Goal: Information Seeking & Learning: Learn about a topic

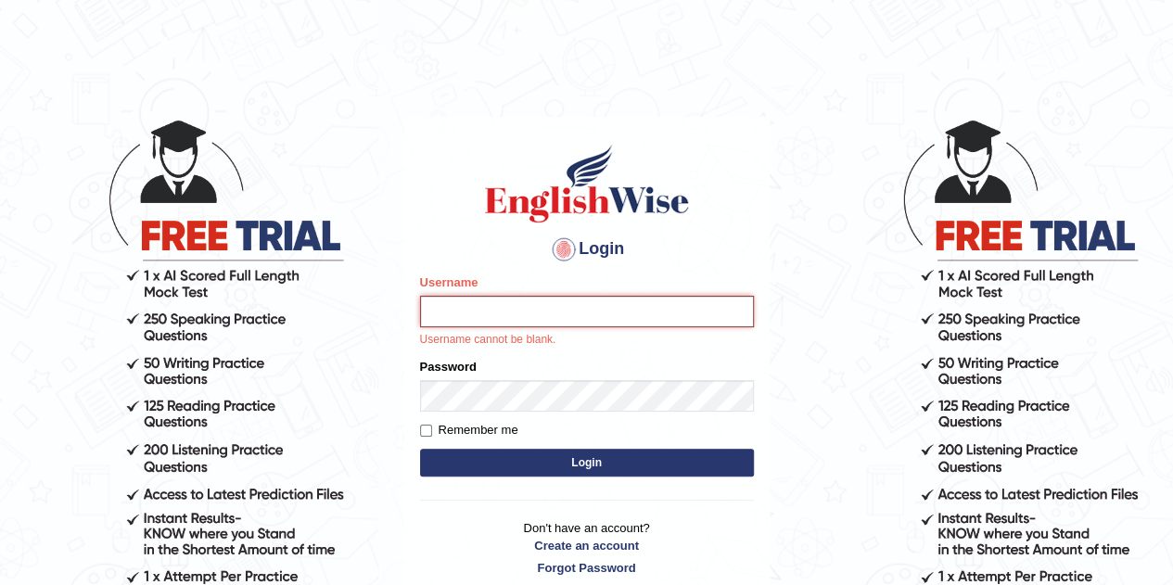
type input "Tsheringdorji"
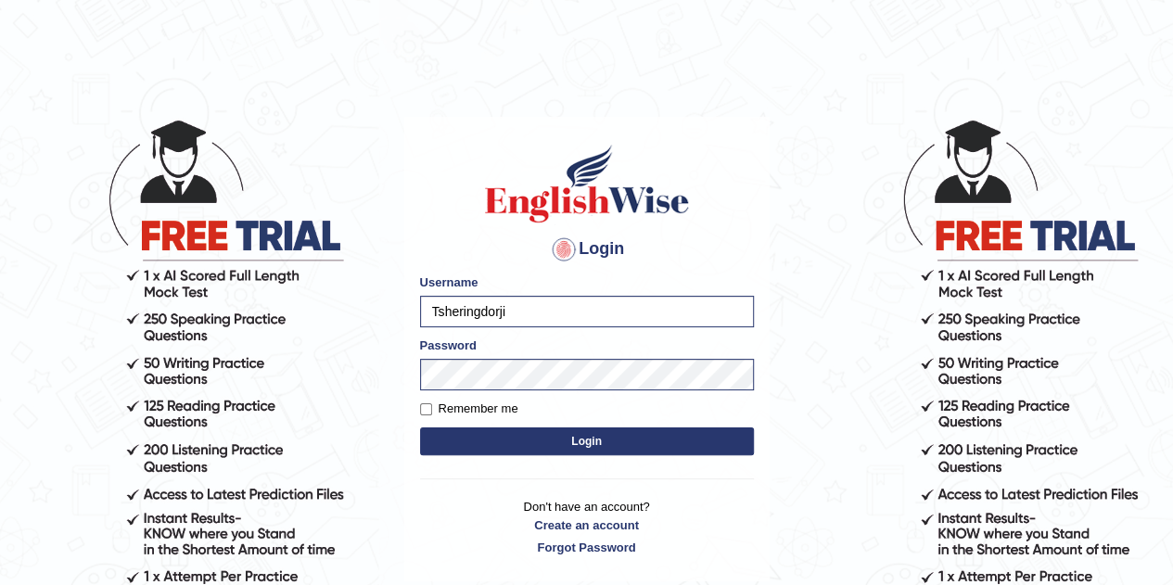
click at [552, 442] on button "Login" at bounding box center [587, 442] width 334 height 28
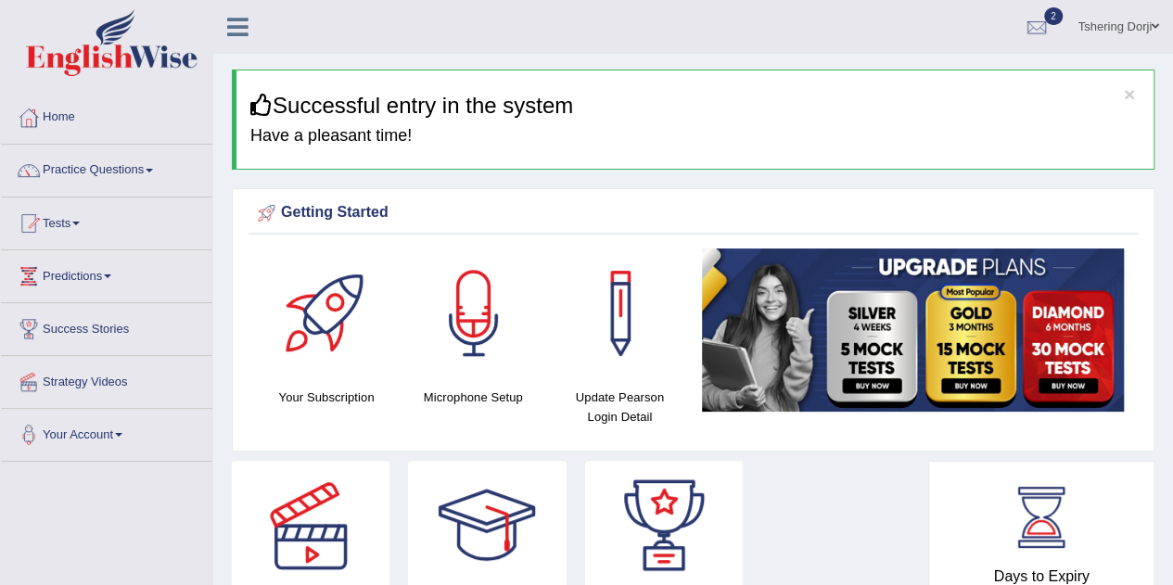
click at [82, 173] on link "Practice Questions" at bounding box center [106, 168] width 211 height 46
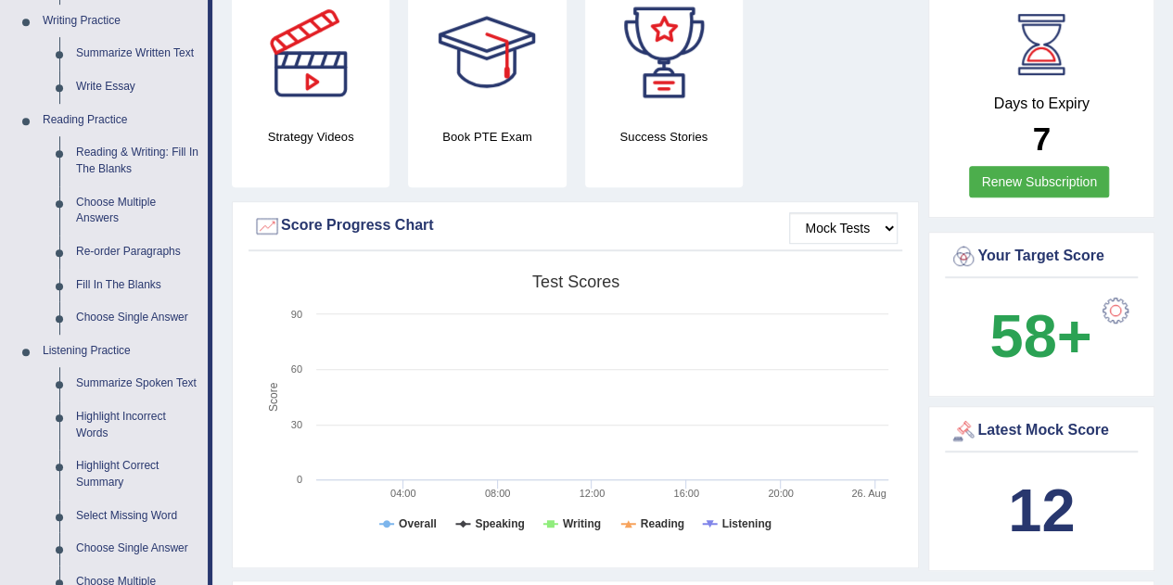
scroll to position [487, 0]
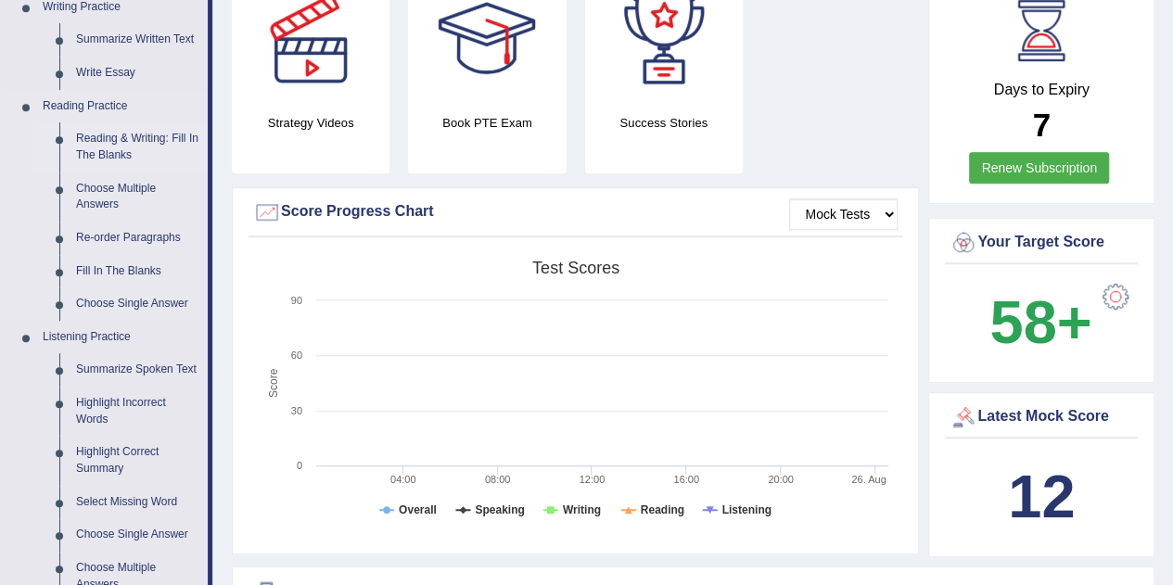
click at [100, 154] on link "Reading & Writing: Fill In The Blanks" at bounding box center [138, 146] width 140 height 49
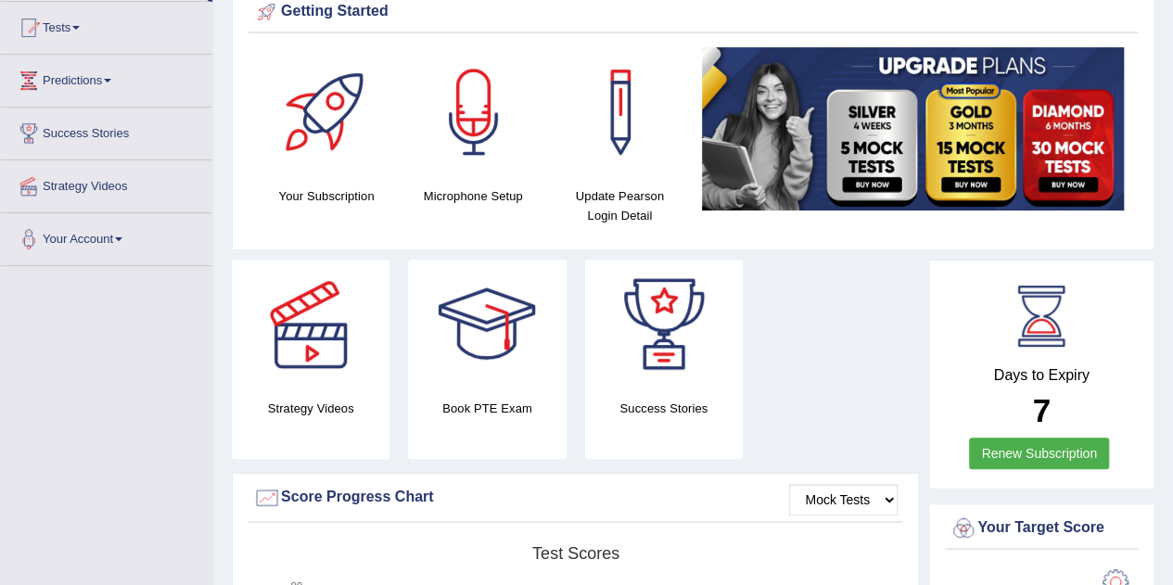
scroll to position [233, 0]
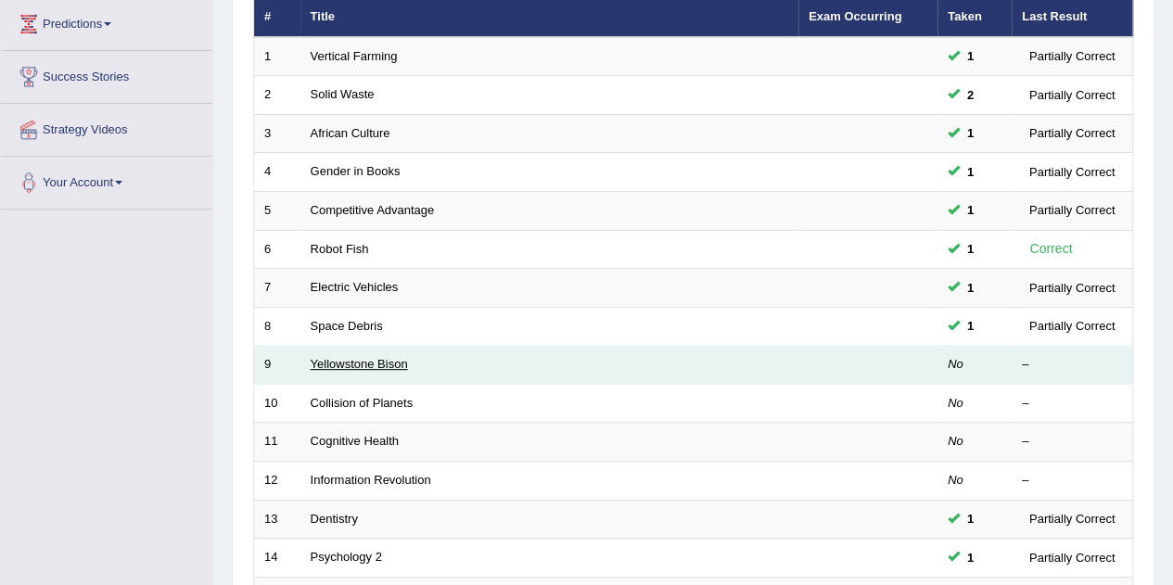
click at [341, 364] on link "Yellowstone Bison" at bounding box center [359, 364] width 97 height 14
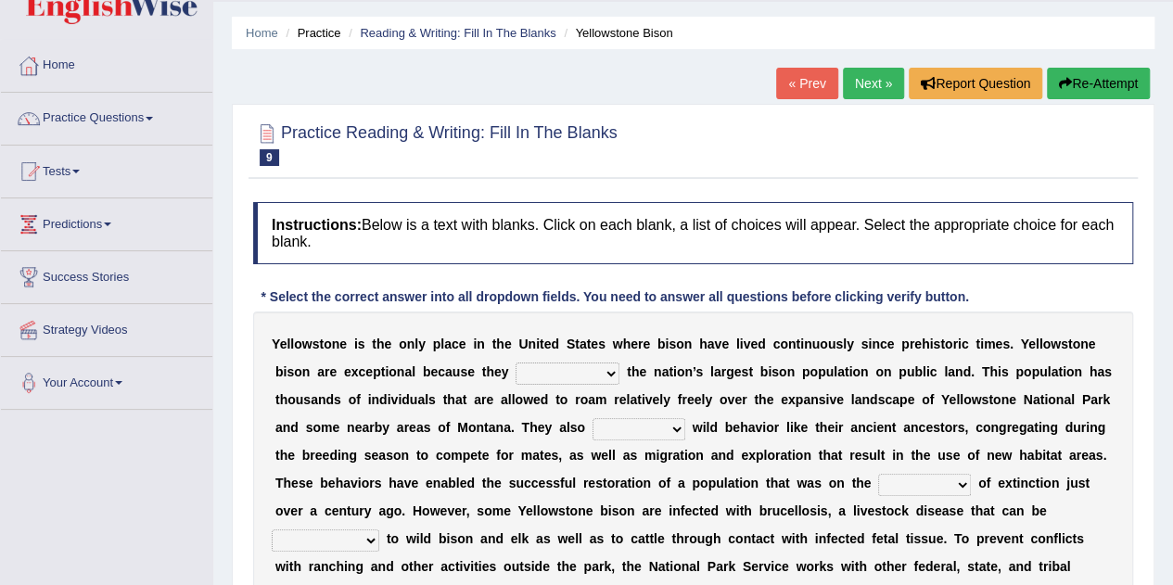
scroll to position [59, 0]
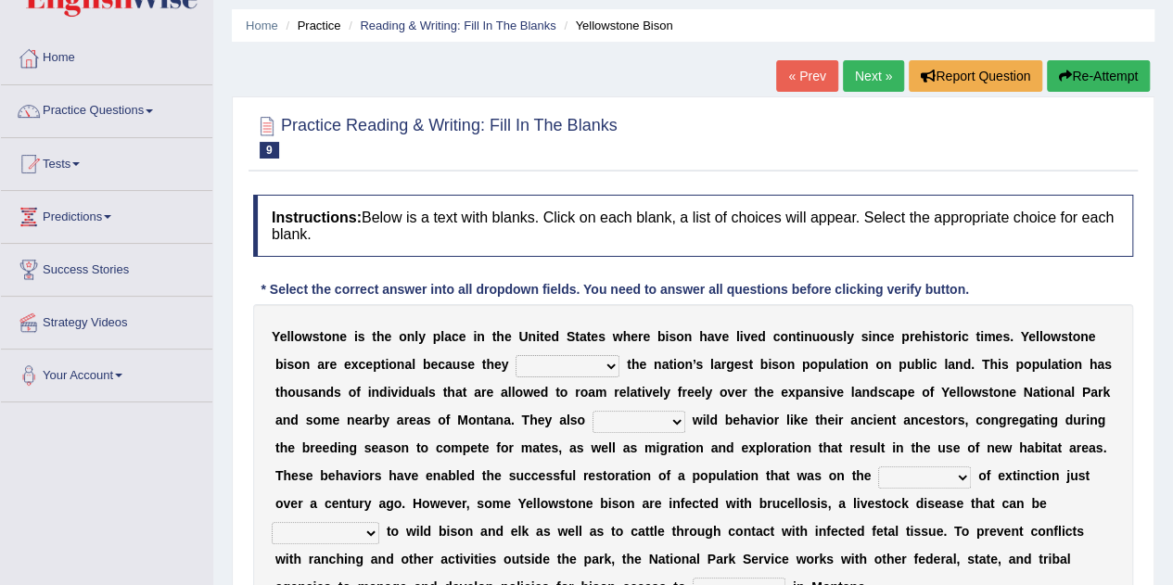
click at [606, 371] on select "congregate comprise consist compromise" at bounding box center [568, 366] width 104 height 22
select select "consist"
click at [516, 355] on select "congregate comprise consist compromise" at bounding box center [568, 366] width 104 height 22
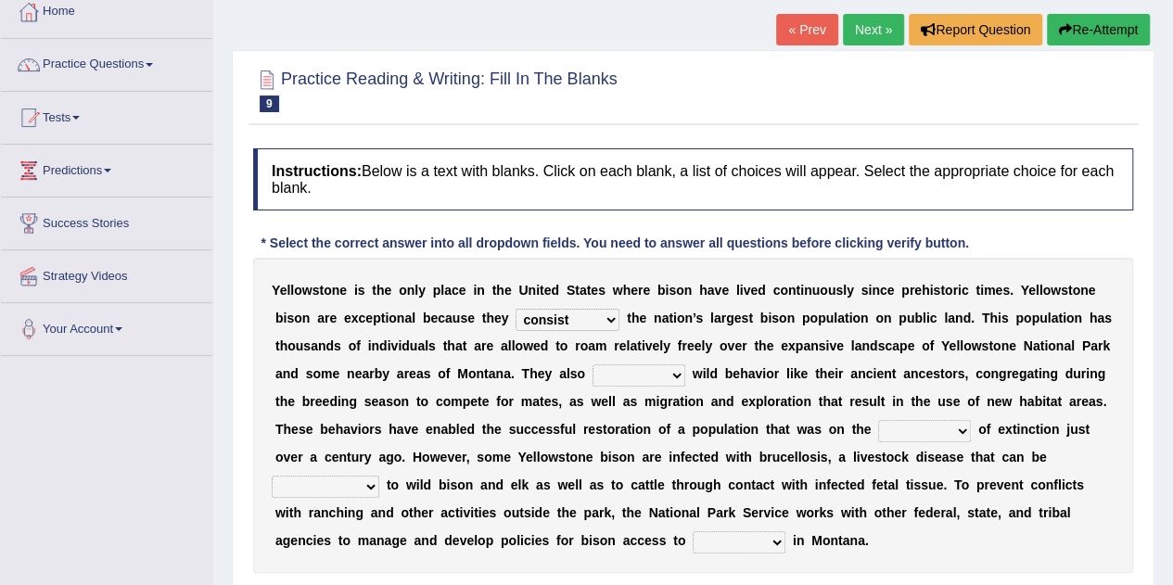
scroll to position [131, 0]
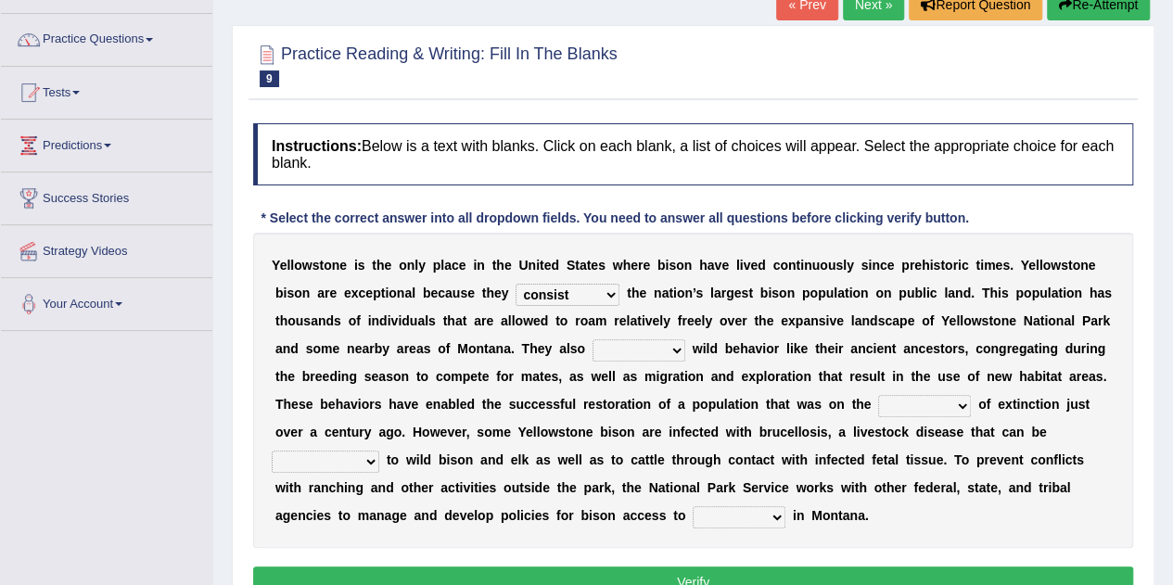
click at [673, 356] on select "exhibit disregard resist encourage" at bounding box center [639, 350] width 93 height 22
select select "encourage"
click at [593, 339] on select "exhibit disregard resist encourage" at bounding box center [639, 350] width 93 height 22
click at [926, 413] on select "brine brink danger brindle" at bounding box center [924, 406] width 93 height 22
select select "danger"
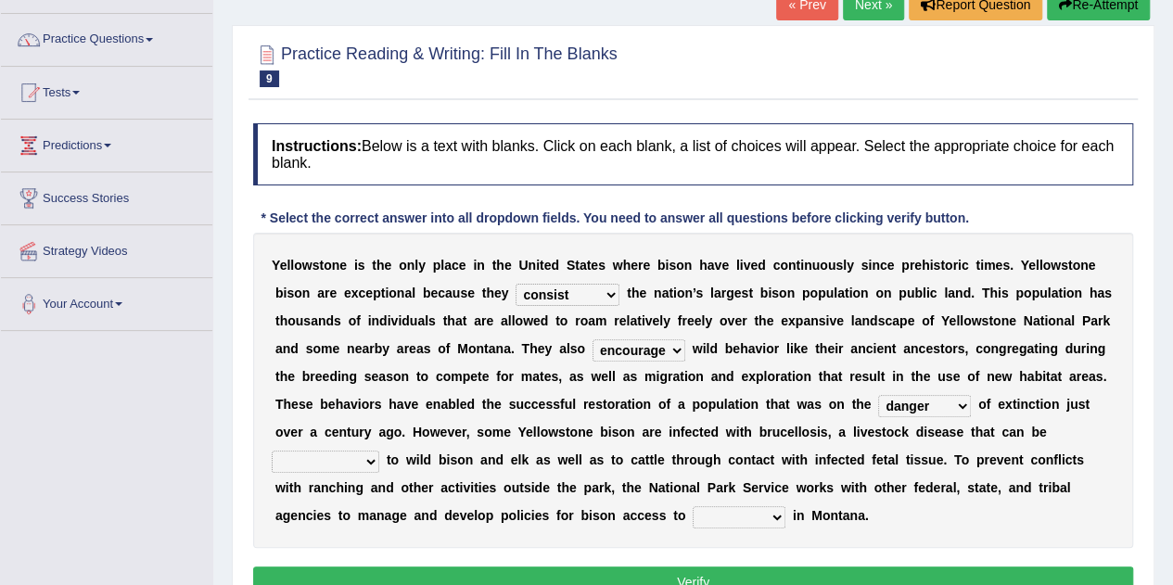
click at [878, 395] on select "brine brink danger brindle" at bounding box center [924, 406] width 93 height 22
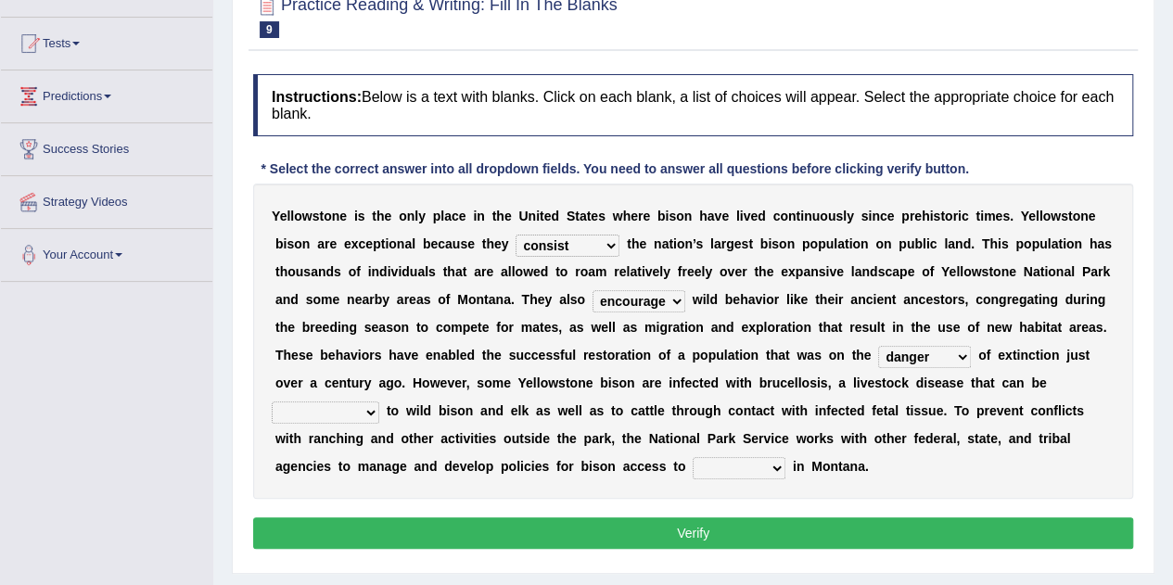
scroll to position [186, 0]
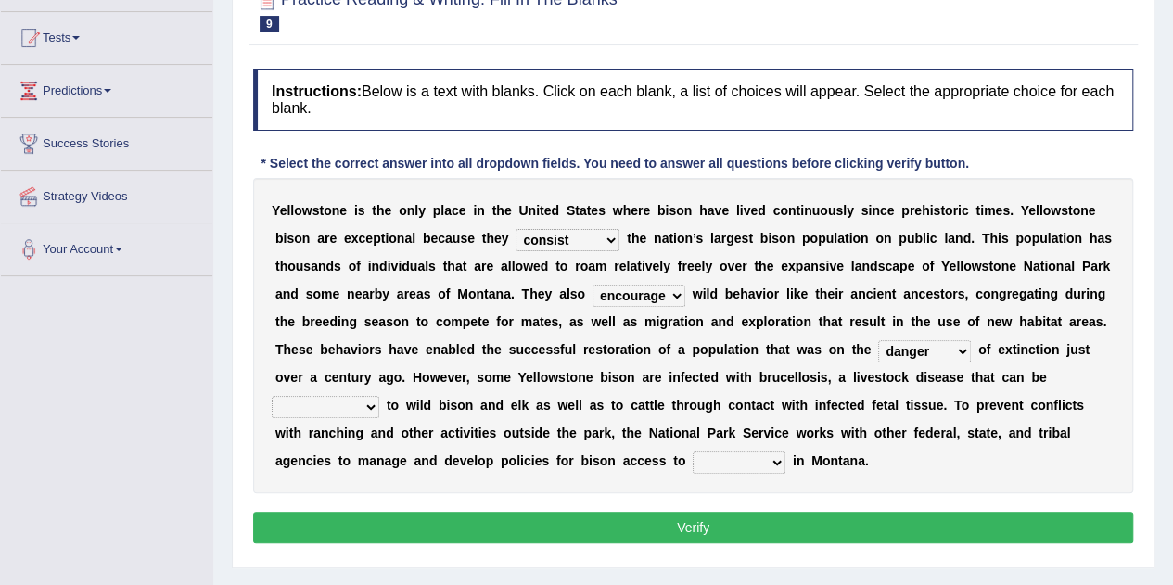
click at [358, 408] on select "transplanted transported transgressed transmitted" at bounding box center [326, 407] width 108 height 22
select select "transplanted"
click at [272, 396] on select "transplanted transported transgressed transmitted" at bounding box center [326, 407] width 108 height 22
click at [778, 460] on select "habitat habitat habitant food" at bounding box center [739, 463] width 93 height 22
click at [693, 452] on select "habitat habitat habitant food" at bounding box center [739, 463] width 93 height 22
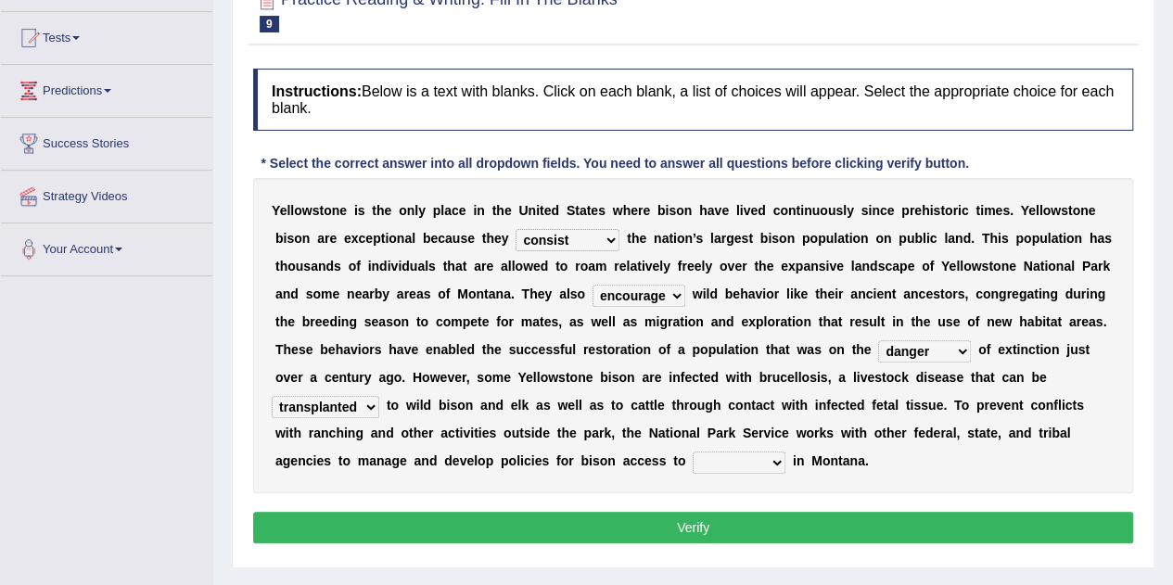
click at [779, 462] on select "habitat habitat habitant food" at bounding box center [739, 463] width 93 height 22
select select "habitat"
click at [693, 452] on select "habitat habitat habitant food" at bounding box center [739, 463] width 93 height 22
click at [761, 532] on button "Verify" at bounding box center [693, 528] width 880 height 32
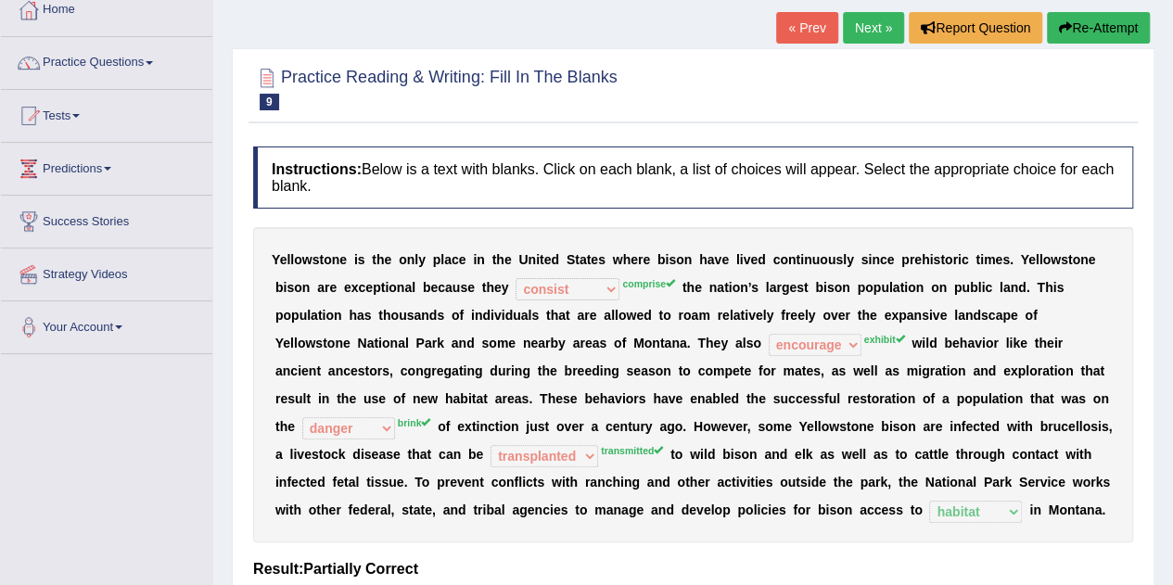
scroll to position [0, 0]
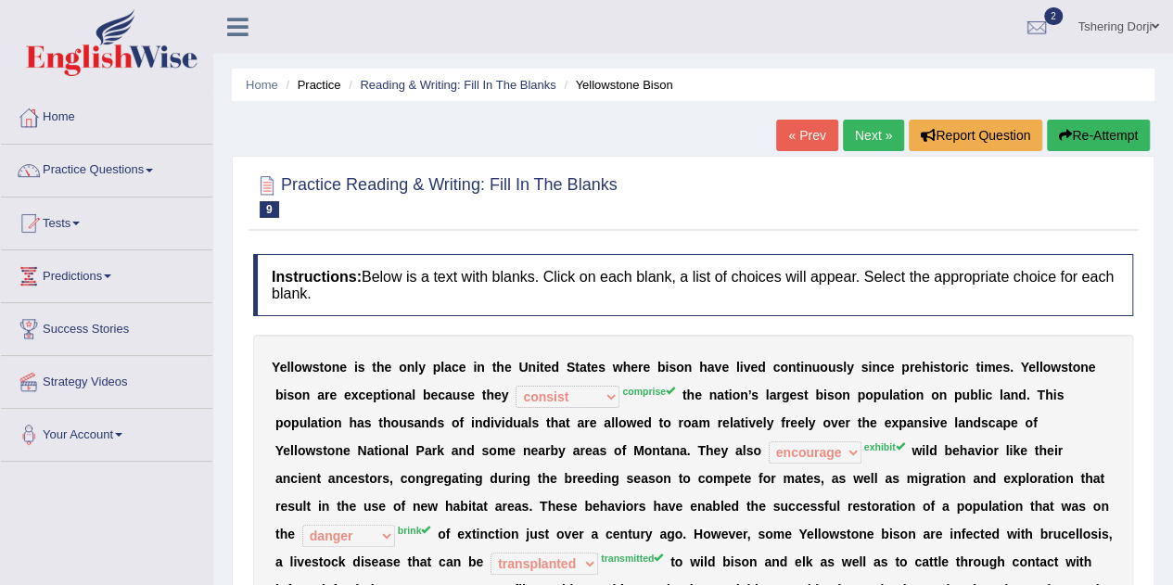
click at [865, 146] on link "Next »" at bounding box center [873, 136] width 61 height 32
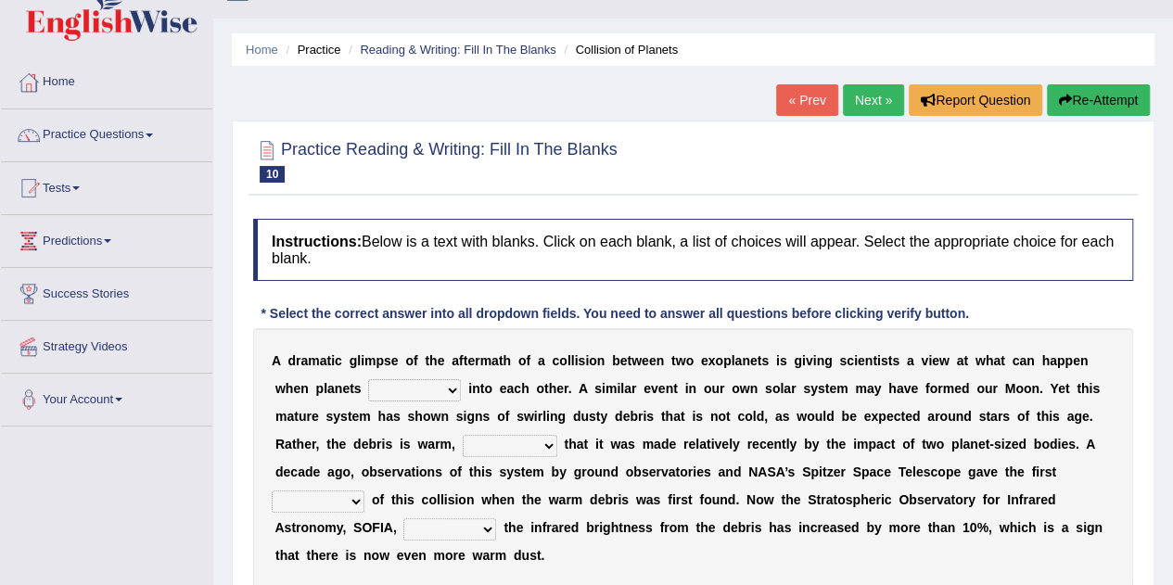
scroll to position [39, 0]
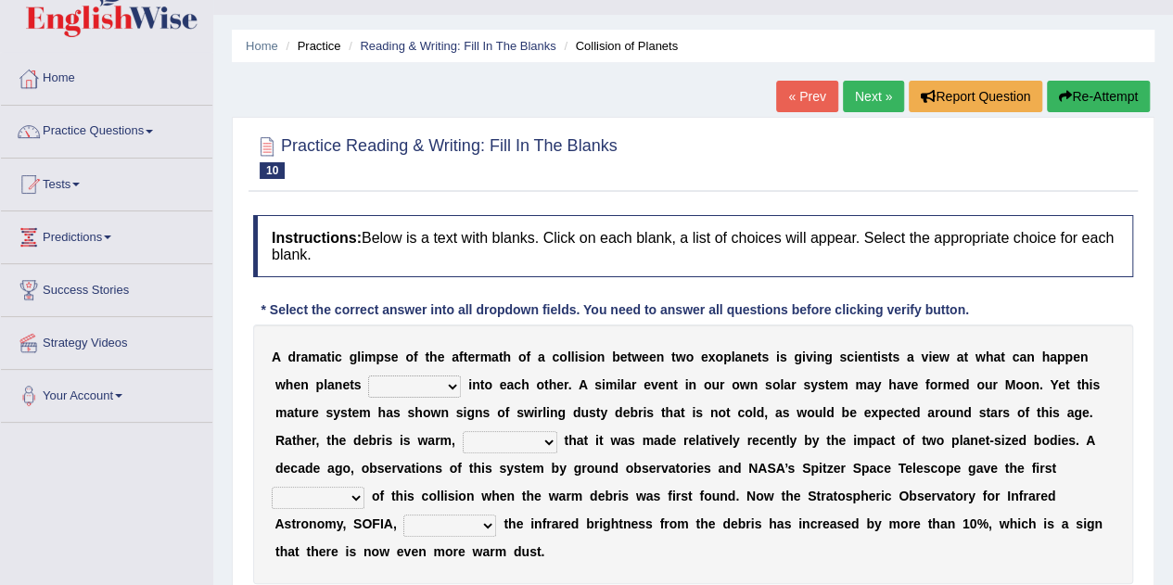
click at [446, 391] on select "crash explore roam implode" at bounding box center [414, 387] width 93 height 22
select select "implode"
click at [368, 376] on select "crash explore roam implode" at bounding box center [414, 387] width 93 height 22
click at [537, 447] on select "reinforcing sentencing forging conducing" at bounding box center [510, 442] width 95 height 22
select select "reinforcing"
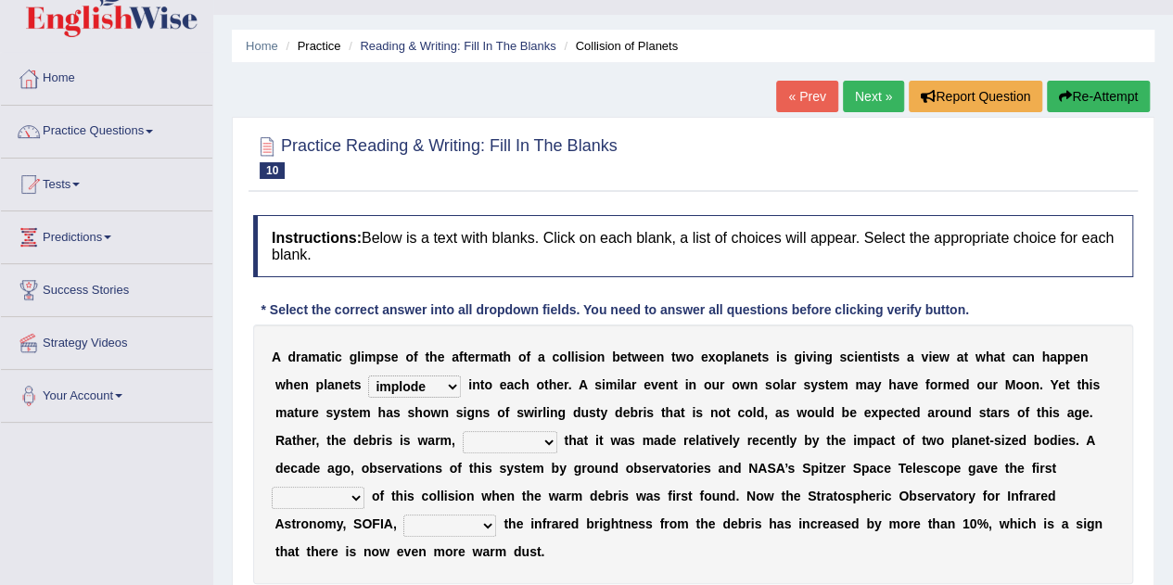
click at [463, 431] on select "reinforcing sentencing forging conducing" at bounding box center [510, 442] width 95 height 22
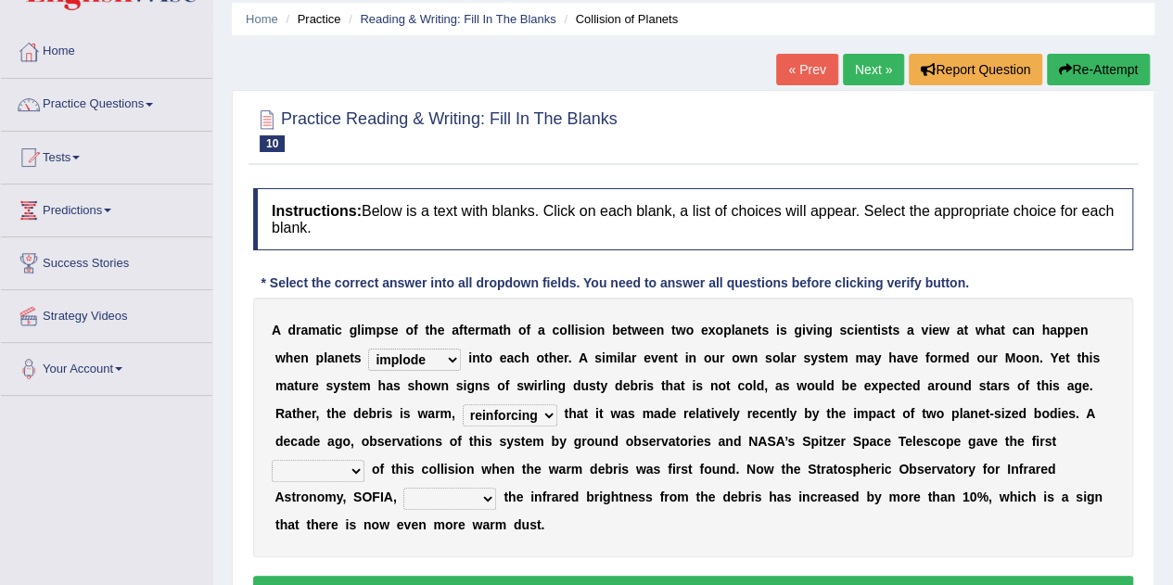
scroll to position [70, 0]
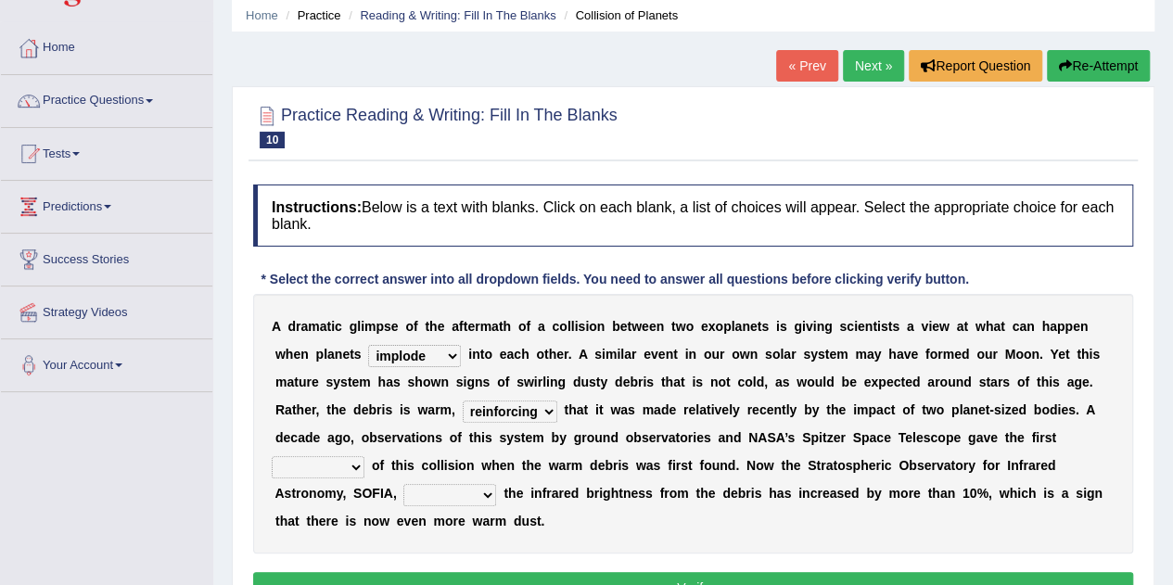
click at [359, 471] on select "pints faints hints taints" at bounding box center [318, 467] width 93 height 22
click at [469, 547] on div "A d r a m a t i c g l i m p s e o f t h e a f t e r m a t h o f a c o l l i s i…" at bounding box center [693, 424] width 880 height 260
click at [360, 471] on select "pints faints hints taints" at bounding box center [318, 467] width 93 height 22
select select "hints"
click at [272, 456] on select "pints faints hints taints" at bounding box center [318, 467] width 93 height 22
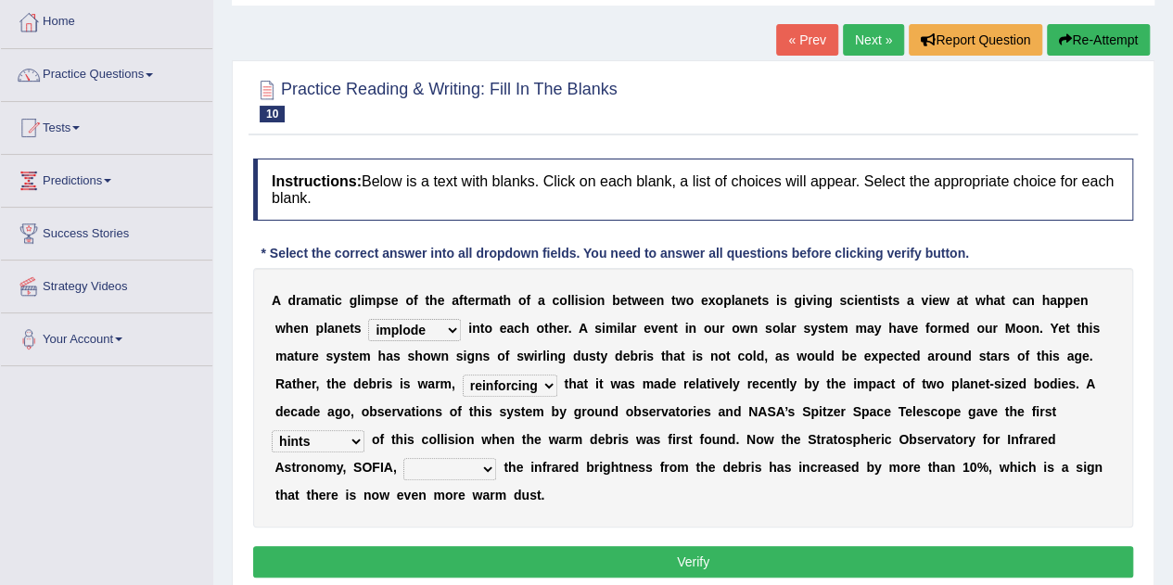
scroll to position [114, 0]
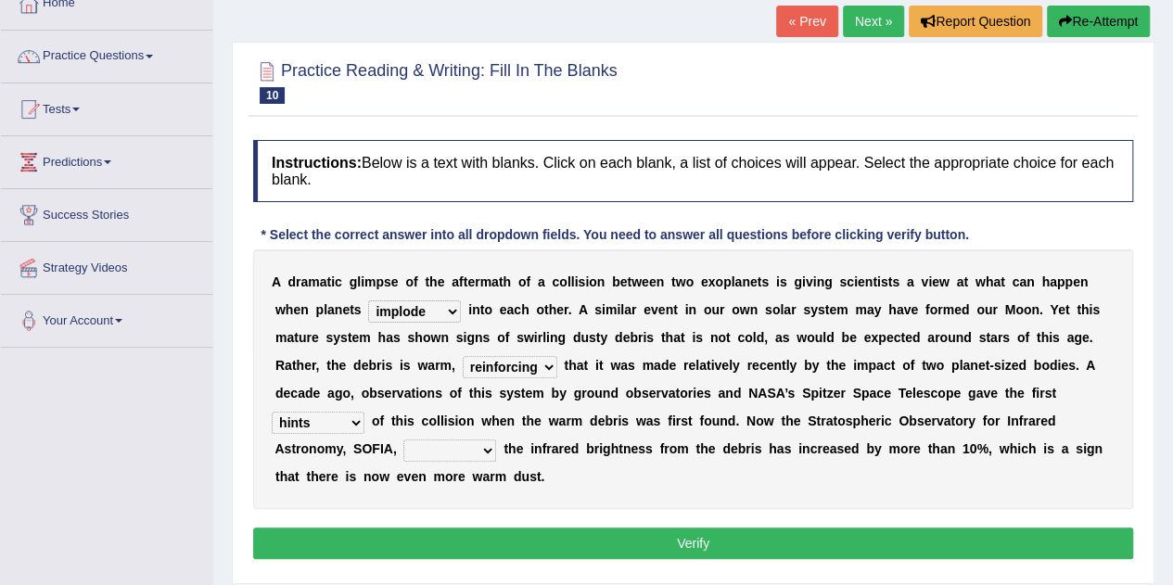
click at [497, 444] on b at bounding box center [499, 449] width 7 height 15
click at [486, 452] on select "concealed revealed repealed unsealed" at bounding box center [450, 451] width 93 height 22
select select "revealed"
click at [404, 440] on select "concealed revealed repealed unsealed" at bounding box center [450, 451] width 93 height 22
click at [453, 546] on button "Verify" at bounding box center [693, 544] width 880 height 32
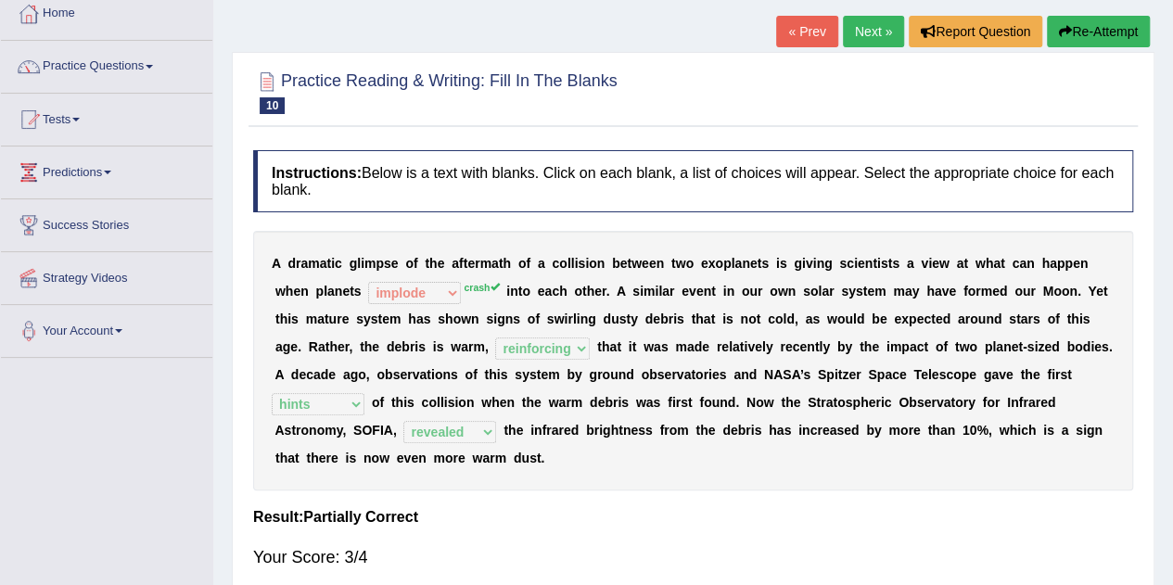
scroll to position [102, 0]
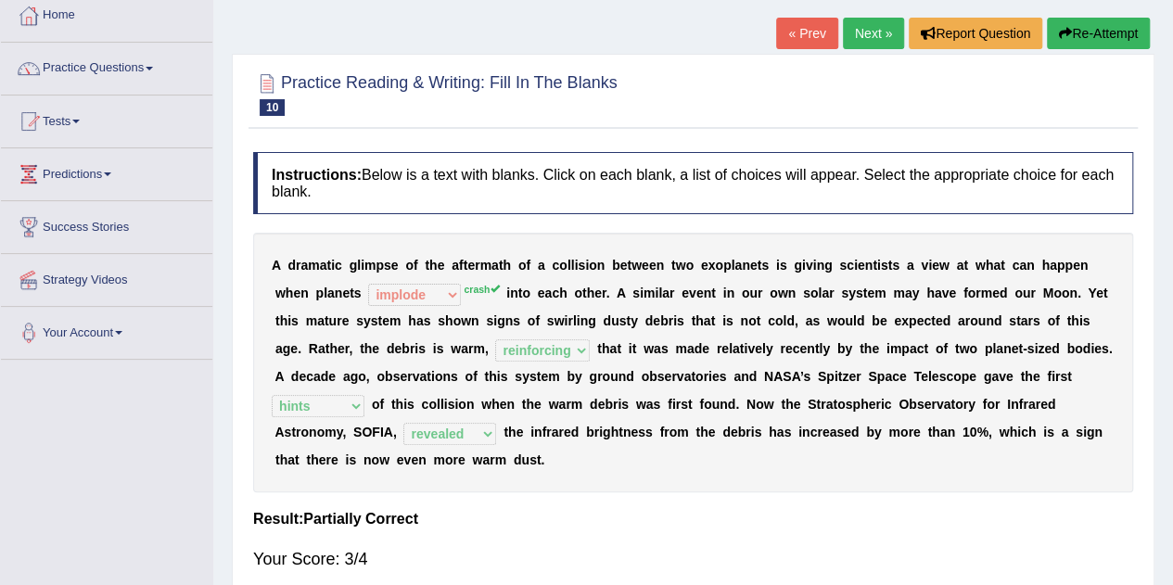
click at [788, 32] on link "« Prev" at bounding box center [806, 34] width 61 height 32
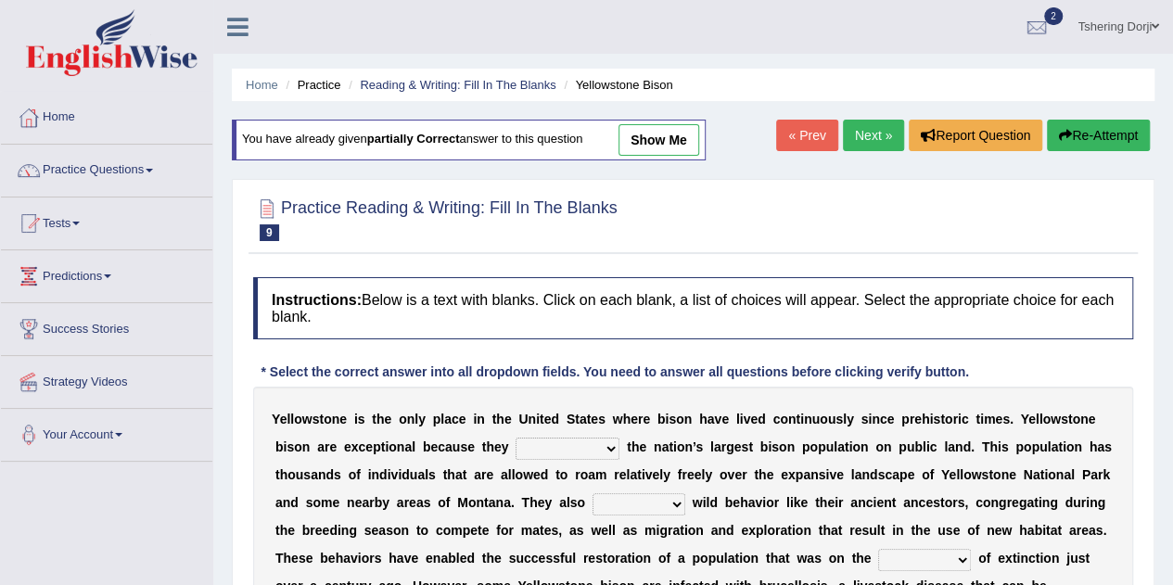
click at [594, 439] on select "congregate comprise consist compromise" at bounding box center [568, 449] width 104 height 22
click at [516, 438] on select "congregate comprise consist compromise" at bounding box center [568, 449] width 104 height 22
click at [594, 438] on select "congregate comprise consist compromise" at bounding box center [568, 449] width 104 height 22
select select "compromise"
click at [516, 438] on select "congregate comprise consist compromise" at bounding box center [568, 449] width 104 height 22
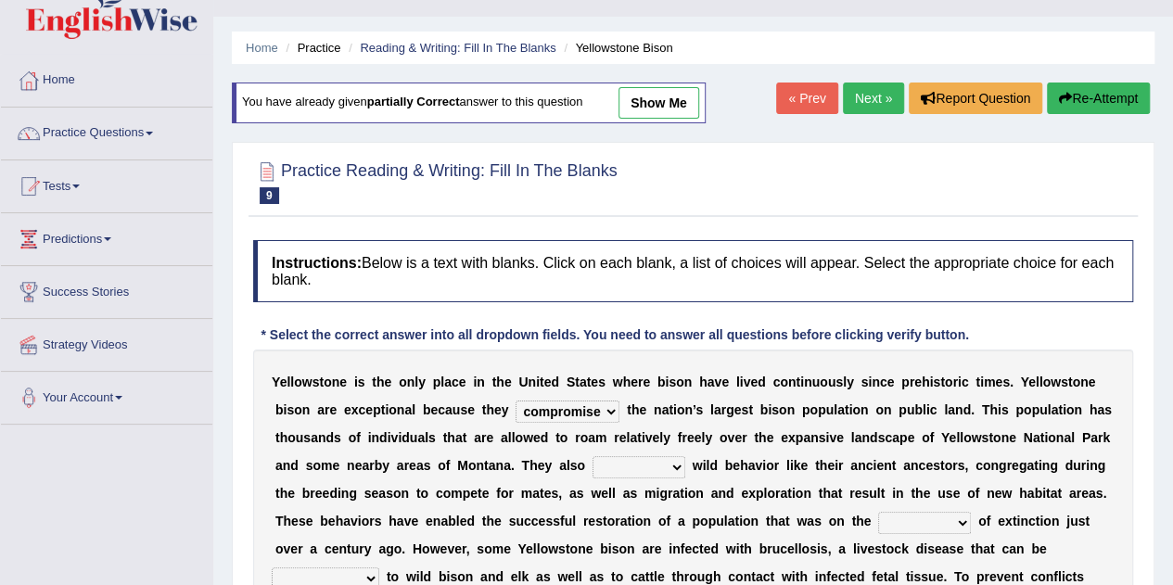
scroll to position [50, 0]
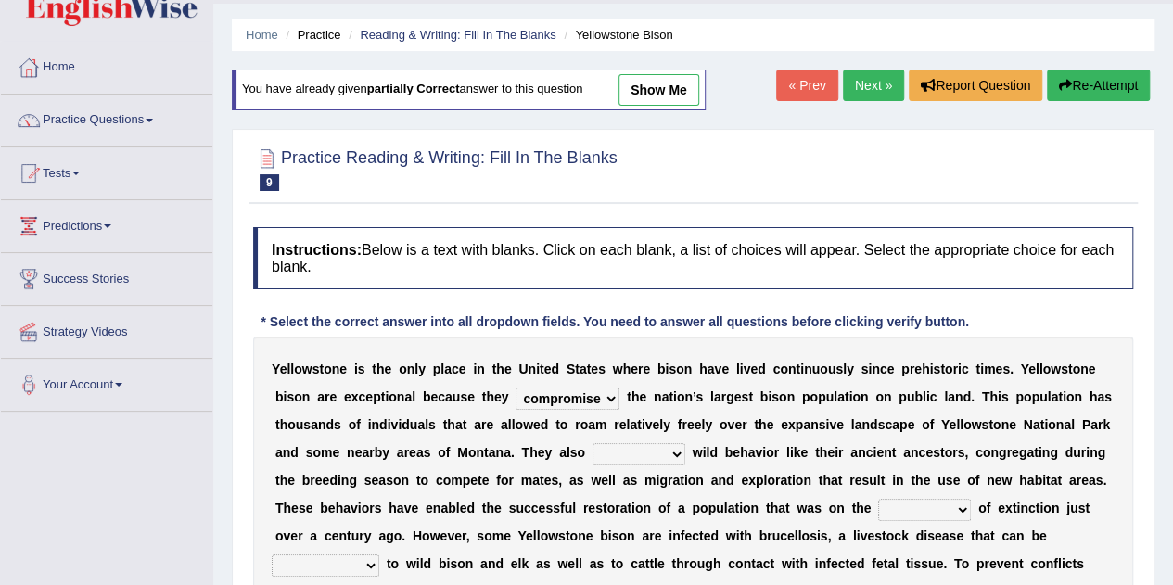
click at [677, 452] on select "exhibit disregard resist encourage" at bounding box center [639, 454] width 93 height 22
select select "exhibit"
click at [593, 443] on select "exhibit disregard resist encourage" at bounding box center [639, 454] width 93 height 22
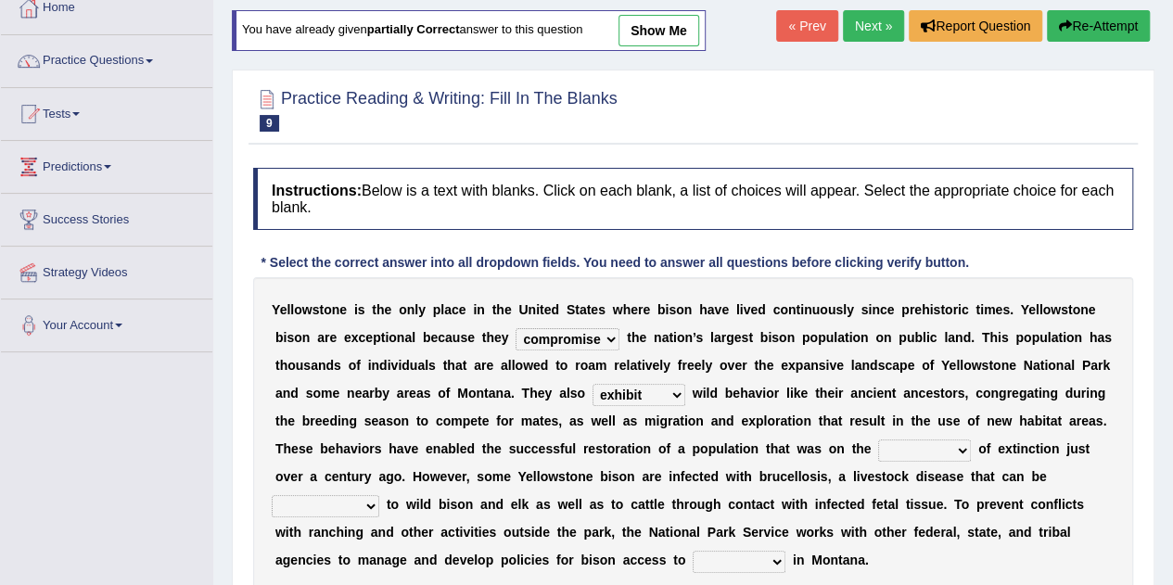
scroll to position [124, 0]
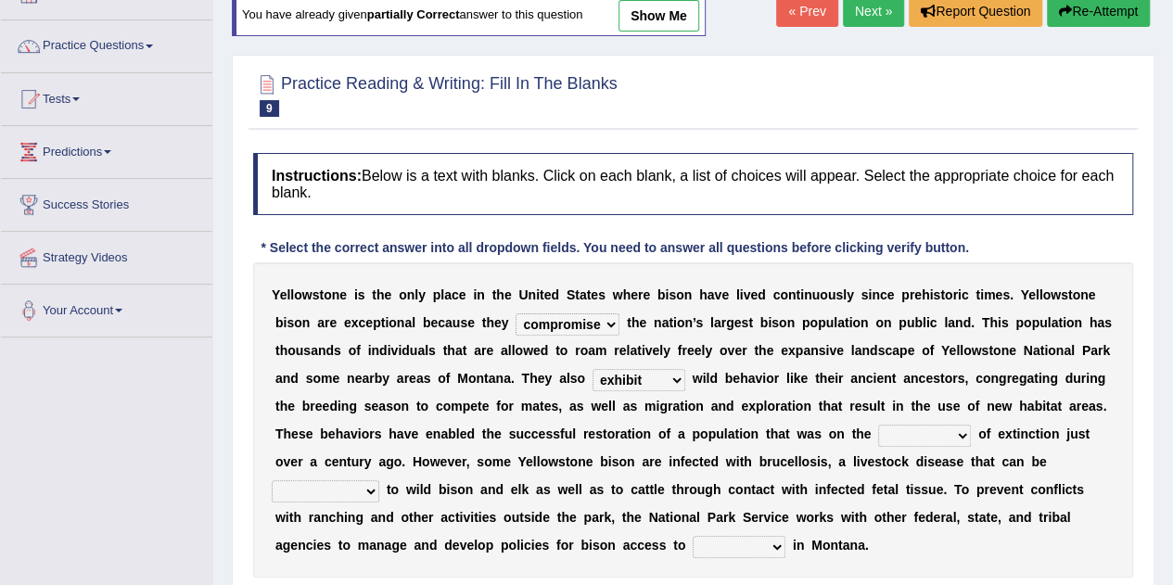
click at [923, 440] on select "brine brink danger brindle" at bounding box center [924, 436] width 93 height 22
select select "brink"
click at [878, 425] on select "brine brink danger brindle" at bounding box center [924, 436] width 93 height 22
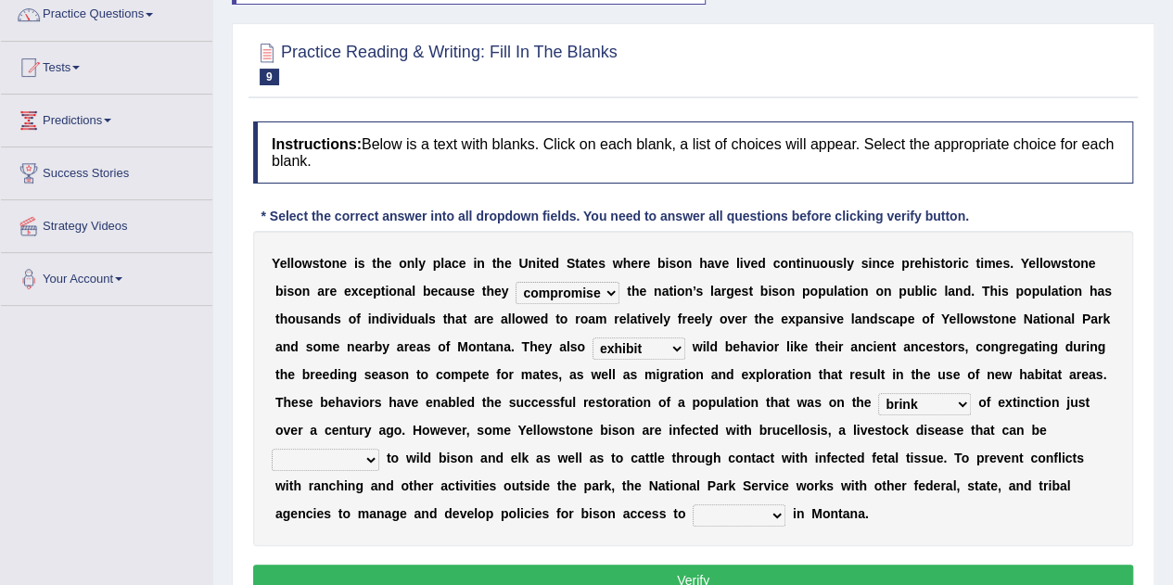
scroll to position [186, 0]
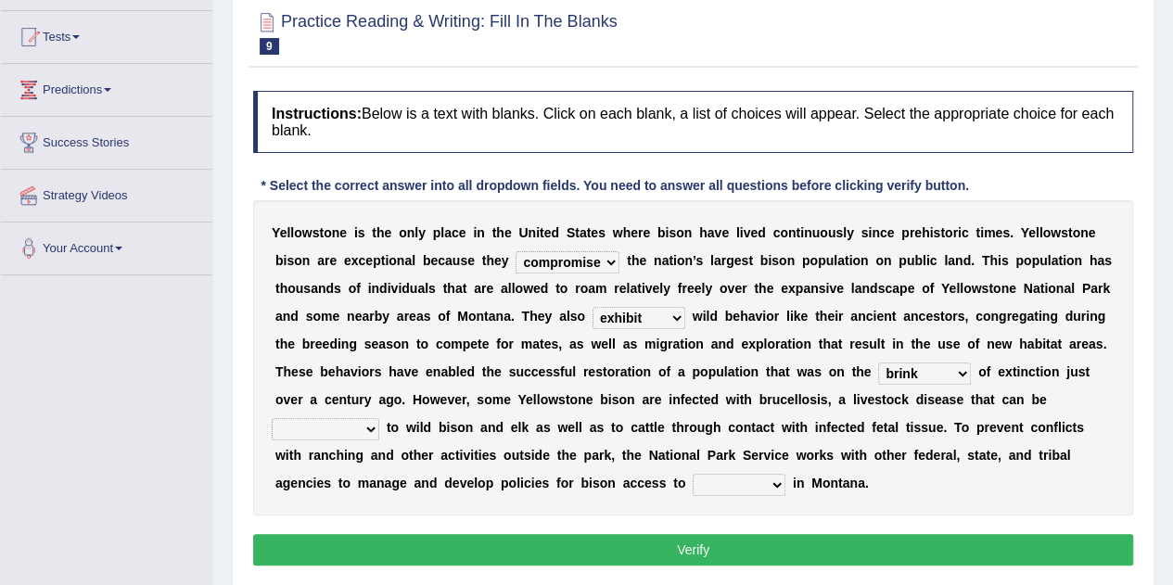
click at [289, 433] on select "transplanted transported transgressed transmitted" at bounding box center [326, 429] width 108 height 22
select select "transmitted"
click at [272, 418] on select "transplanted transported transgressed transmitted" at bounding box center [326, 429] width 108 height 22
click at [779, 479] on select "habitat habitat habitant food" at bounding box center [739, 485] width 93 height 22
select select "habitat"
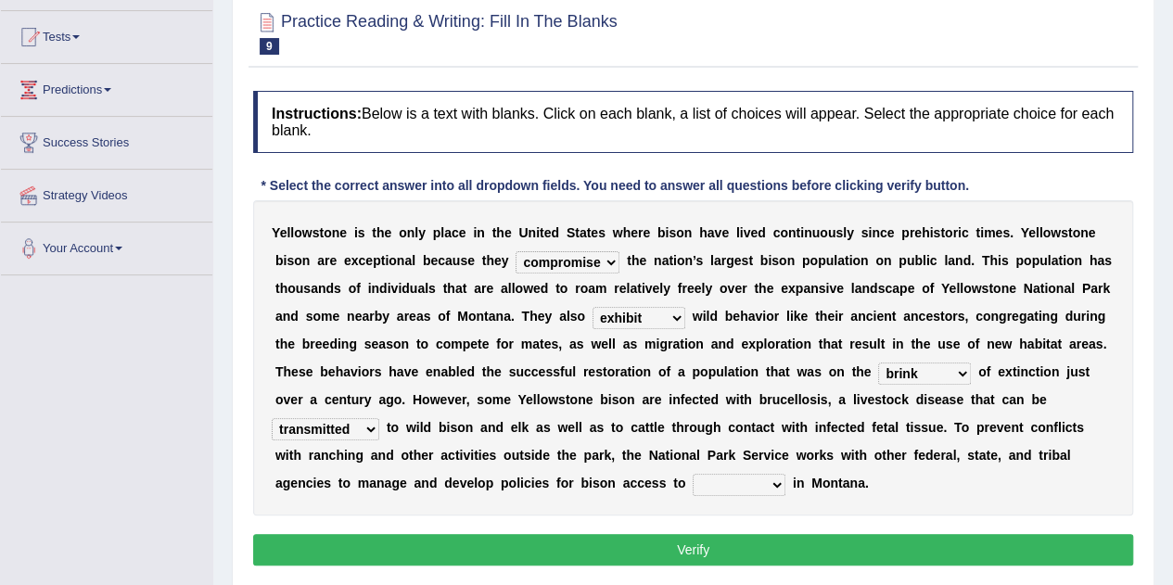
click at [693, 474] on select "habitat habitat habitant food" at bounding box center [739, 485] width 93 height 22
click at [609, 264] on select "congregate comprise consist compromise" at bounding box center [568, 262] width 104 height 22
select select "comprise"
click at [516, 251] on select "congregate comprise consist compromise" at bounding box center [568, 262] width 104 height 22
click at [723, 555] on button "Verify" at bounding box center [693, 550] width 880 height 32
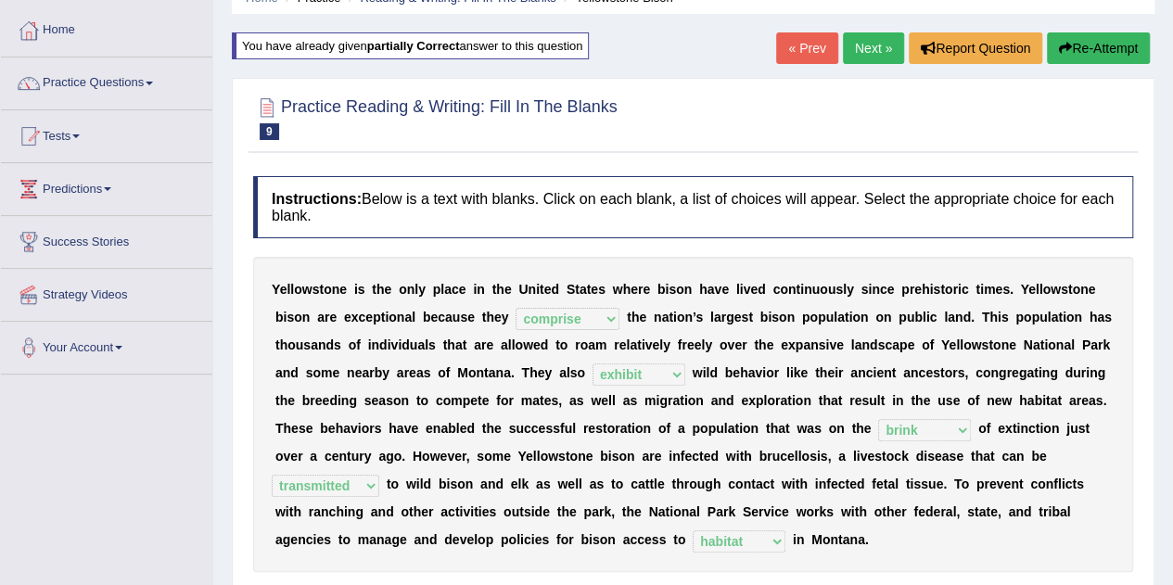
scroll to position [0, 0]
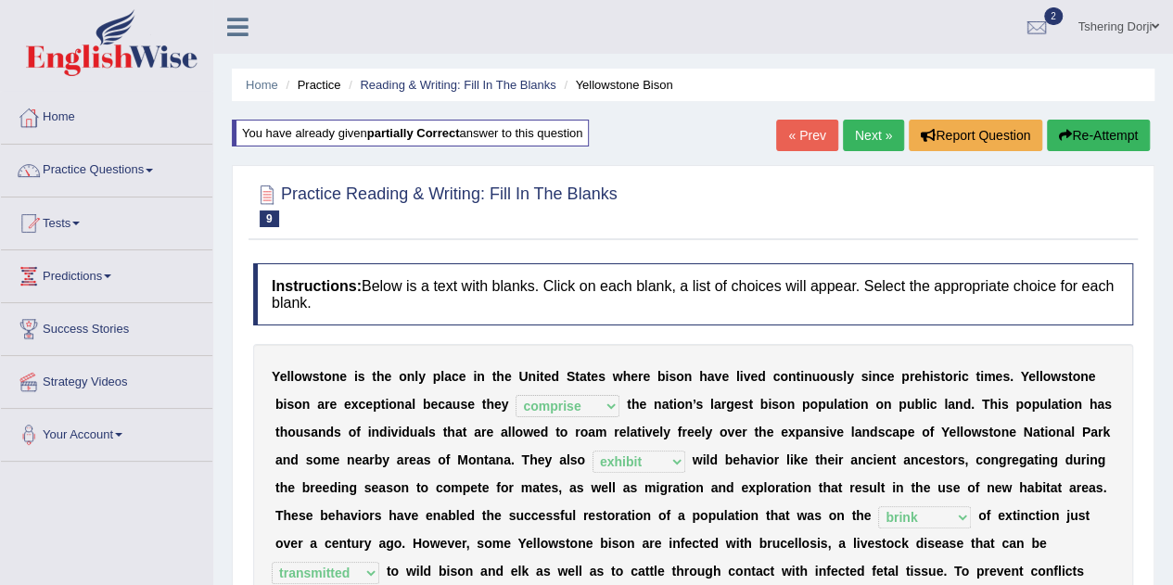
click at [872, 135] on link "Next »" at bounding box center [873, 136] width 61 height 32
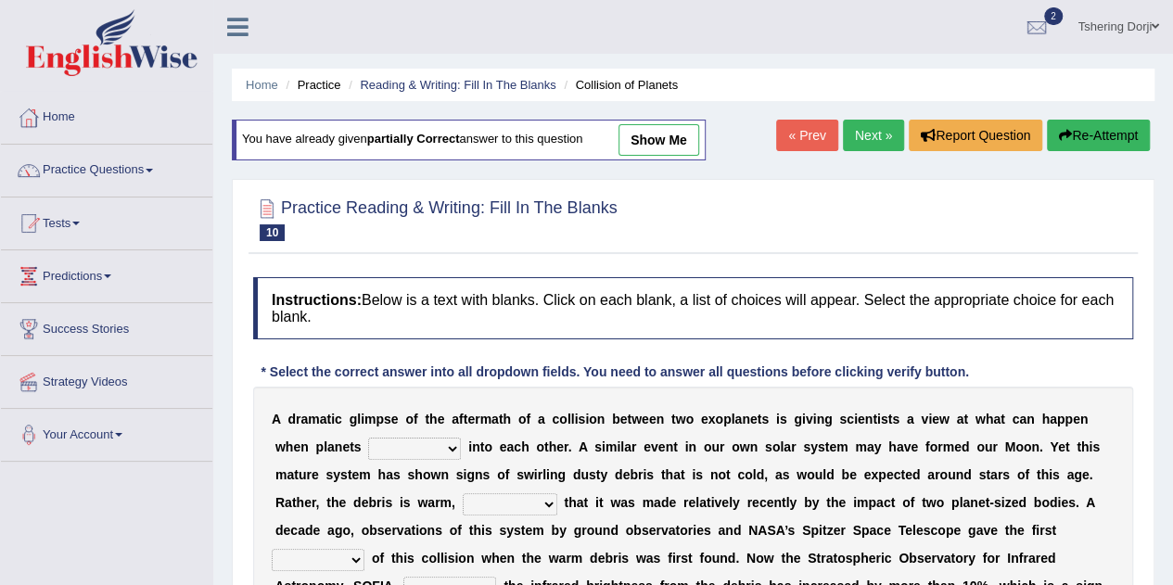
click at [883, 139] on link "Next »" at bounding box center [873, 136] width 61 height 32
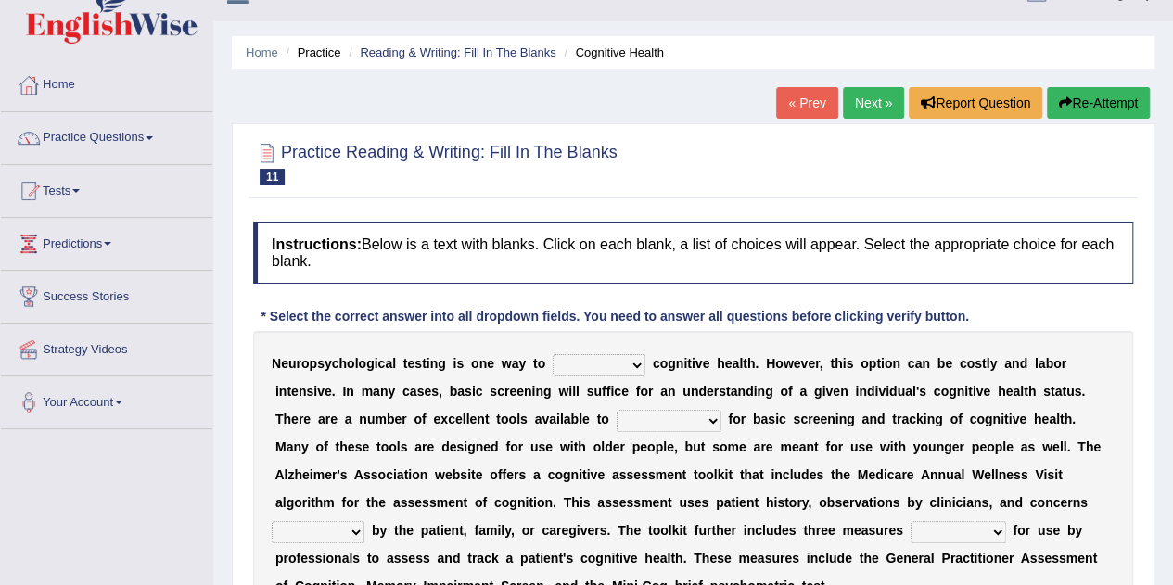
scroll to position [33, 0]
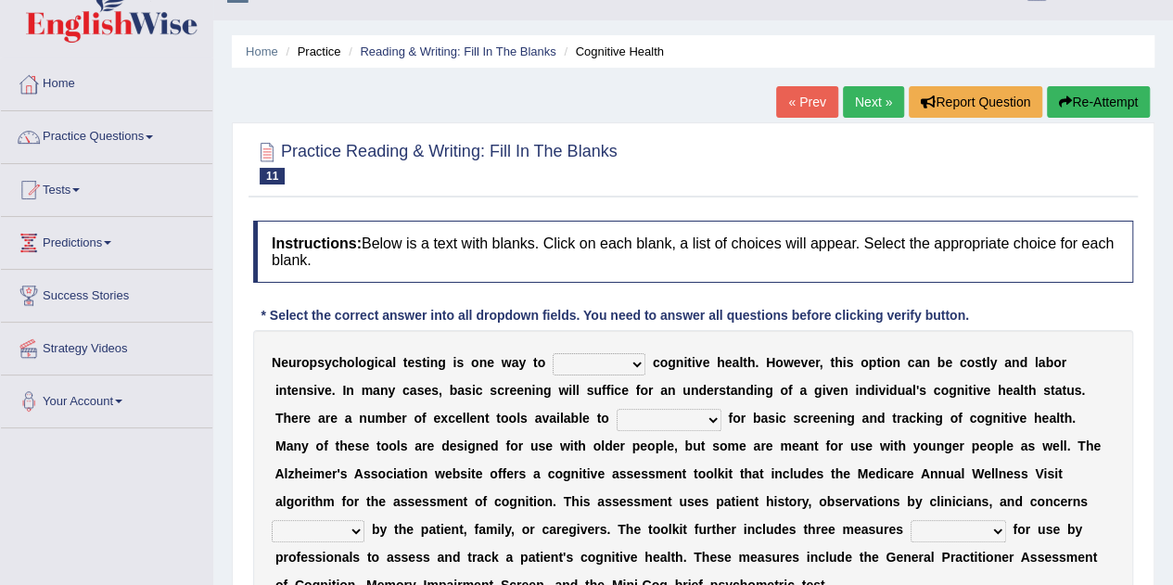
click at [633, 367] on select "obsess assess possess access" at bounding box center [599, 364] width 93 height 22
select select "access"
click at [553, 353] on select "obsess assess possess access" at bounding box center [599, 364] width 93 height 22
click at [703, 424] on select "stationers practitioners petitioners questioners" at bounding box center [669, 420] width 105 height 22
select select "practitioners"
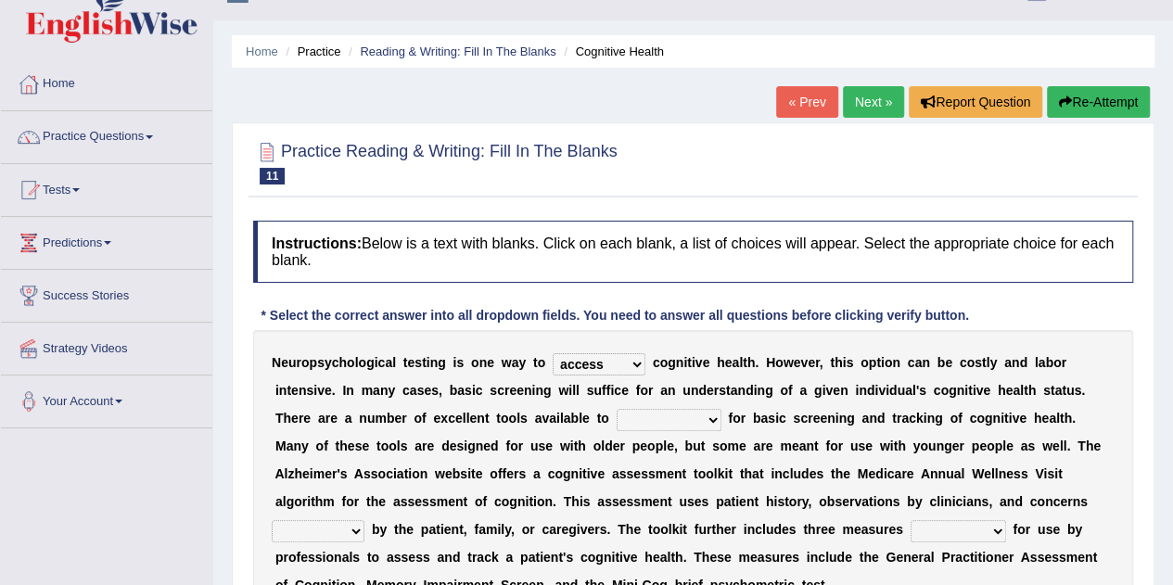
click at [617, 409] on select "stationers practitioners petitioners questioners" at bounding box center [669, 420] width 105 height 22
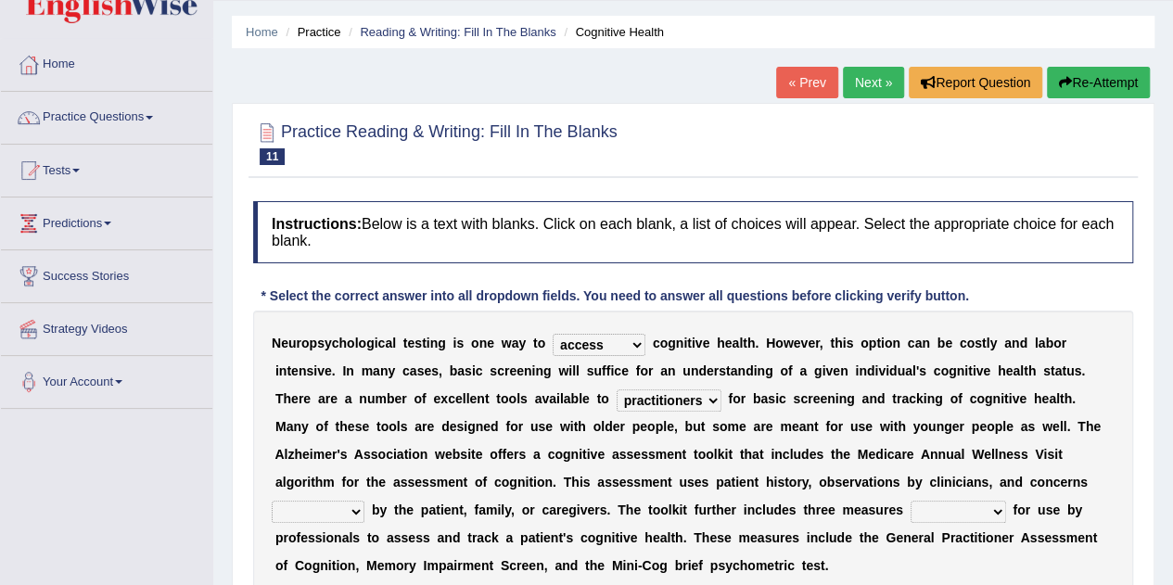
scroll to position [100, 0]
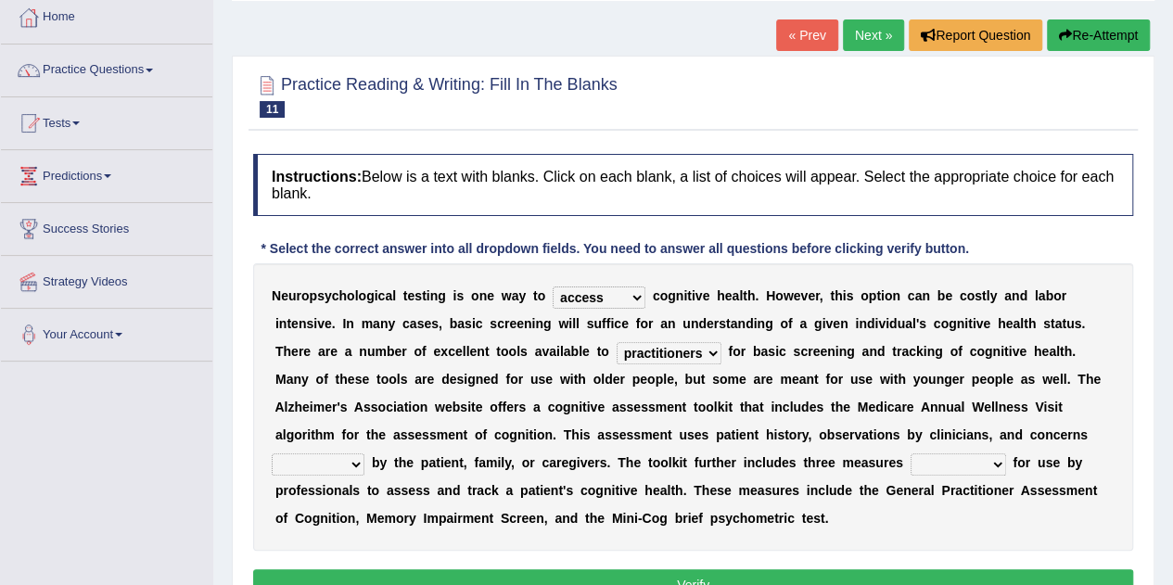
click at [286, 469] on select "raised rising arising praised" at bounding box center [318, 465] width 93 height 22
select select "raised"
click at [272, 454] on select "raised rising arising praised" at bounding box center [318, 465] width 93 height 22
click at [296, 463] on select "raised rising arising praised" at bounding box center [318, 465] width 93 height 22
click at [184, 468] on div "Toggle navigation Home Practice Questions Speaking Practice Read Aloud Repeat S…" at bounding box center [586, 382] width 1173 height 965
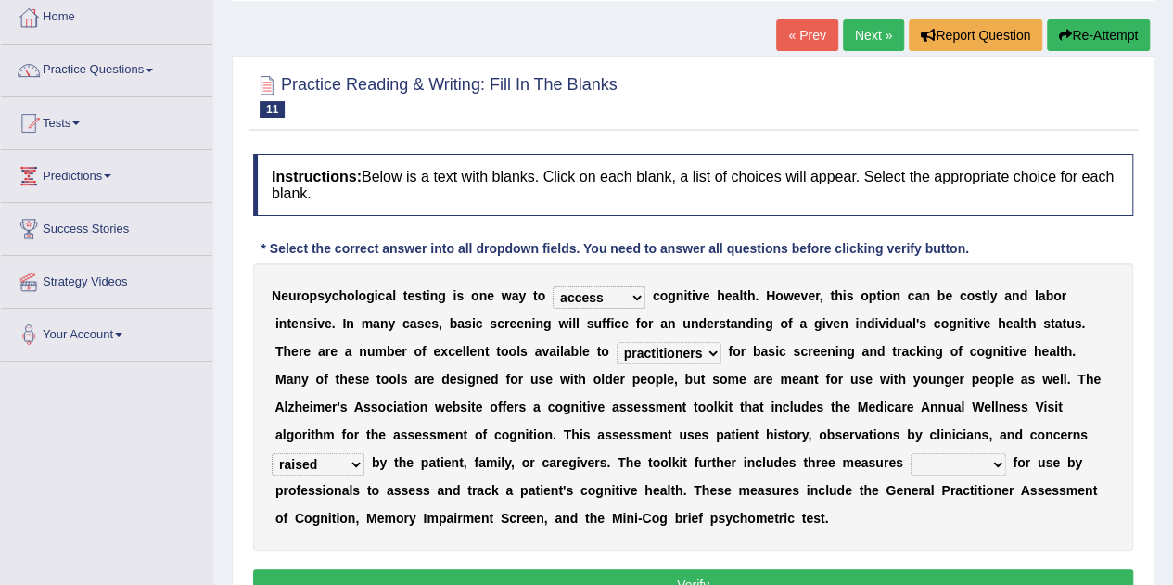
click at [993, 469] on select "validated intimidated dilapidated antedated" at bounding box center [959, 465] width 96 height 22
click at [628, 304] on select "obsess assess possess access" at bounding box center [599, 298] width 93 height 22
click at [981, 461] on select "validated intimidated dilapidated antedated" at bounding box center [959, 465] width 96 height 22
click at [636, 287] on select "obsess assess possess access" at bounding box center [599, 298] width 93 height 22
select select "assess"
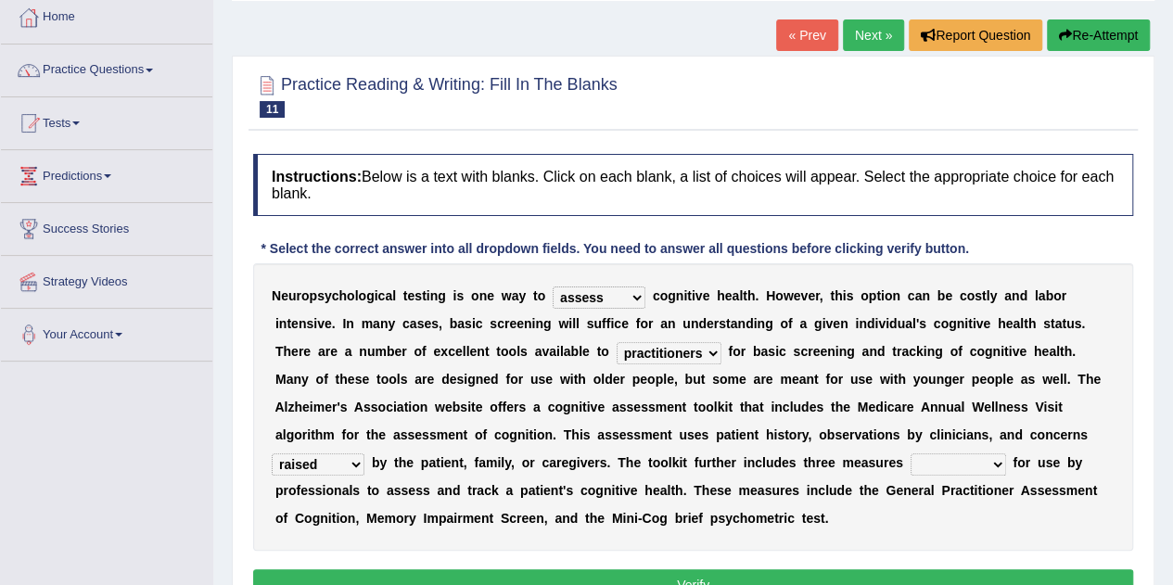
click at [553, 287] on select "obsess assess possess access" at bounding box center [599, 298] width 93 height 22
click at [986, 461] on select "validated intimidated dilapidated antedated" at bounding box center [959, 465] width 96 height 22
select select "validated"
click at [911, 454] on select "validated intimidated dilapidated antedated" at bounding box center [959, 465] width 96 height 22
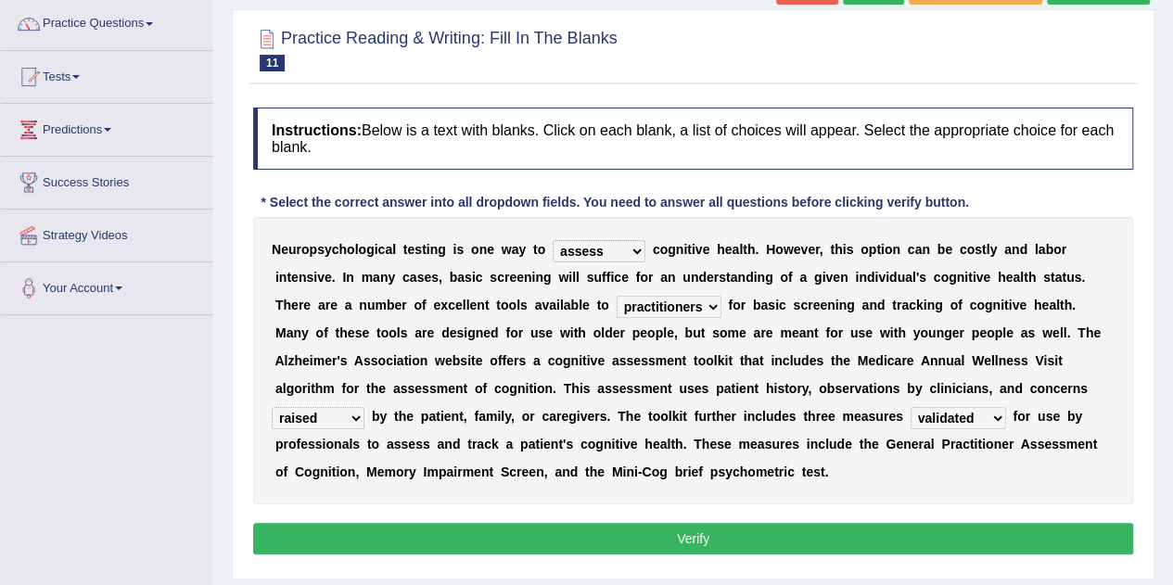
scroll to position [162, 0]
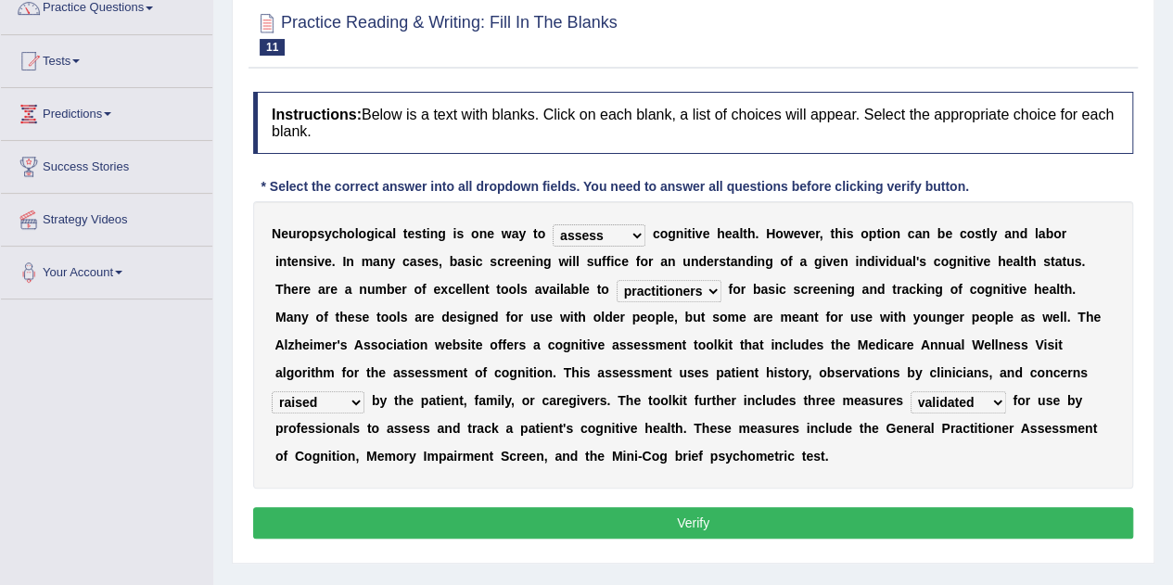
click at [824, 532] on button "Verify" at bounding box center [693, 523] width 880 height 32
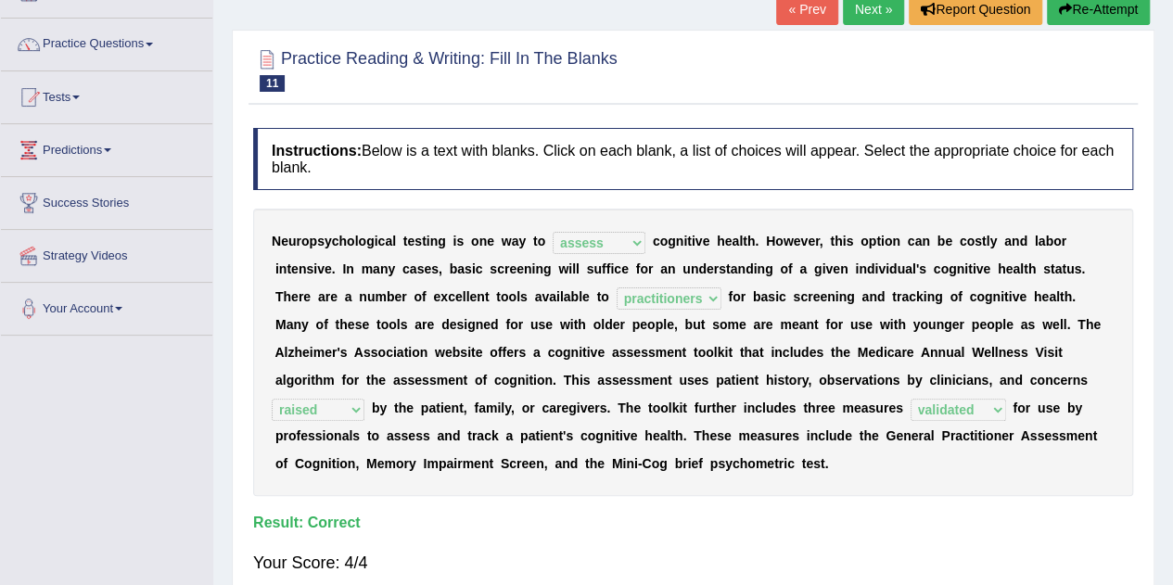
scroll to position [77, 0]
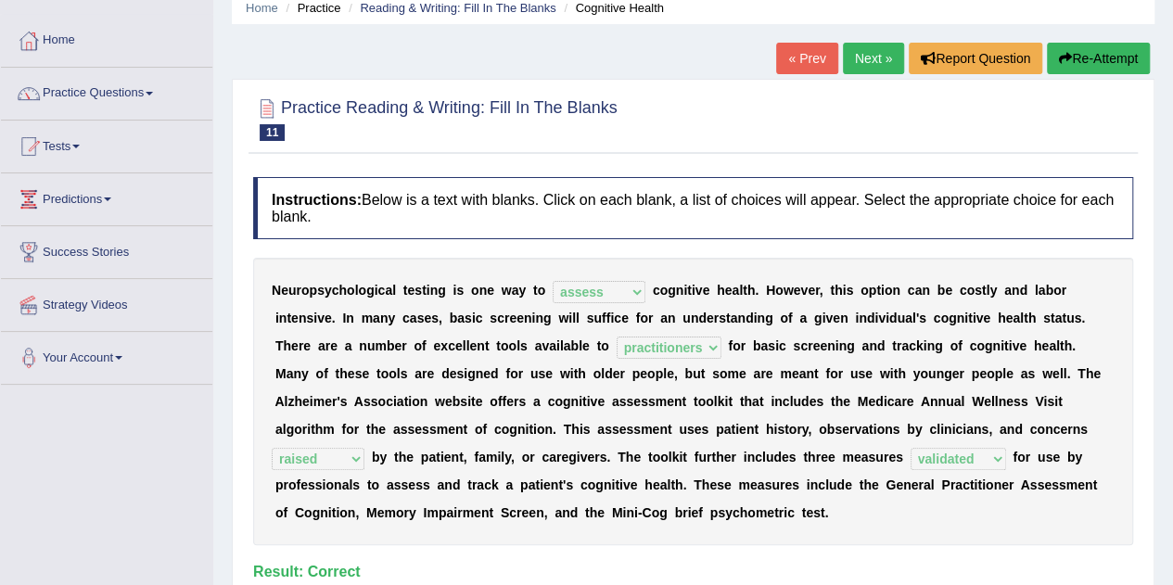
click at [93, 85] on link "Practice Questions" at bounding box center [106, 91] width 211 height 46
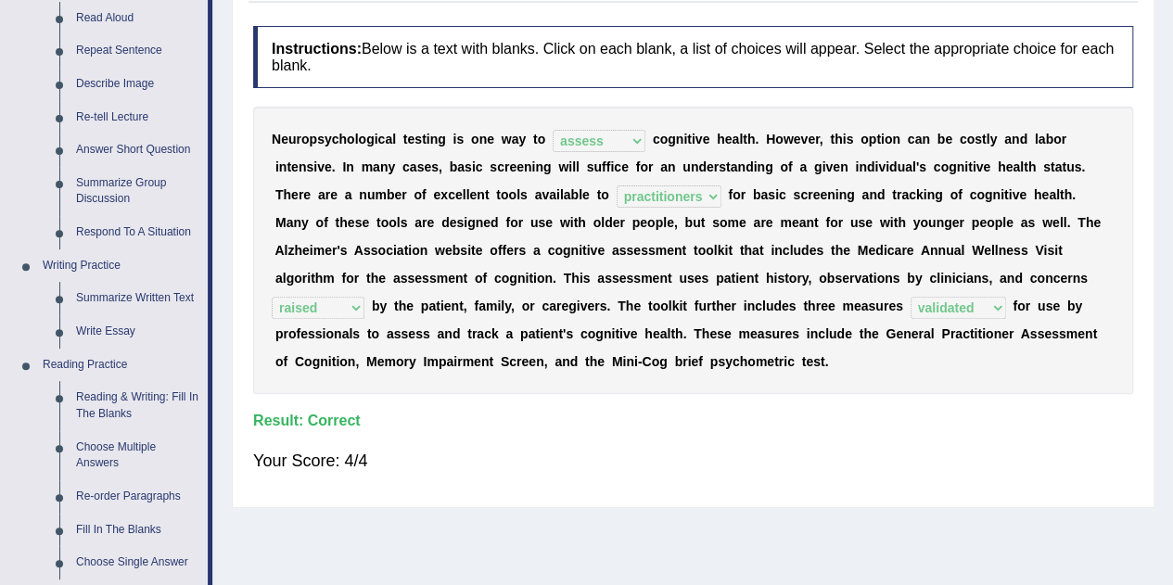
scroll to position [245, 0]
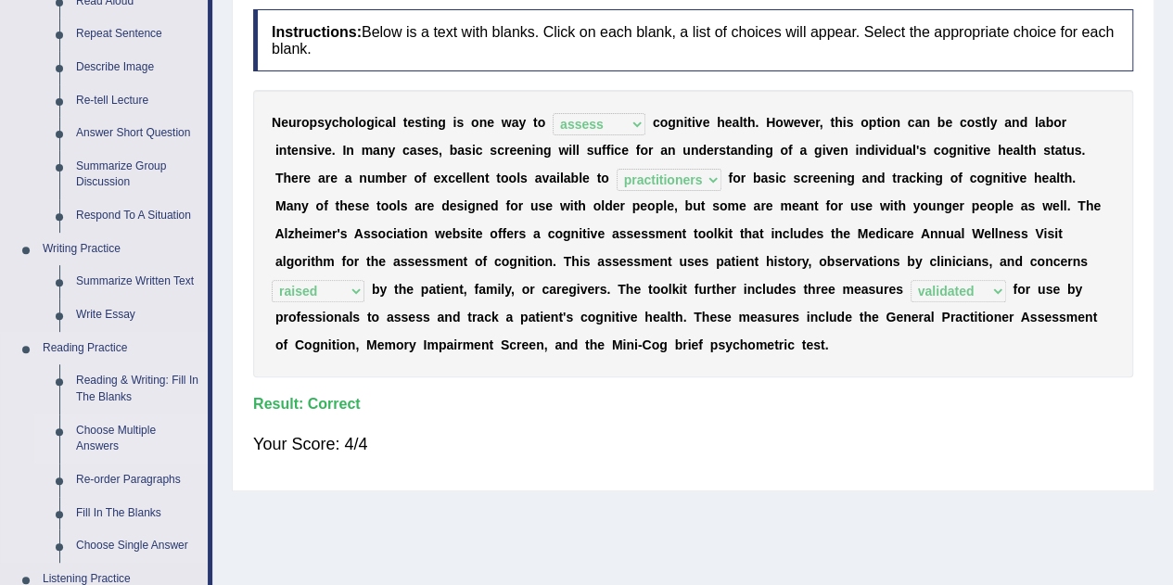
click at [107, 441] on link "Choose Multiple Answers" at bounding box center [138, 439] width 140 height 49
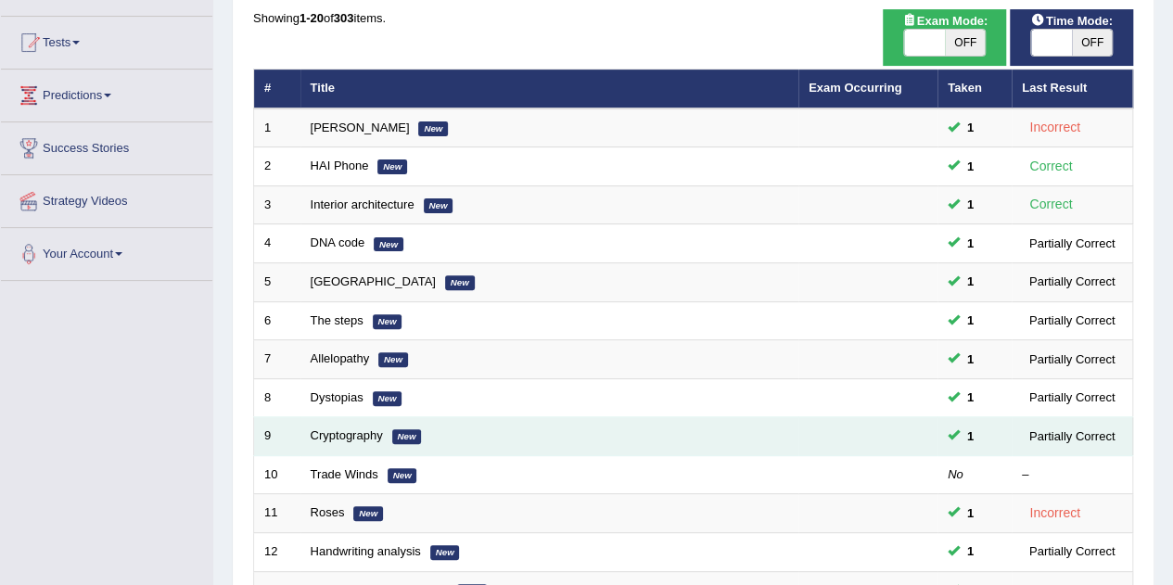
click at [1045, 449] on td "Partially Correct" at bounding box center [1073, 436] width 122 height 39
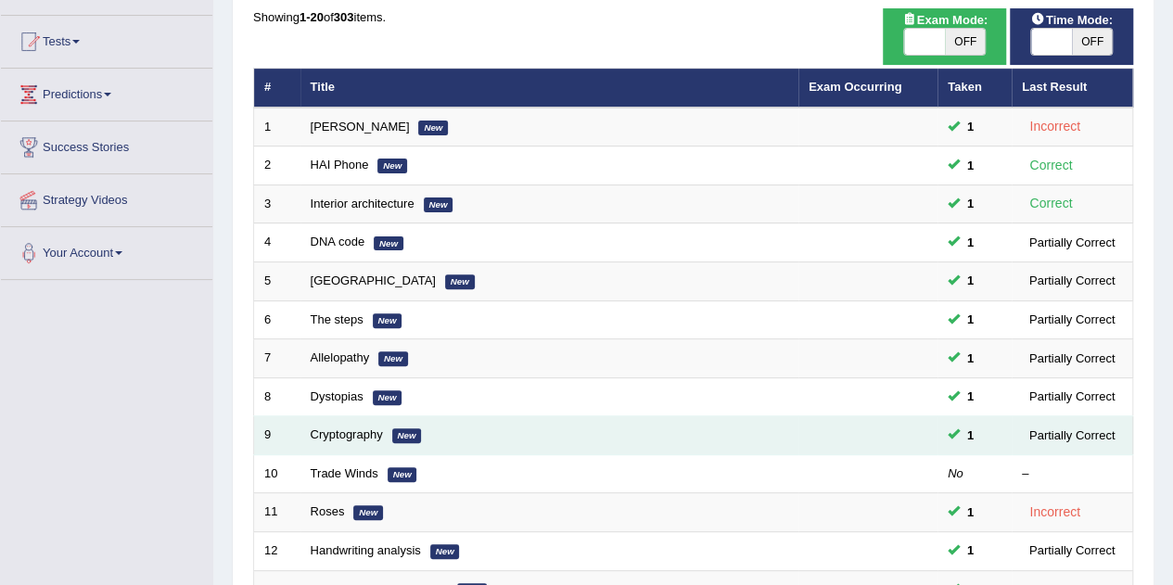
click at [1051, 430] on div "Partially Correct" at bounding box center [1072, 435] width 100 height 19
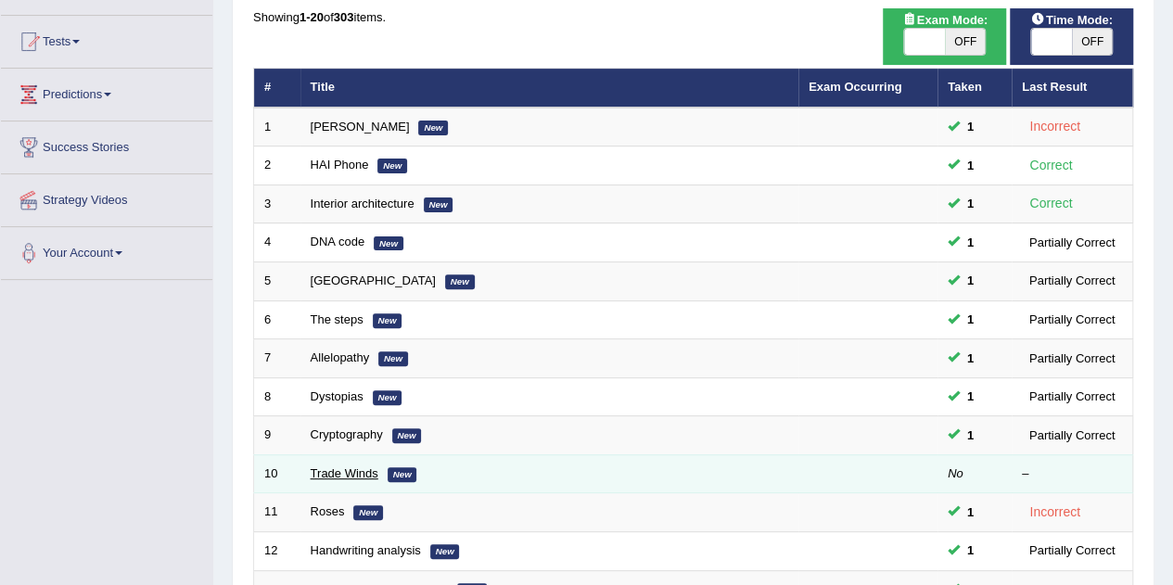
click at [337, 473] on link "Trade Winds" at bounding box center [345, 474] width 68 height 14
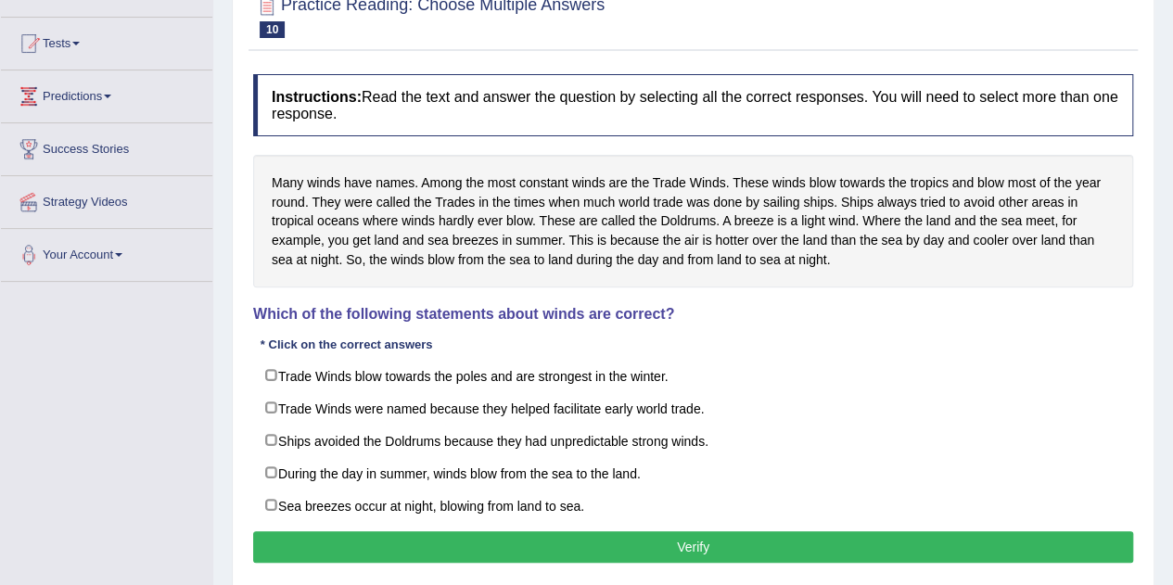
scroll to position [182, 0]
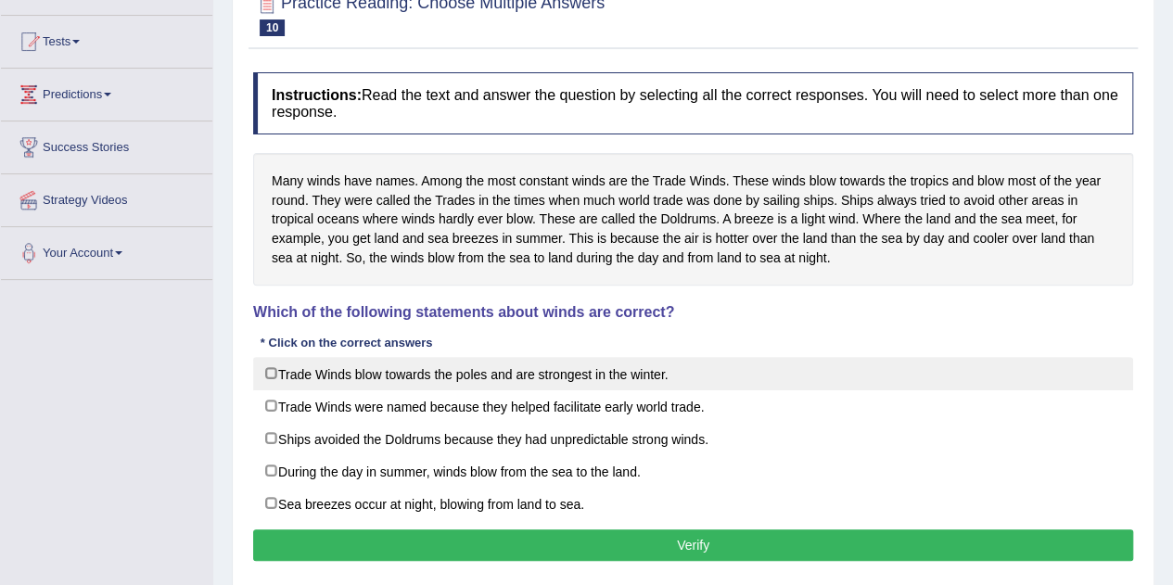
click at [640, 374] on label "Trade Winds blow towards the poles and are strongest in the winter." at bounding box center [693, 373] width 880 height 33
checkbox input "true"
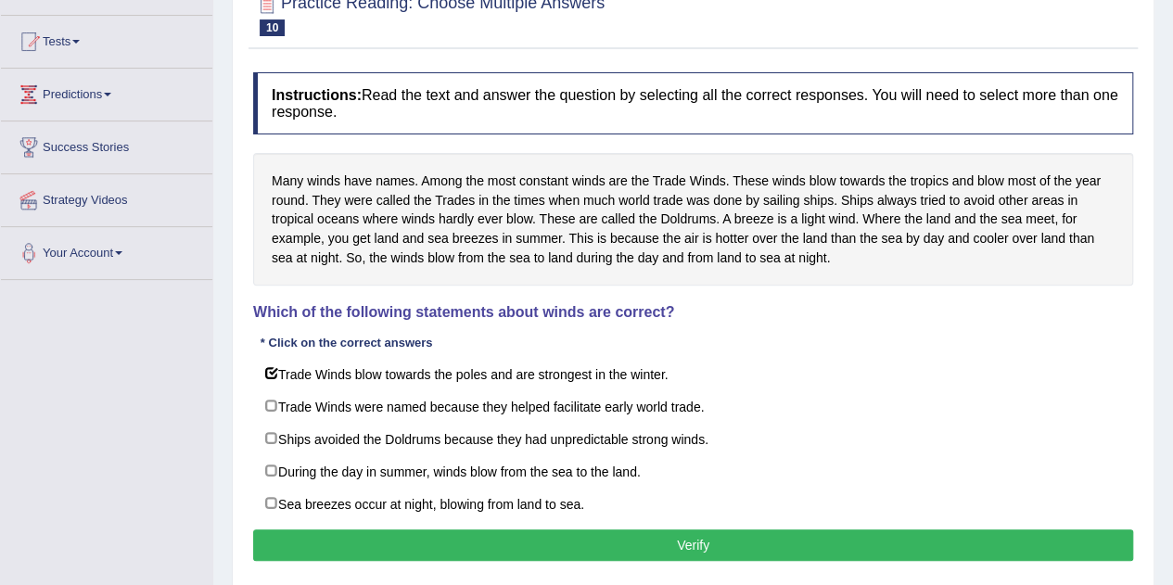
click at [732, 553] on button "Verify" at bounding box center [693, 546] width 880 height 32
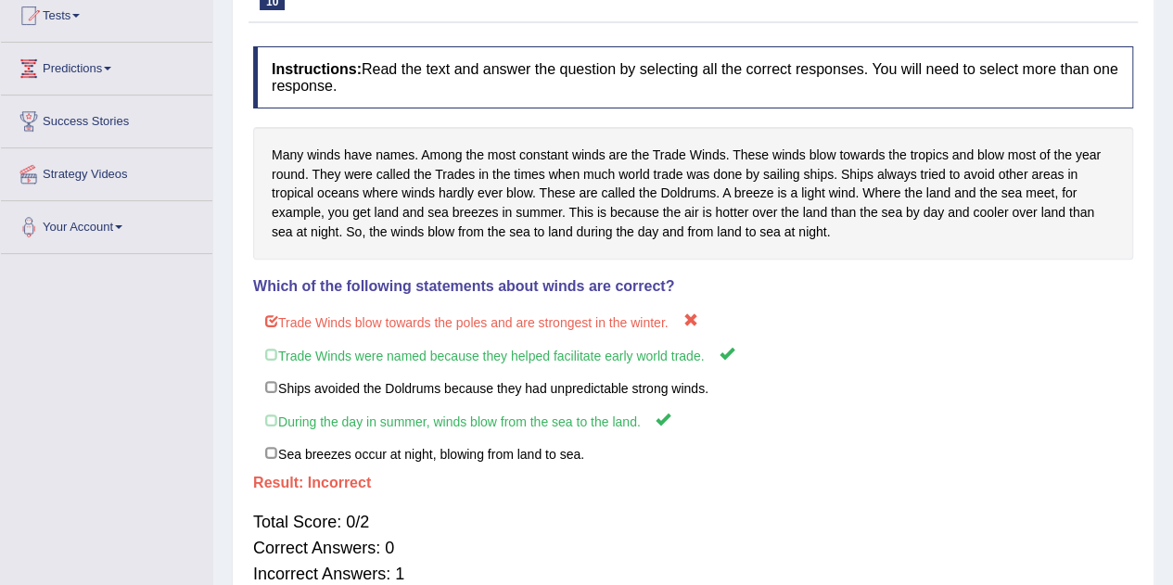
scroll to position [254, 0]
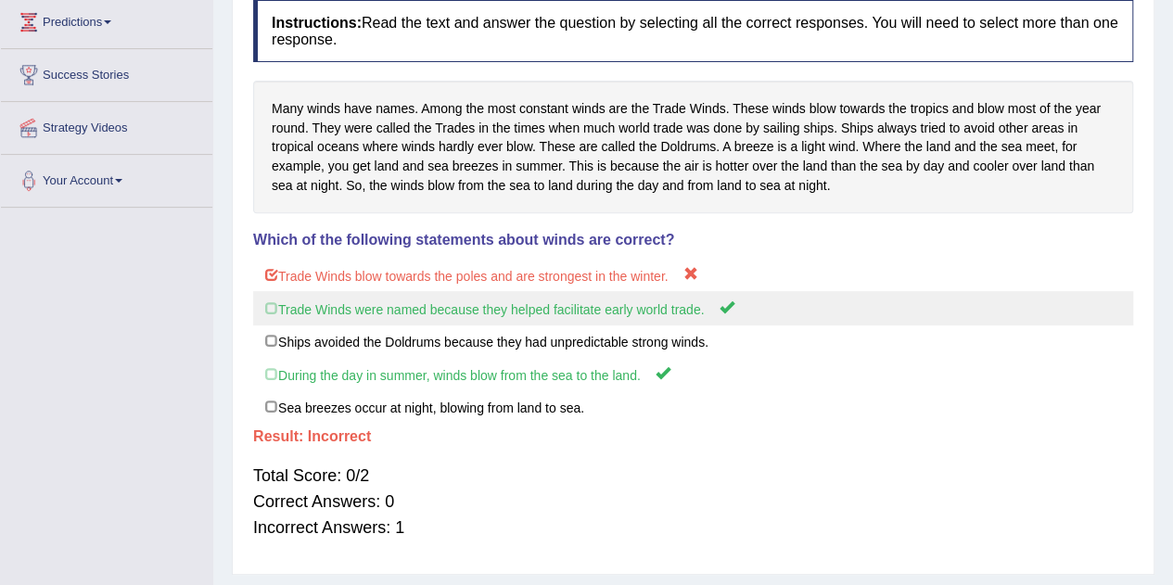
click at [842, 302] on label "Trade Winds were named because they helped facilitate early world trade." at bounding box center [693, 308] width 880 height 34
click at [803, 378] on label "During the day in summer, winds blow from the sea to the land." at bounding box center [693, 374] width 880 height 34
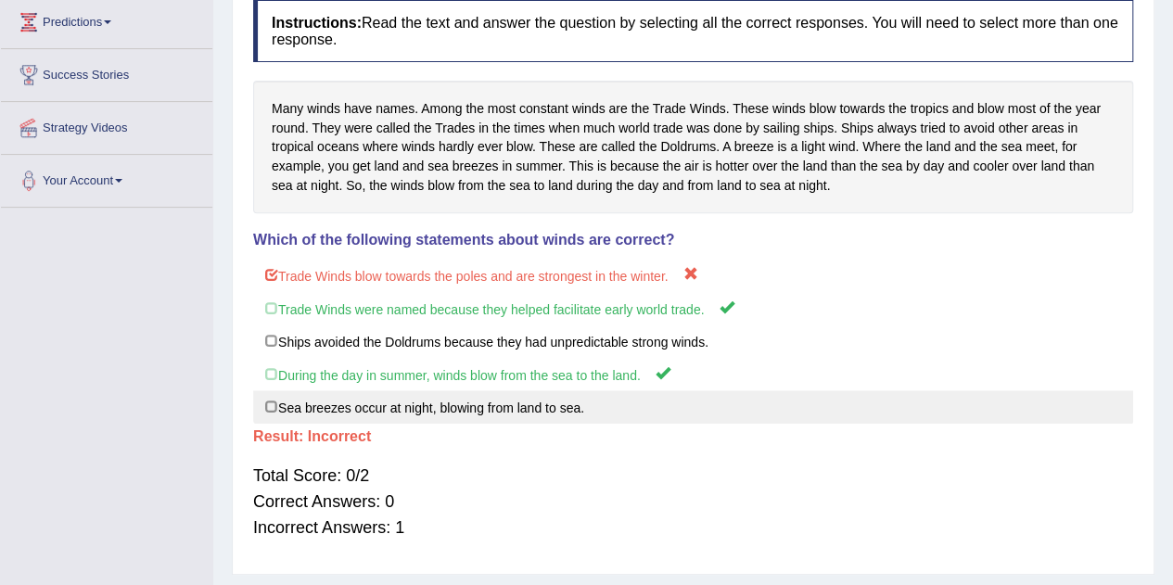
click at [799, 409] on label "Sea breezes occur at night, blowing from land to sea." at bounding box center [693, 407] width 880 height 33
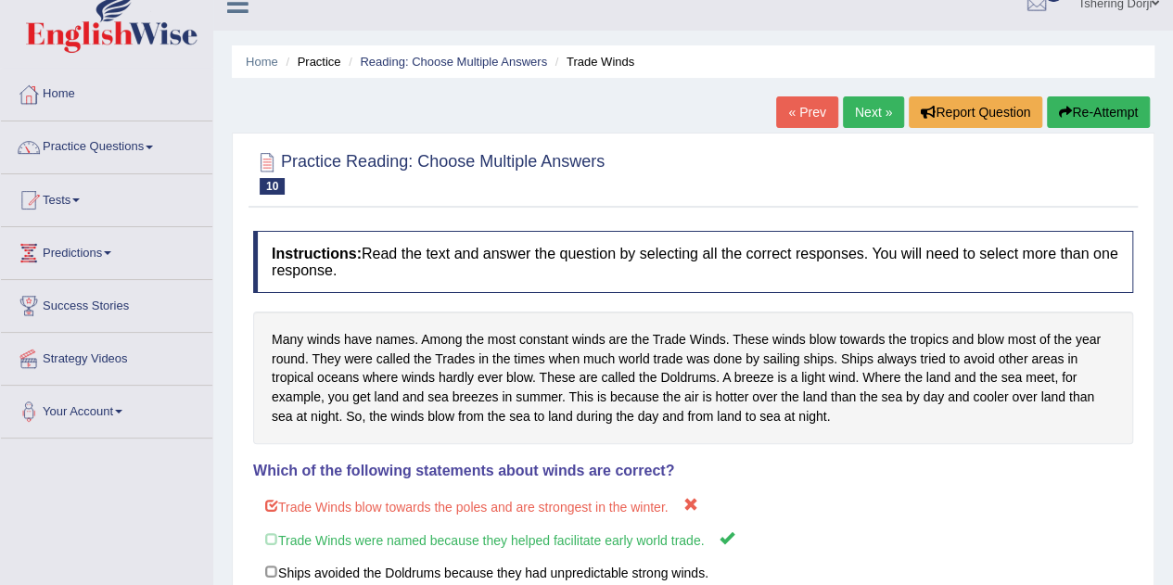
scroll to position [0, 0]
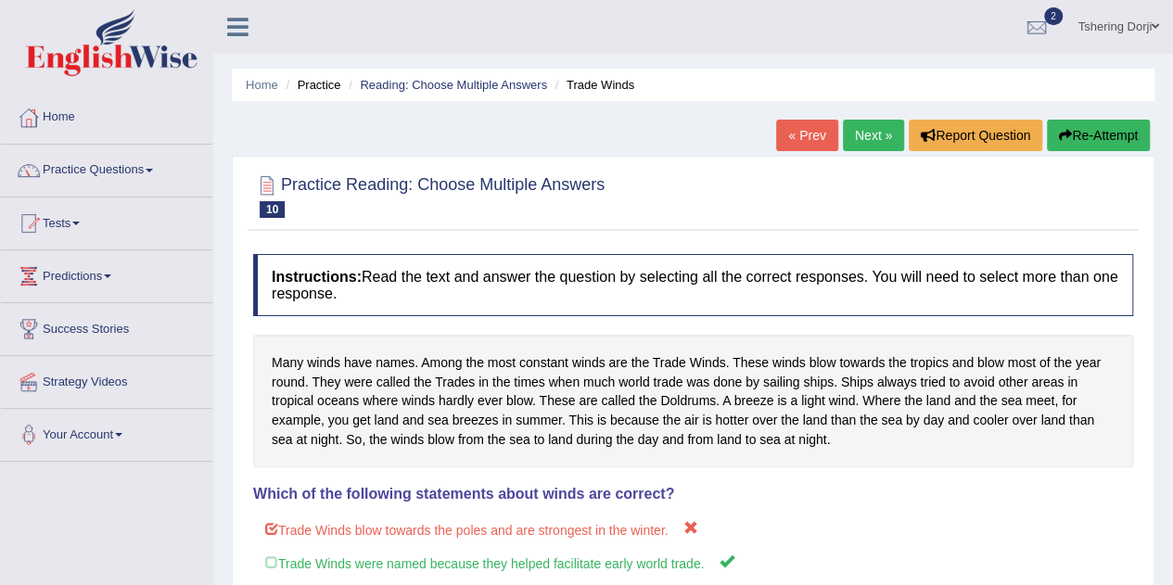
click at [876, 126] on link "Next »" at bounding box center [873, 136] width 61 height 32
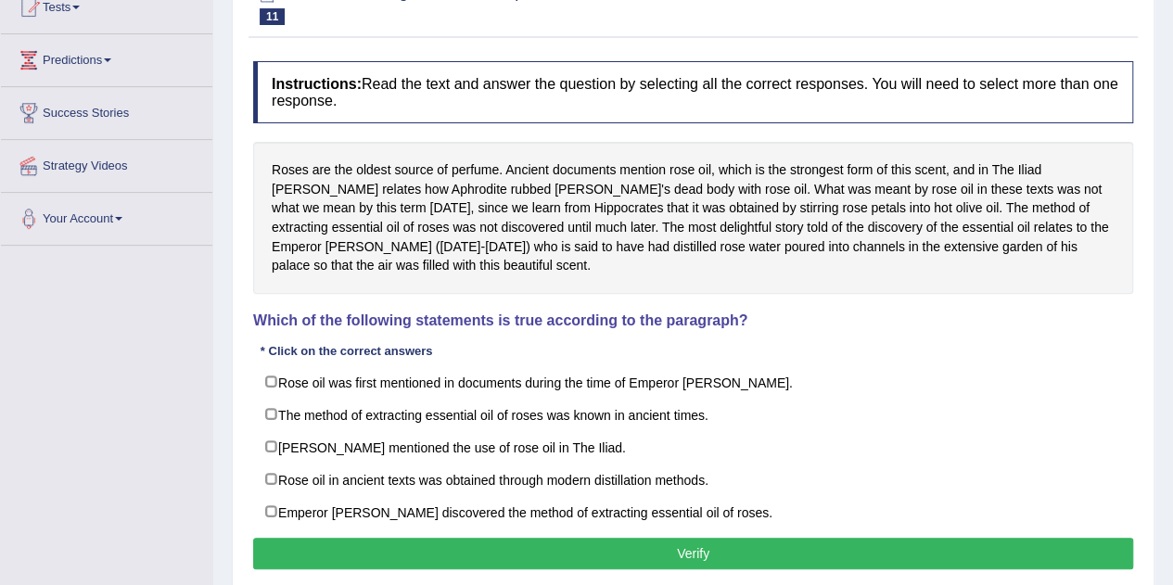
scroll to position [218, 0]
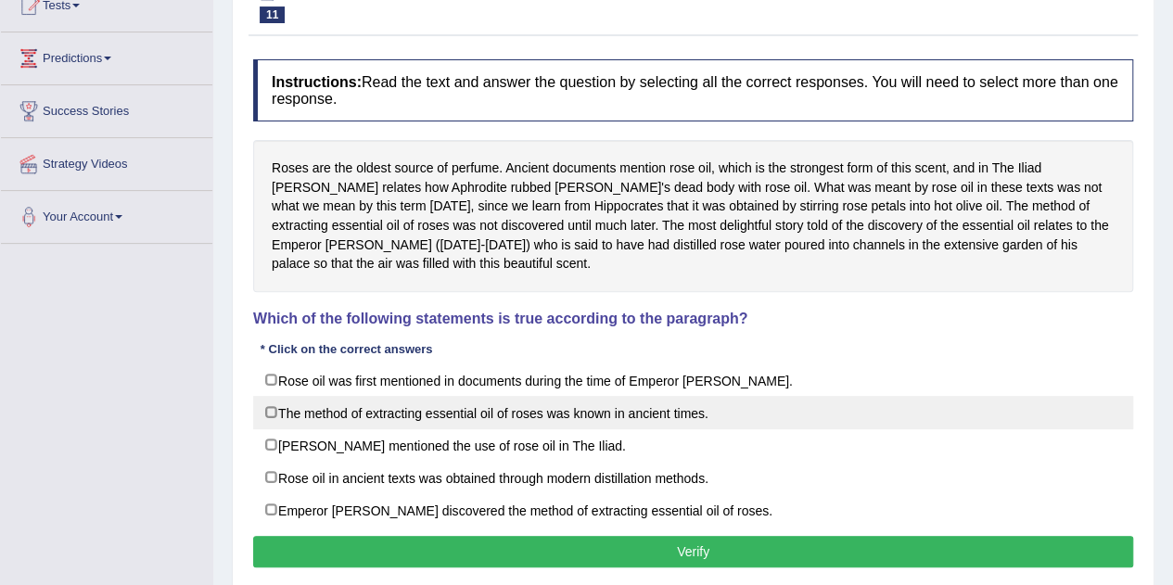
click at [697, 423] on label "The method of extracting essential oil of roses was known in ancient times." at bounding box center [693, 412] width 880 height 33
checkbox input "true"
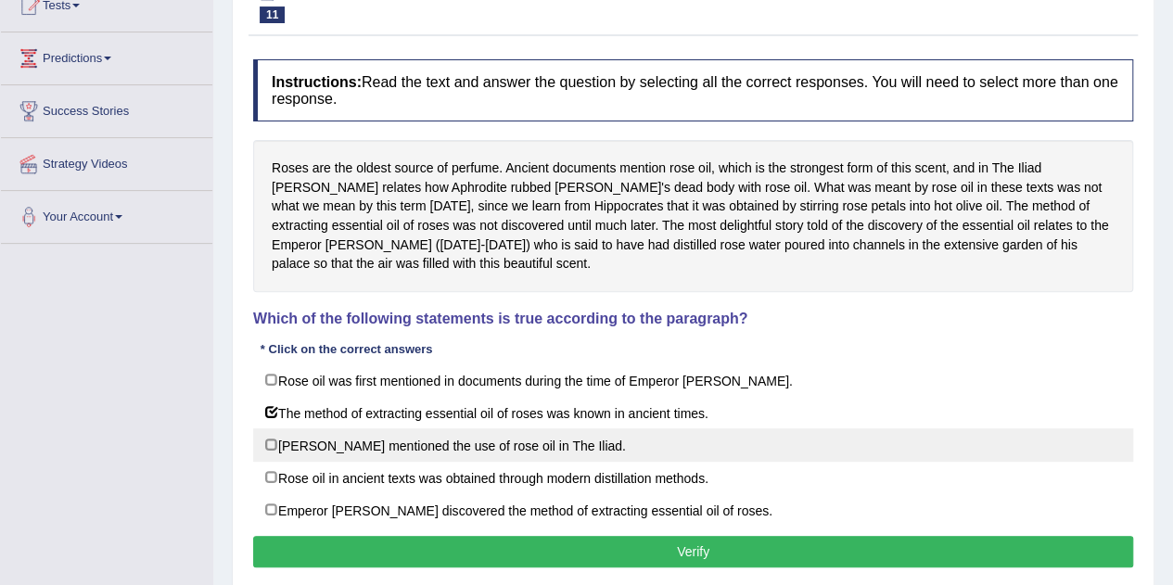
click at [533, 450] on label "[PERSON_NAME] mentioned the use of rose oil in The Iliad." at bounding box center [693, 445] width 880 height 33
checkbox input "true"
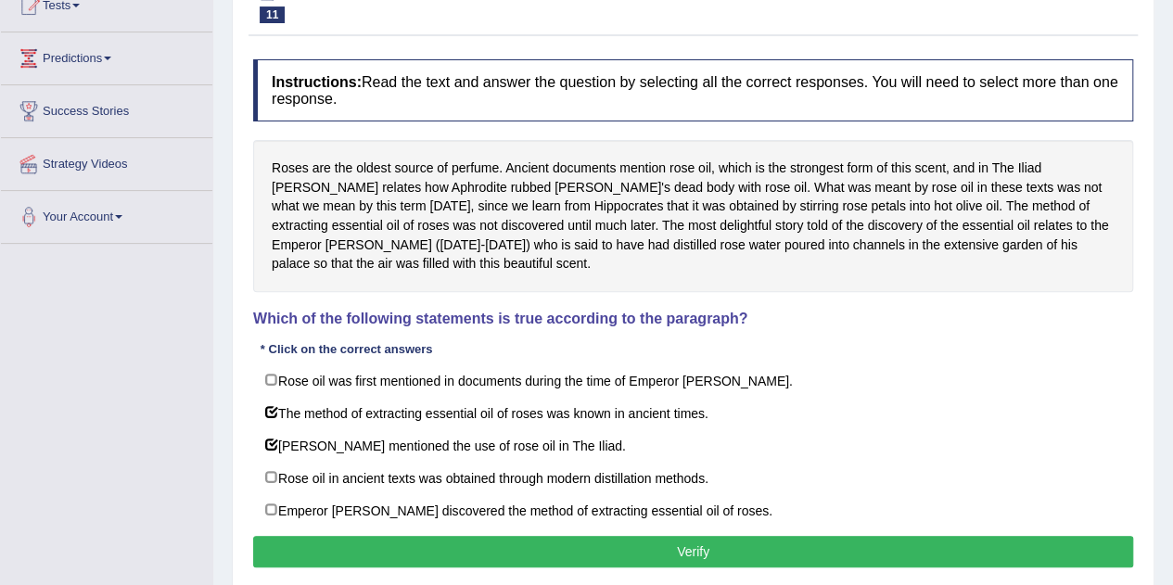
click at [654, 560] on button "Verify" at bounding box center [693, 552] width 880 height 32
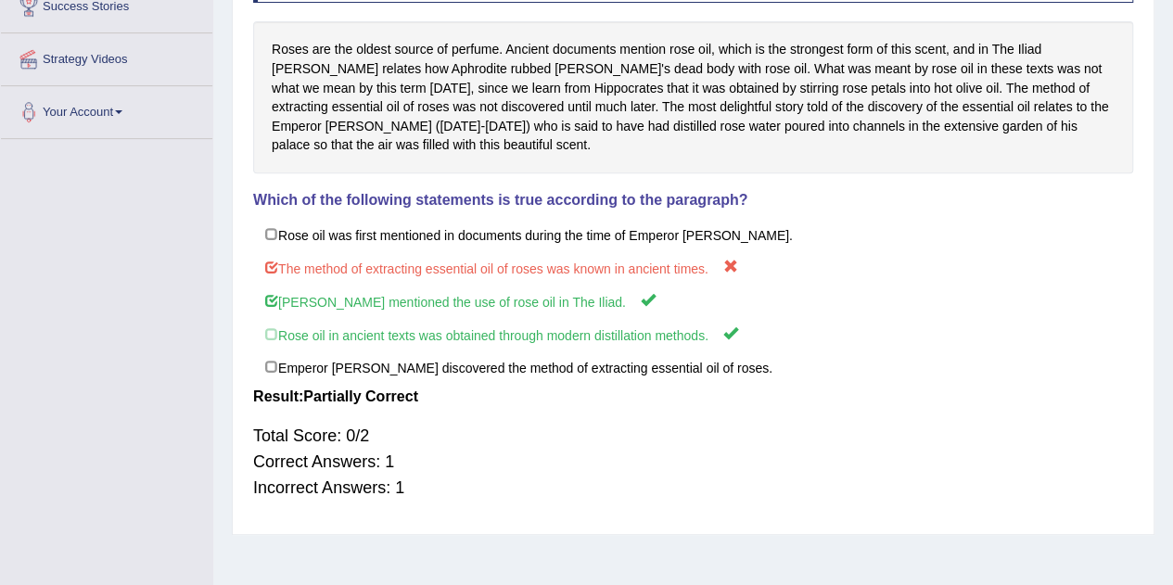
scroll to position [322, 0]
click at [686, 429] on div "Total Score: 0/2 Correct Answers: 1 Incorrect Answers: 1" at bounding box center [693, 463] width 880 height 96
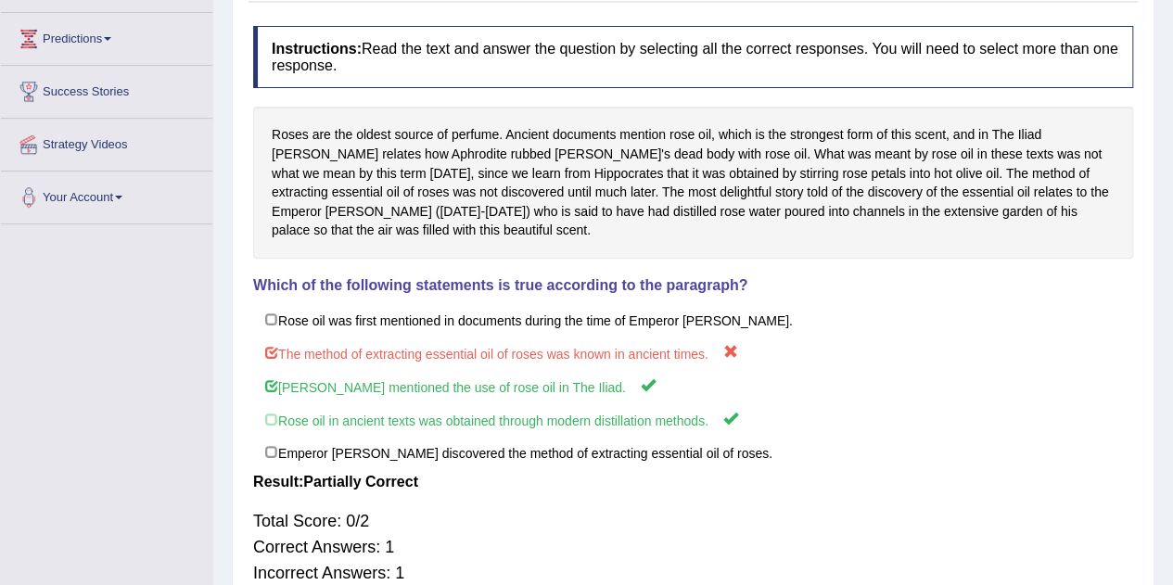
scroll to position [0, 0]
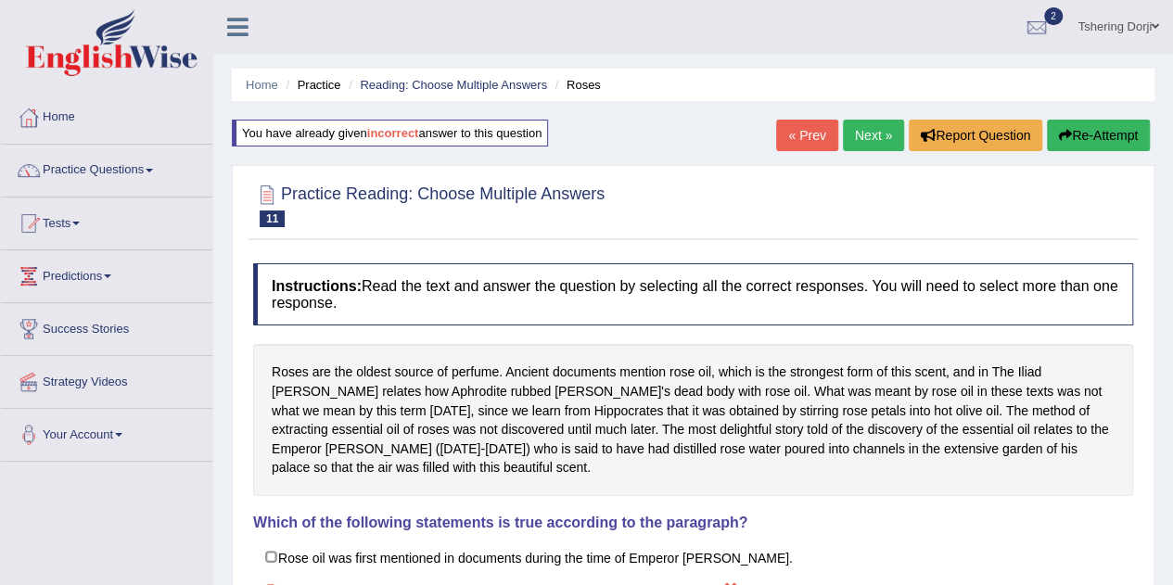
click at [137, 182] on link "Practice Questions" at bounding box center [106, 168] width 211 height 46
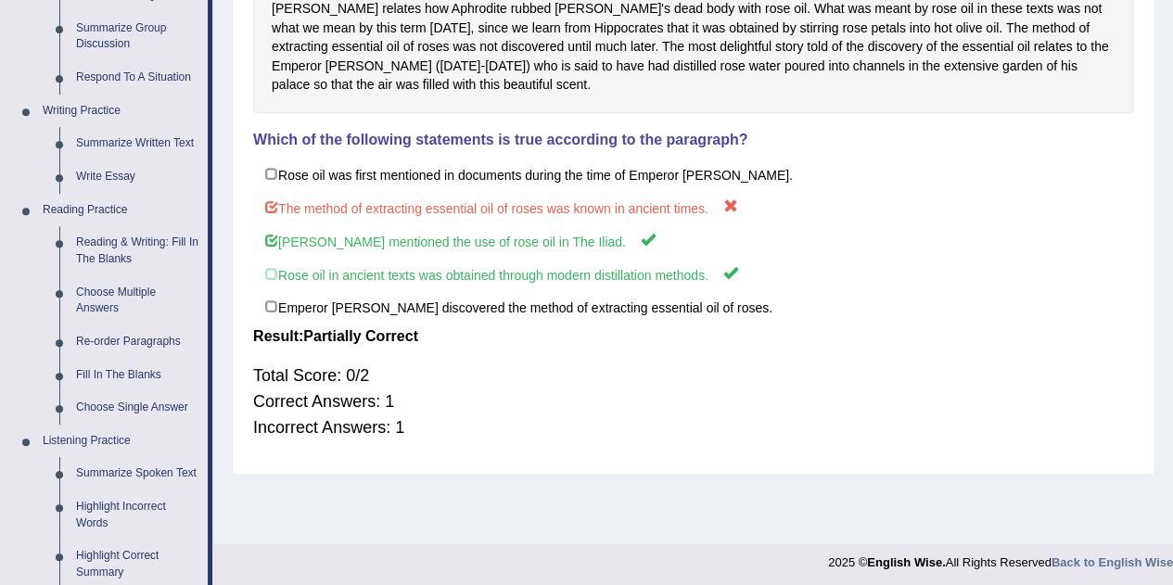
scroll to position [399, 0]
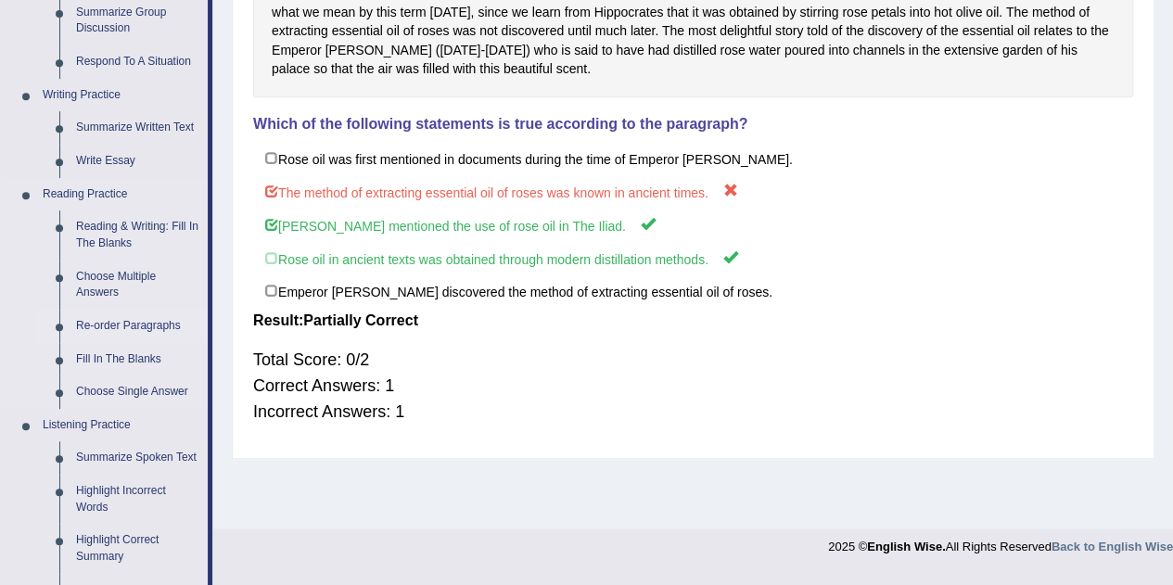
click at [149, 330] on link "Re-order Paragraphs" at bounding box center [138, 326] width 140 height 33
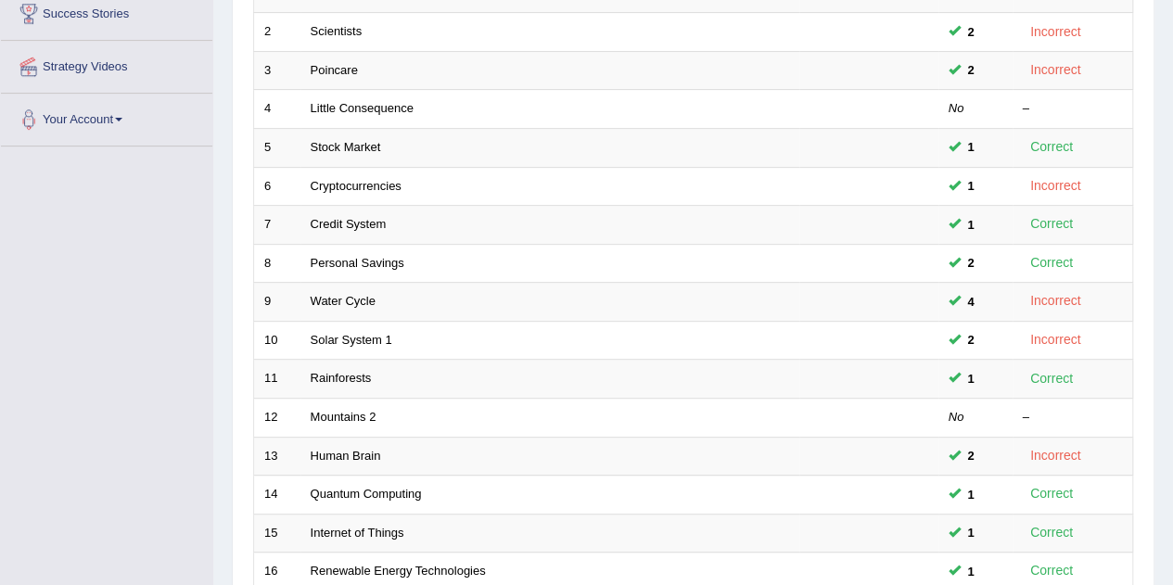
scroll to position [336, 0]
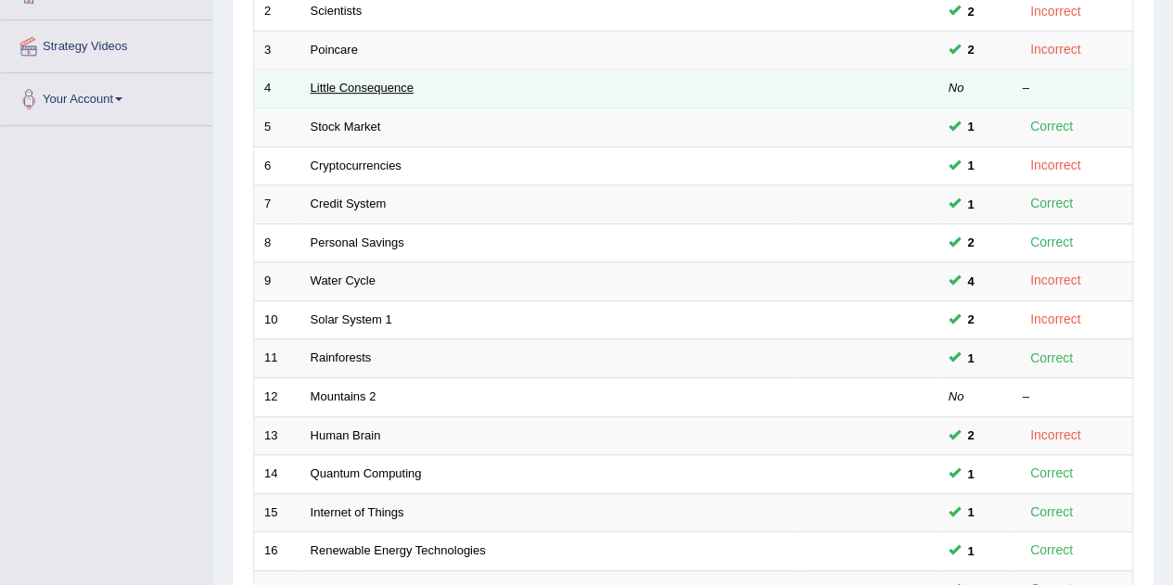
click at [383, 91] on link "Little Consequence" at bounding box center [362, 88] width 103 height 14
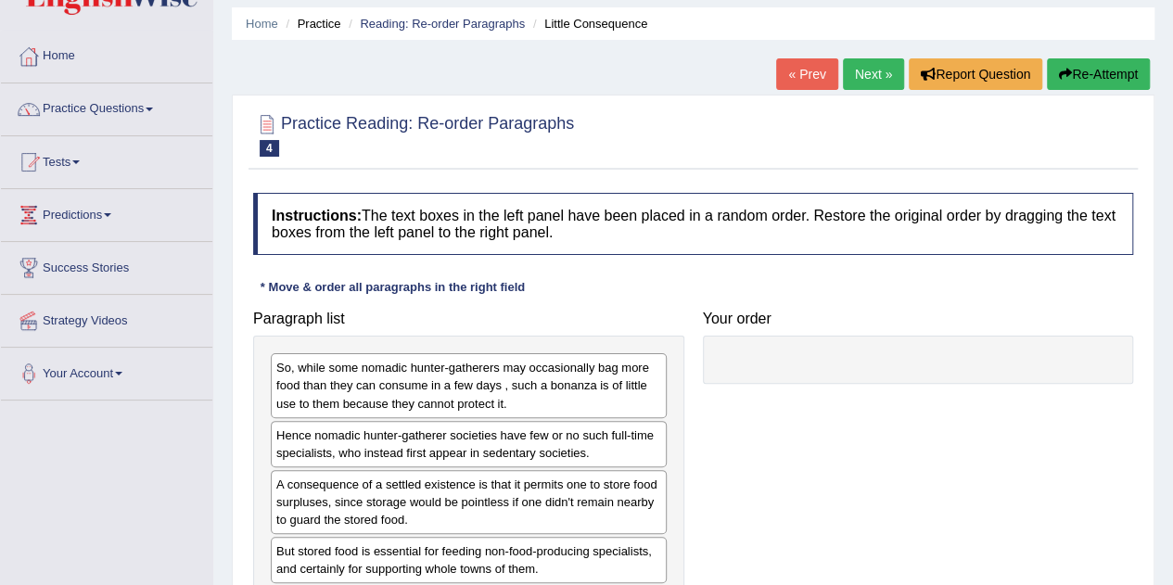
scroll to position [98, 0]
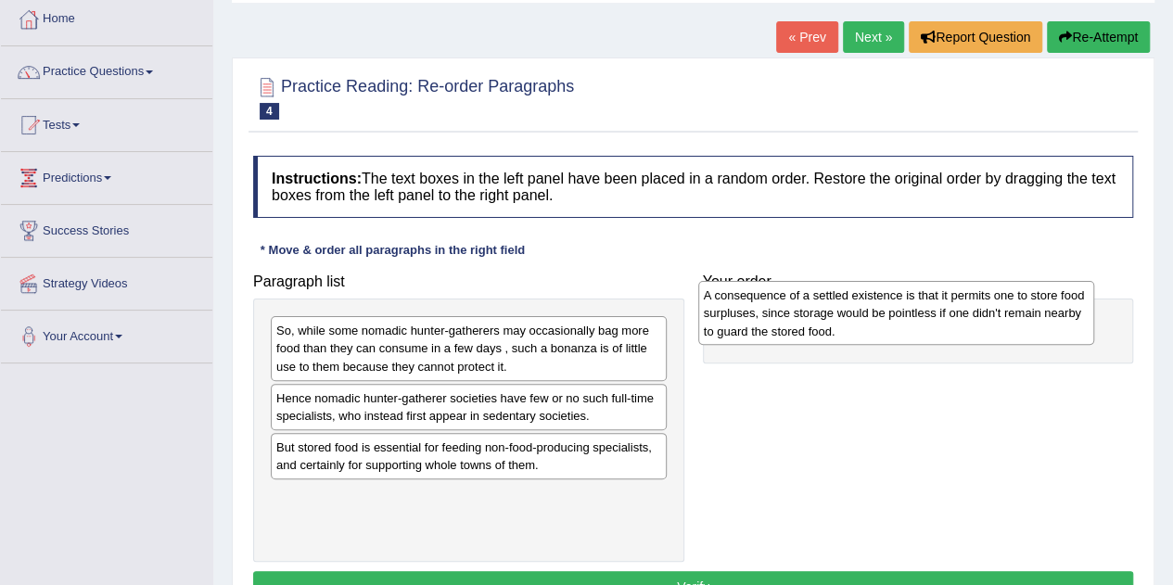
drag, startPoint x: 426, startPoint y: 452, endPoint x: 853, endPoint y: 301, distance: 453.3
click at [853, 301] on div "A consequence of a settled existence is that it permits one to store food surpl…" at bounding box center [896, 313] width 396 height 64
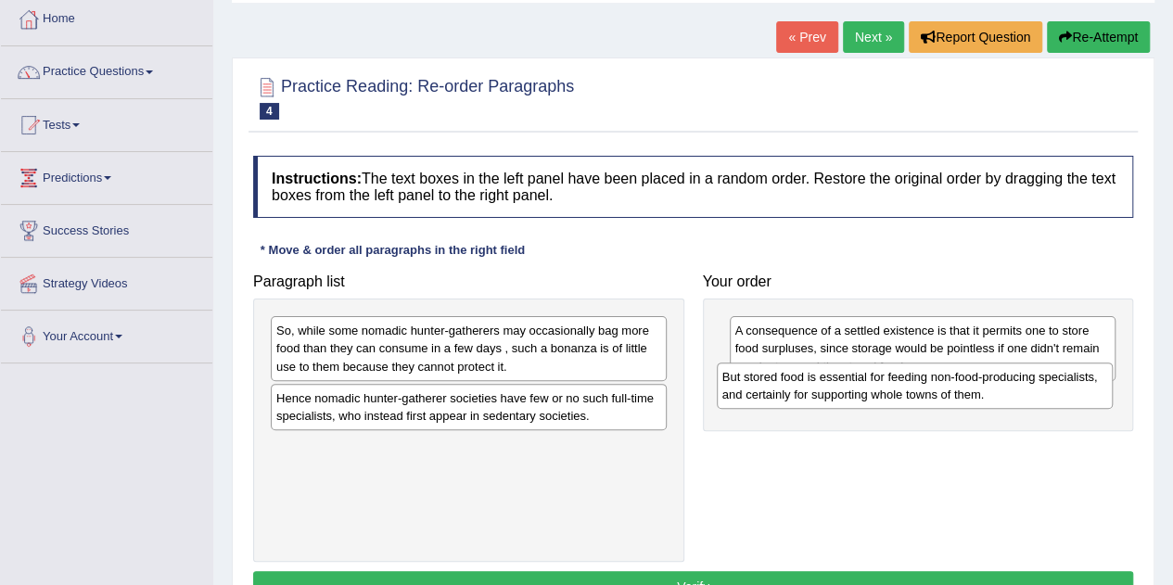
drag, startPoint x: 499, startPoint y: 458, endPoint x: 945, endPoint y: 389, distance: 451.6
click at [945, 389] on div "But stored food is essential for feeding non-food-producing specialists, and ce…" at bounding box center [915, 386] width 396 height 46
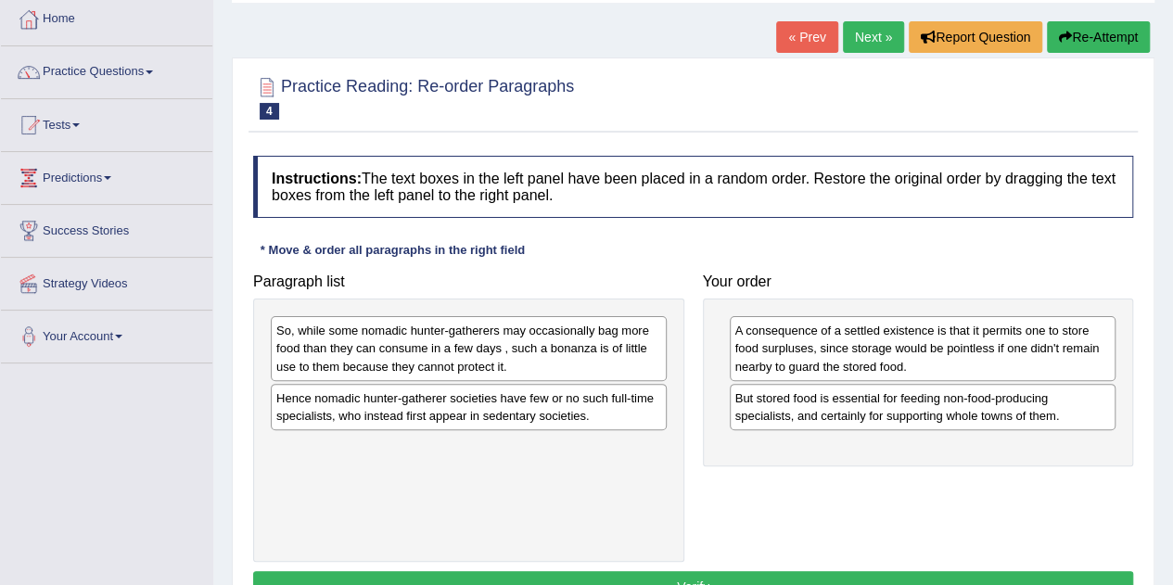
click at [450, 361] on div "So, while some nomadic hunter-gatherers may occasionally bag more food than the…" at bounding box center [469, 348] width 396 height 64
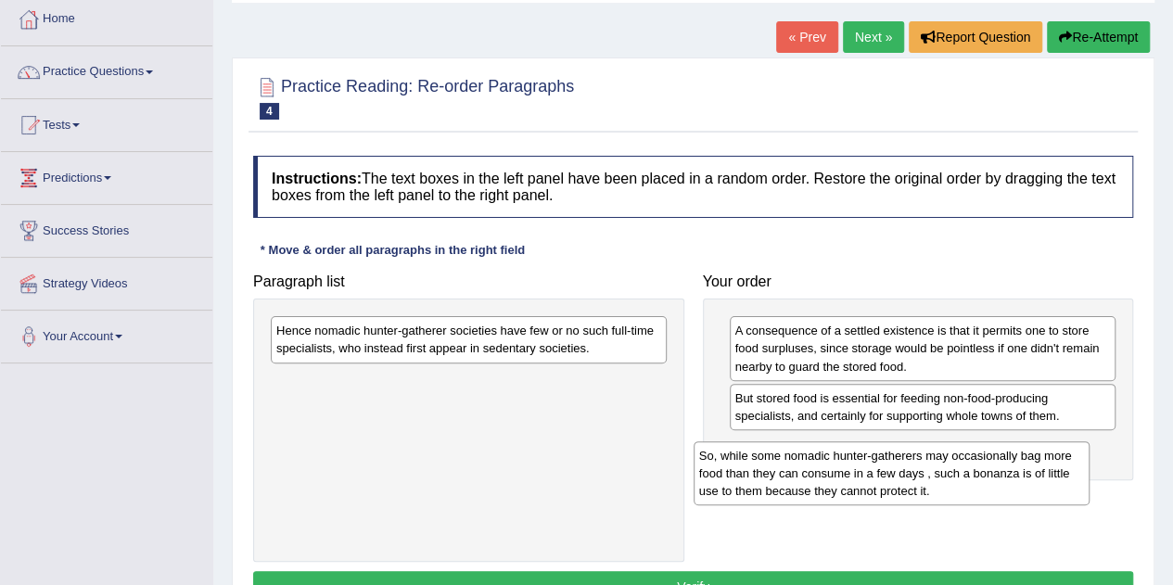
drag, startPoint x: 434, startPoint y: 368, endPoint x: 866, endPoint y: 483, distance: 447.3
click at [866, 483] on div "So, while some nomadic hunter-gatherers may occasionally bag more food than the…" at bounding box center [892, 474] width 396 height 64
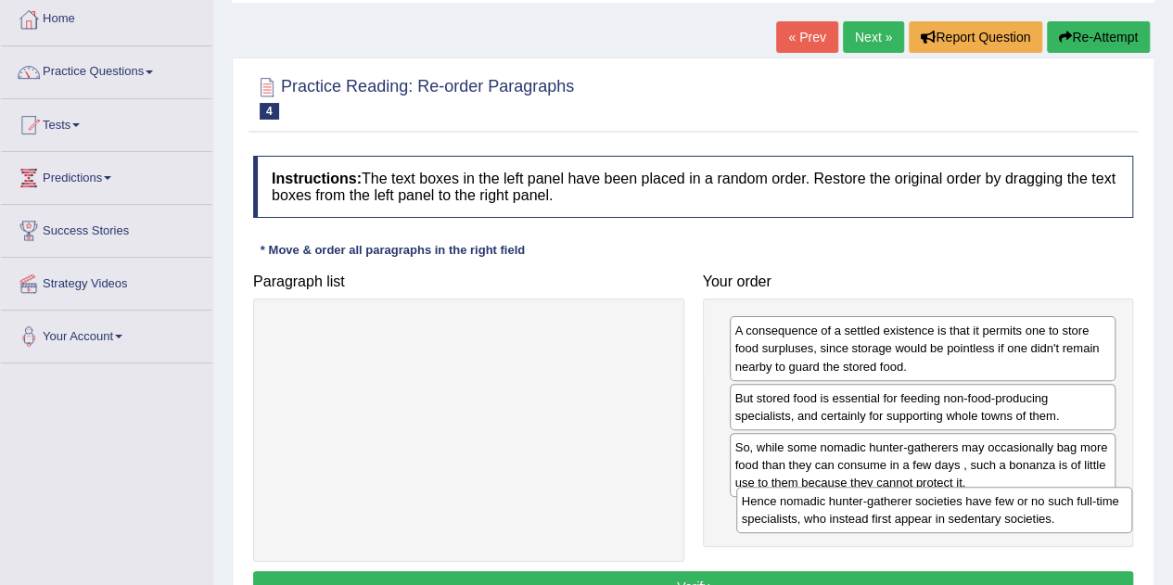
drag, startPoint x: 516, startPoint y: 336, endPoint x: 981, endPoint y: 506, distance: 495.9
click at [981, 506] on div "Hence nomadic hunter-gatherer societies have few or no such full-time specialis…" at bounding box center [935, 510] width 396 height 46
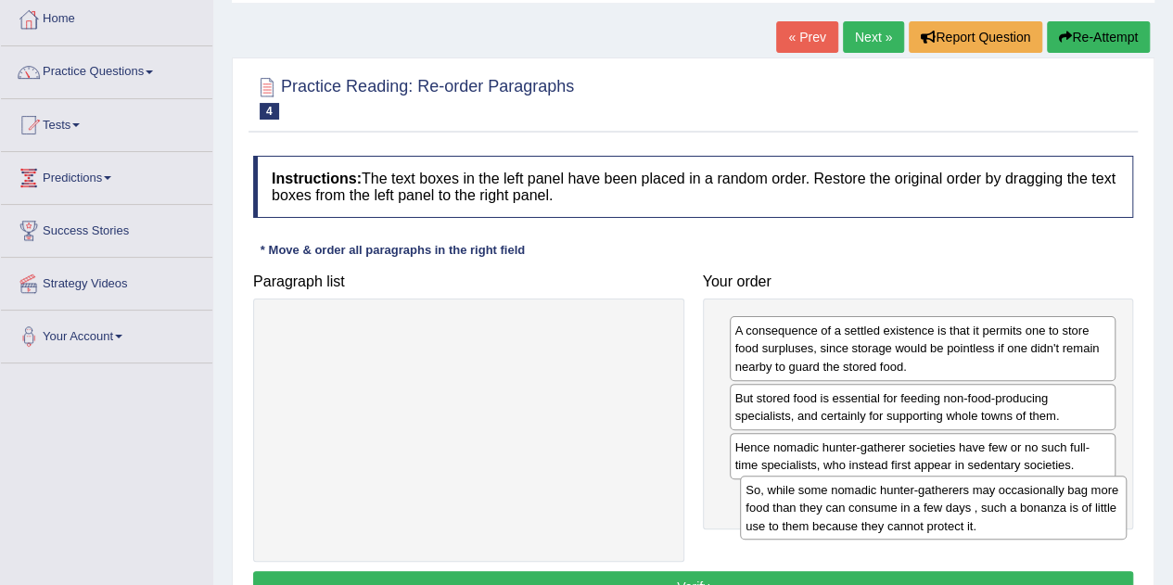
drag, startPoint x: 959, startPoint y: 488, endPoint x: 970, endPoint y: 532, distance: 45.0
click at [970, 532] on div "So, while some nomadic hunter-gatherers may occasionally bag more food than the…" at bounding box center [933, 508] width 387 height 64
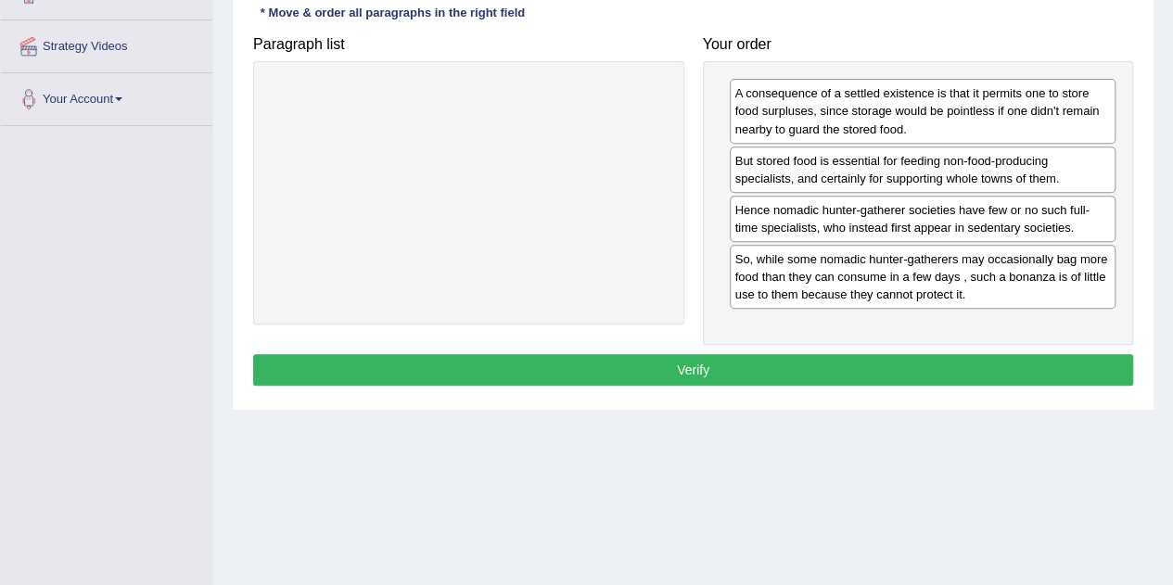
scroll to position [362, 0]
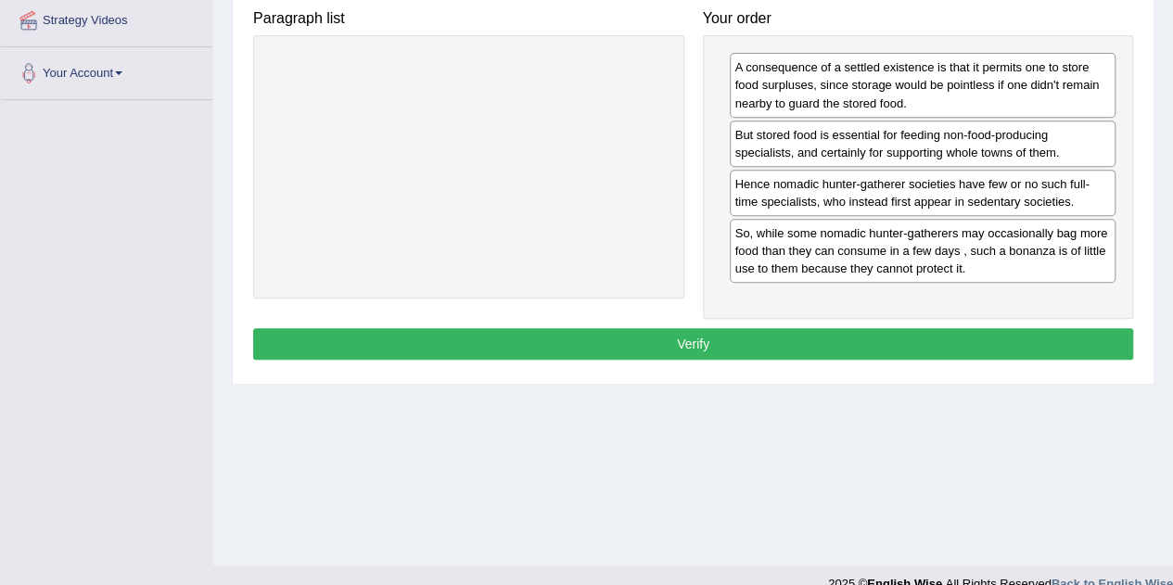
click at [1039, 343] on button "Verify" at bounding box center [693, 344] width 880 height 32
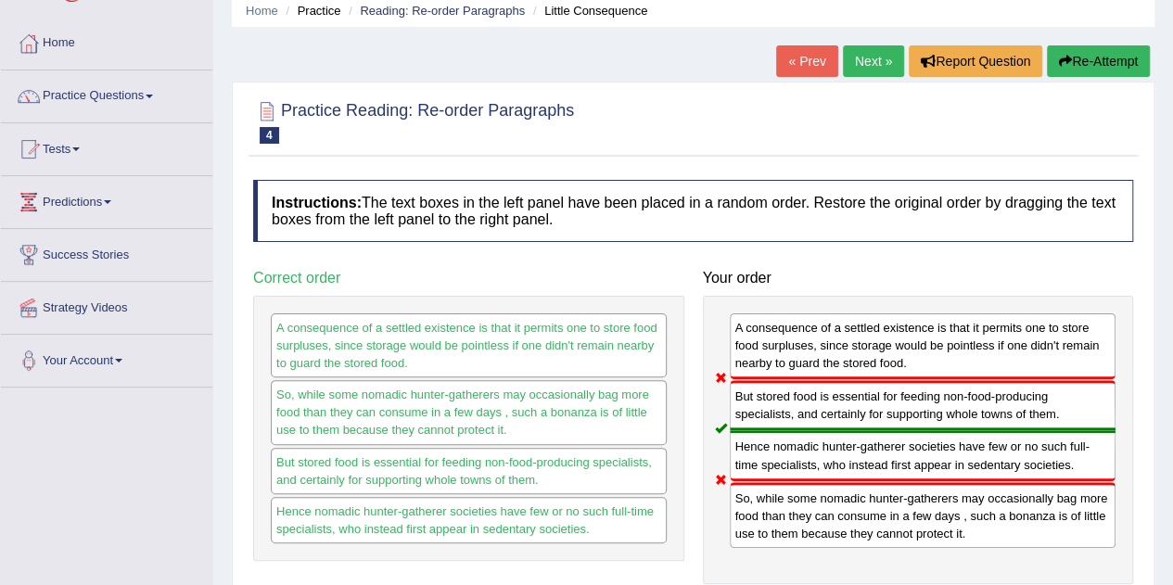
scroll to position [28, 0]
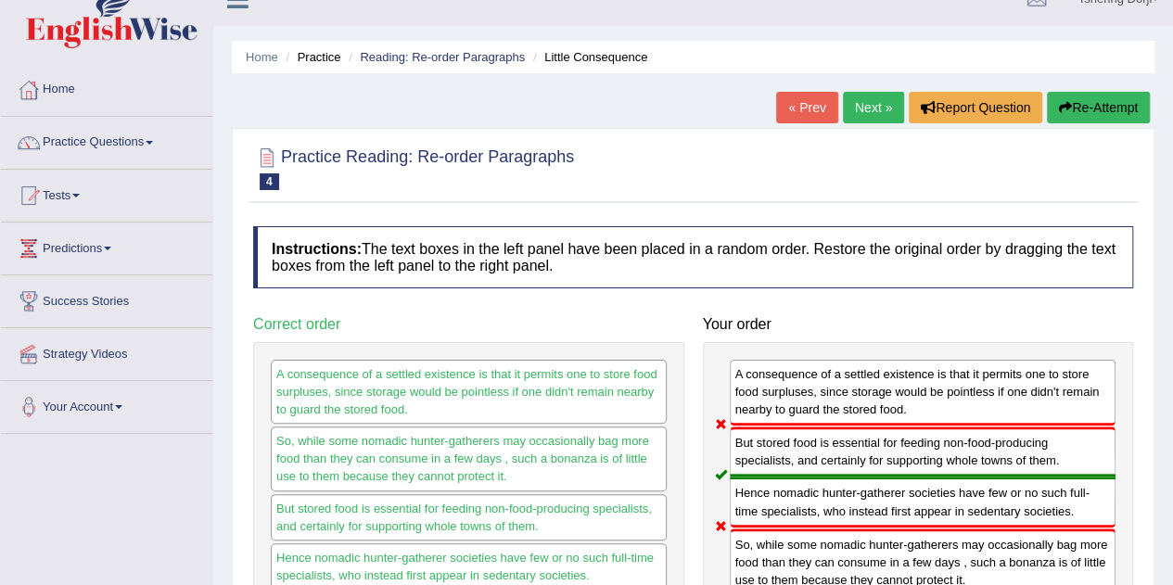
click at [1103, 110] on button "Re-Attempt" at bounding box center [1098, 108] width 103 height 32
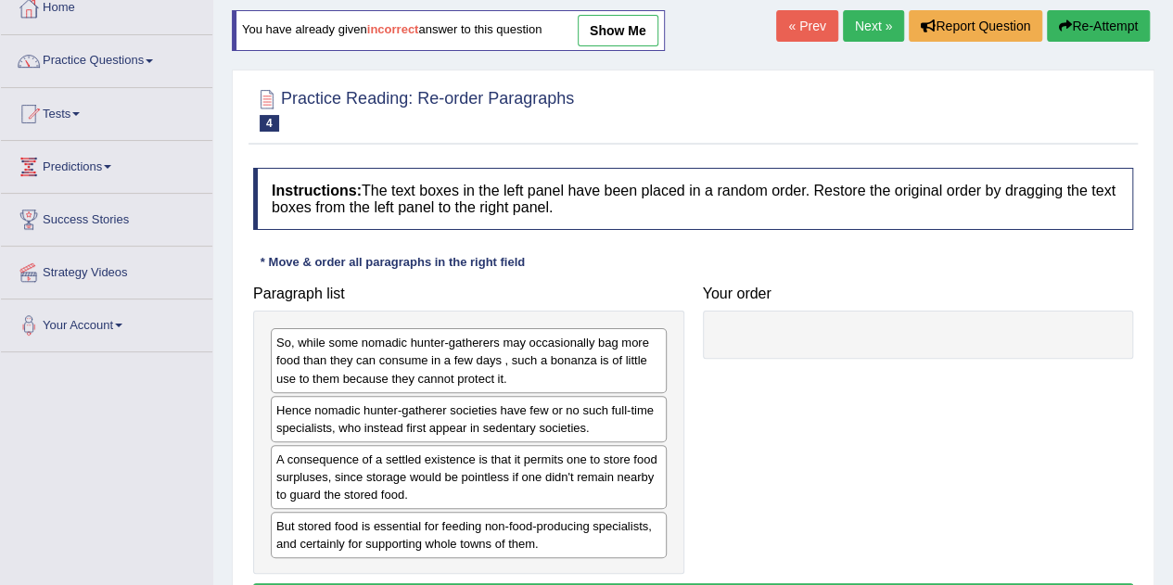
scroll to position [111, 0]
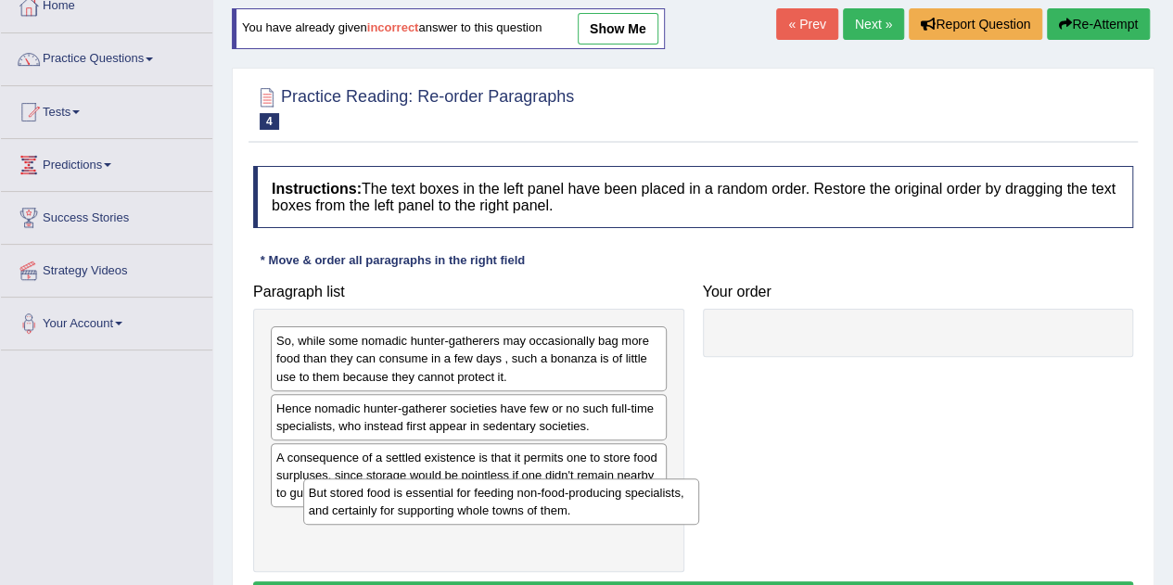
drag, startPoint x: 422, startPoint y: 527, endPoint x: 447, endPoint y: 497, distance: 38.8
click at [447, 497] on div "But stored food is essential for feeding non-food-producing specialists, and ce…" at bounding box center [501, 502] width 396 height 46
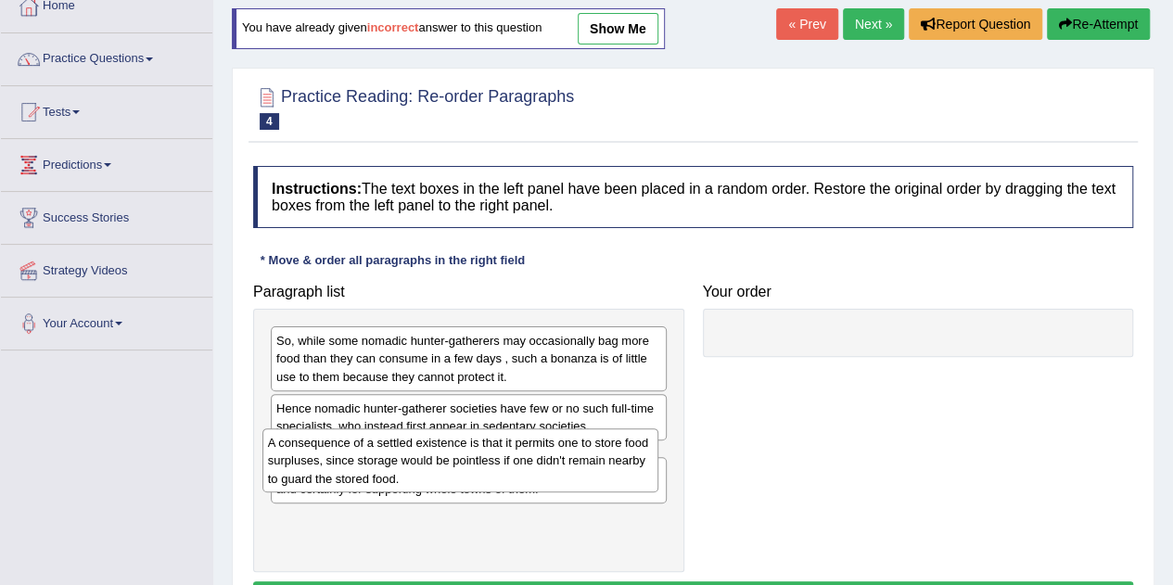
drag, startPoint x: 409, startPoint y: 480, endPoint x: 385, endPoint y: 466, distance: 27.8
click at [385, 466] on div "A consequence of a settled existence is that it permits one to store food surpl…" at bounding box center [461, 461] width 396 height 64
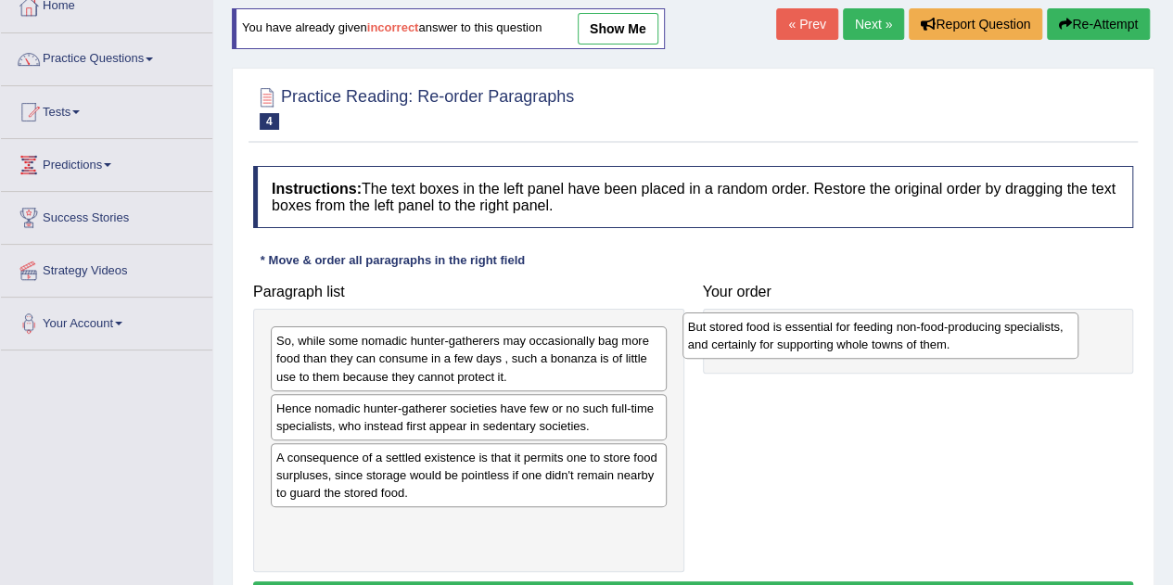
drag, startPoint x: 352, startPoint y: 546, endPoint x: 764, endPoint y: 351, distance: 456.8
click at [764, 351] on div "But stored food is essential for feeding non-food-producing specialists, and ce…" at bounding box center [881, 336] width 396 height 46
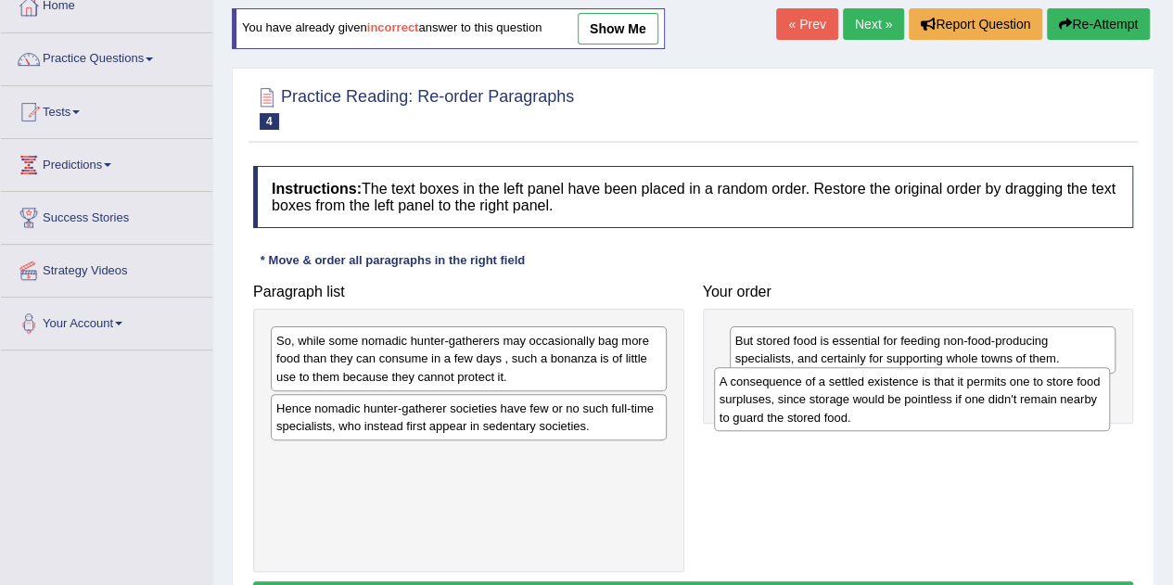
drag, startPoint x: 492, startPoint y: 483, endPoint x: 935, endPoint y: 409, distance: 449.6
click at [935, 409] on div "A consequence of a settled existence is that it permits one to store food surpl…" at bounding box center [912, 399] width 396 height 64
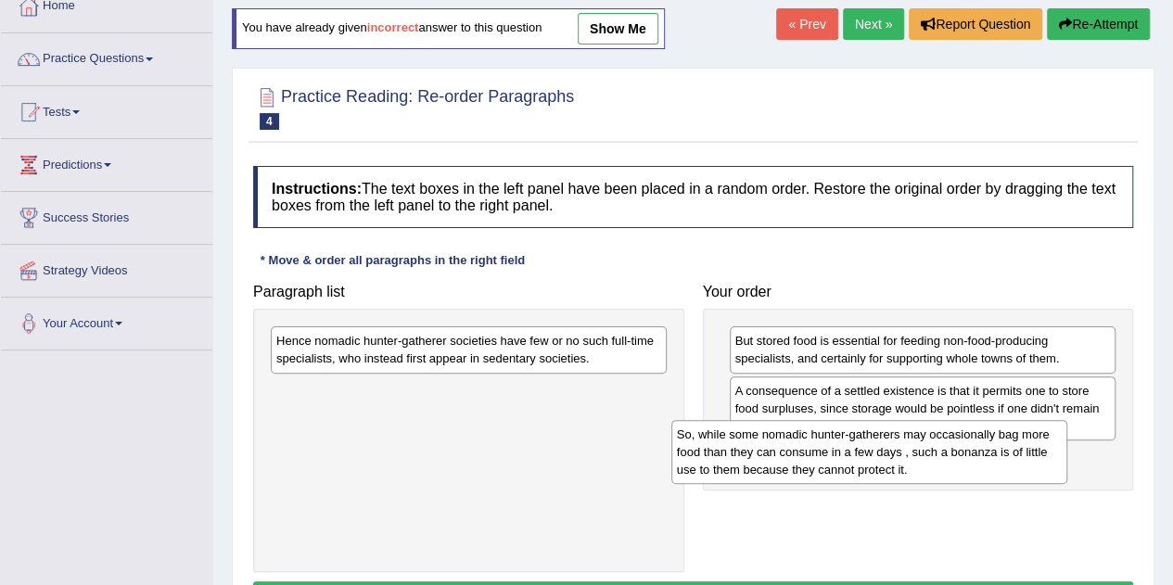
drag, startPoint x: 556, startPoint y: 378, endPoint x: 985, endPoint y: 478, distance: 441.0
click at [985, 478] on div "So, while some nomadic hunter-gatherers may occasionally bag more food than the…" at bounding box center [870, 452] width 396 height 64
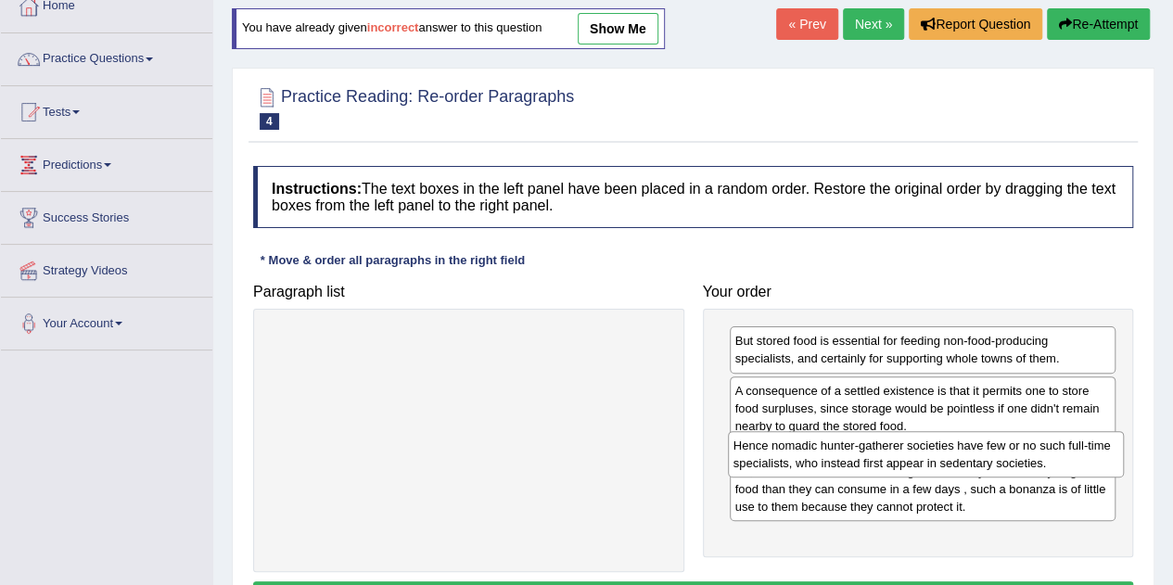
drag, startPoint x: 495, startPoint y: 340, endPoint x: 953, endPoint y: 446, distance: 469.4
click at [953, 446] on div "Hence nomadic hunter-gatherer societies have few or no such full-time specialis…" at bounding box center [926, 454] width 396 height 46
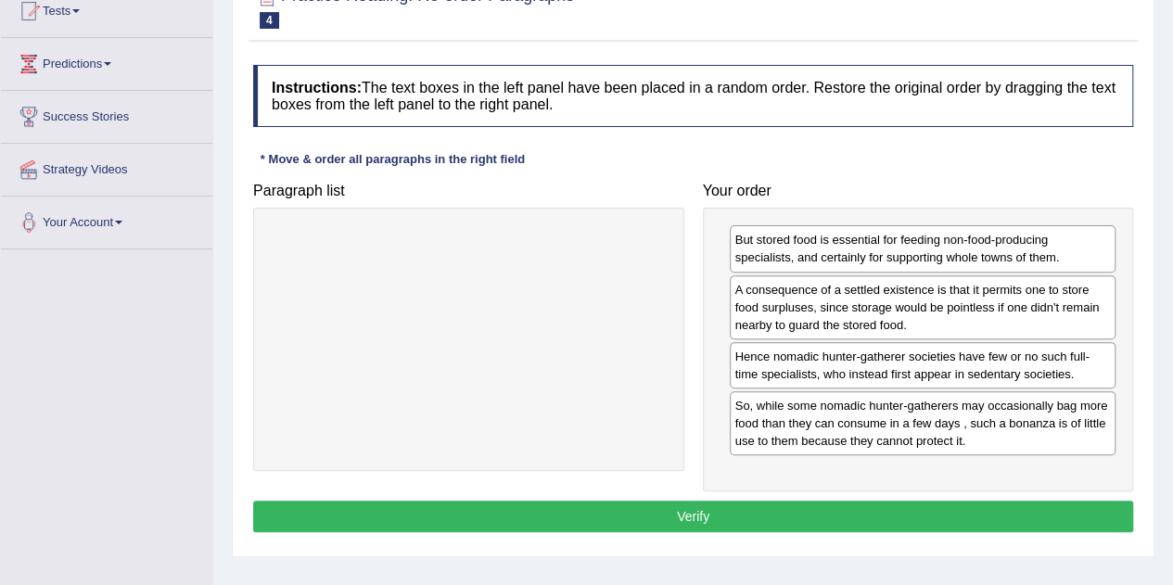
scroll to position [217, 0]
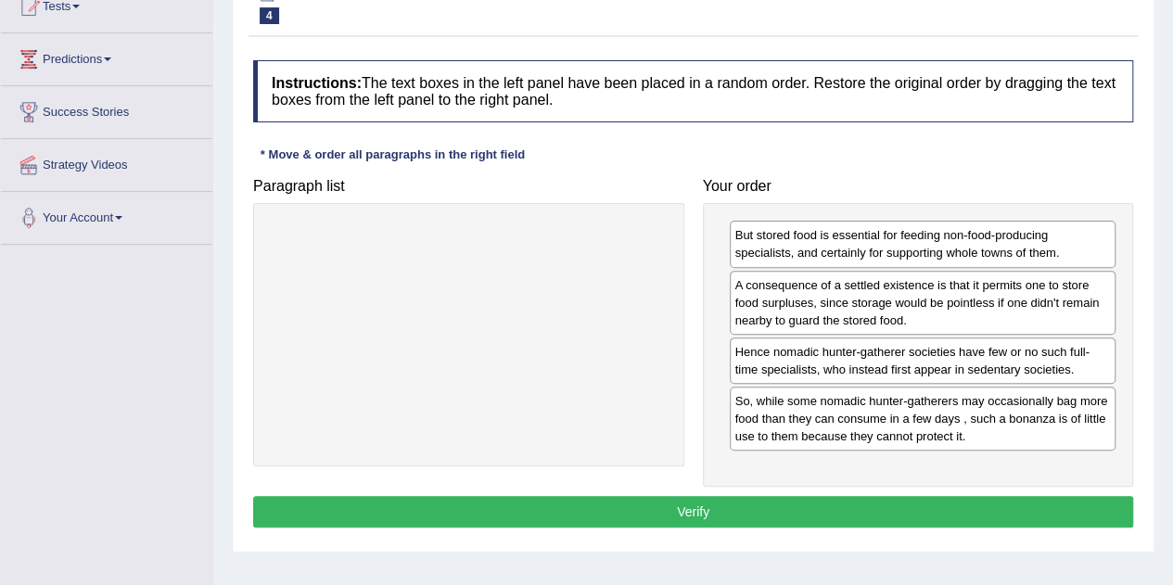
click at [824, 512] on button "Verify" at bounding box center [693, 512] width 880 height 32
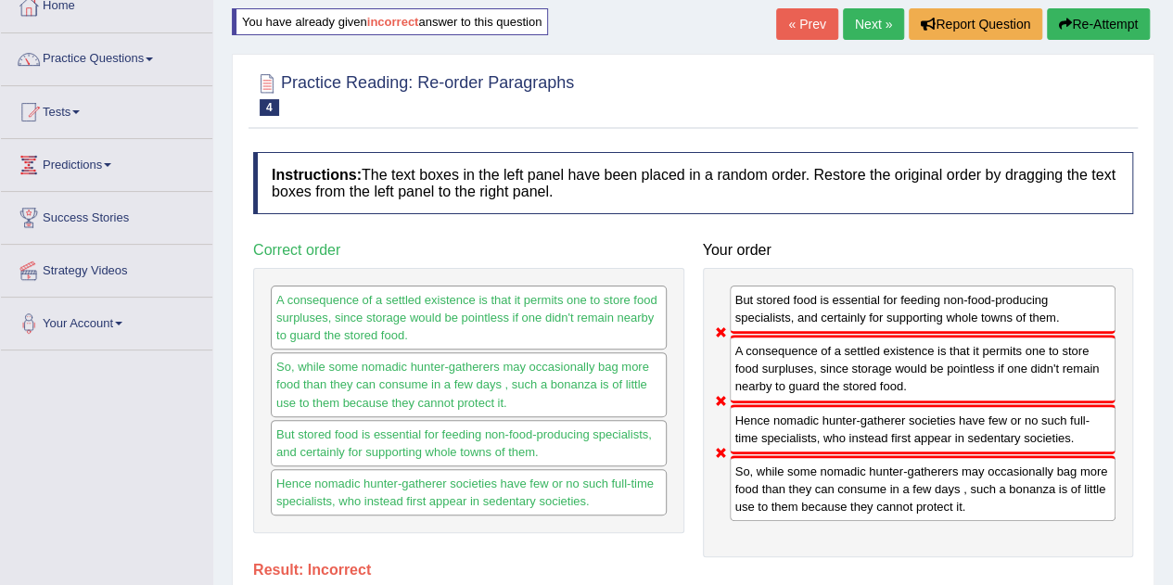
scroll to position [15, 0]
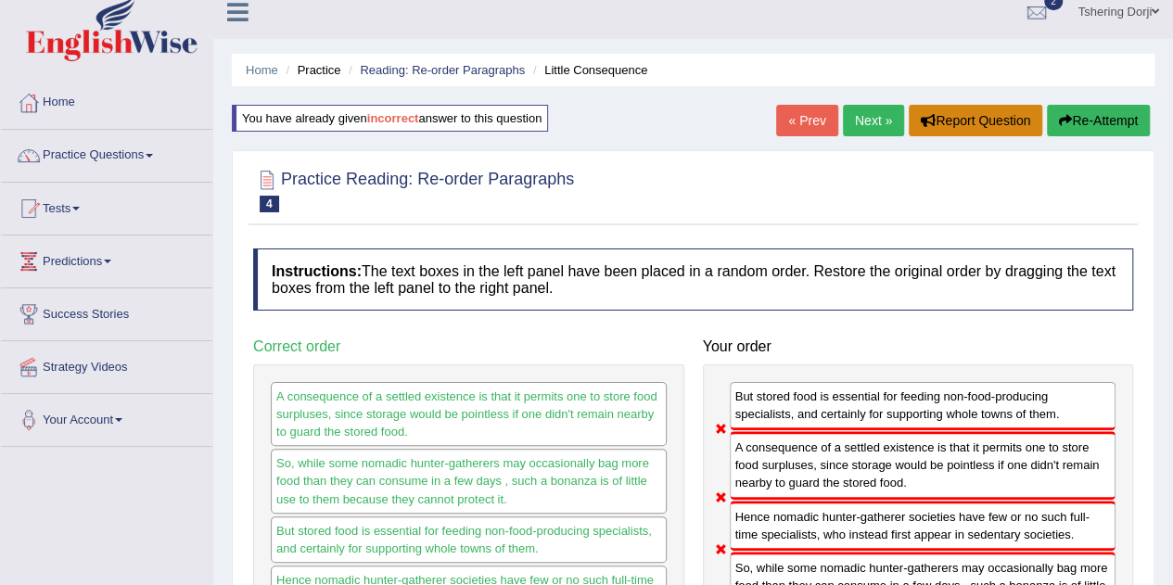
click at [976, 120] on button "Report Question" at bounding box center [976, 121] width 134 height 32
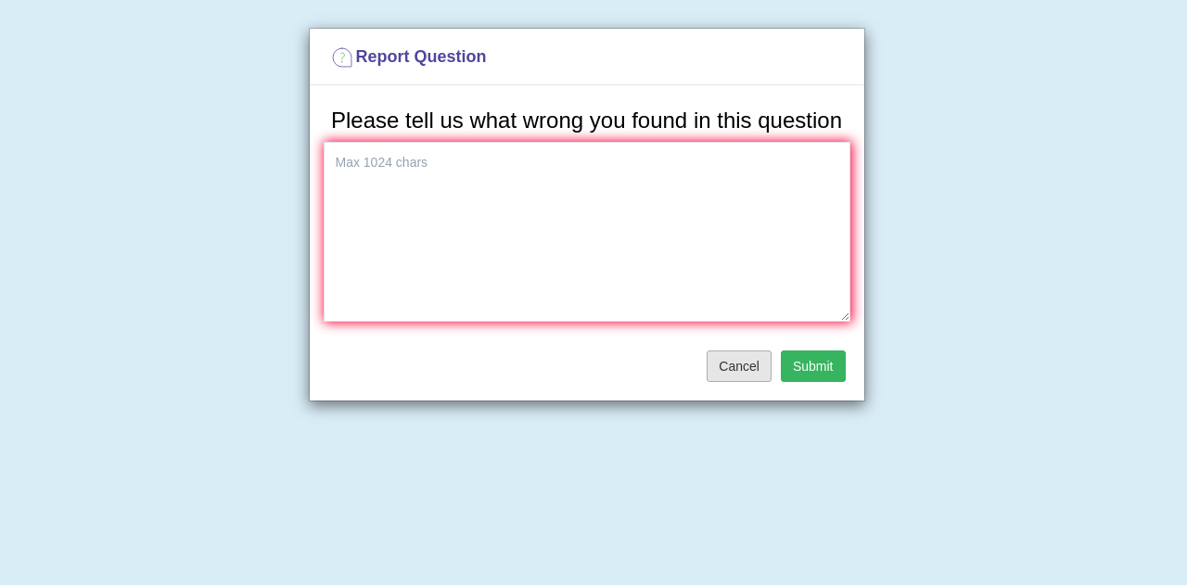
click at [744, 364] on button "Cancel" at bounding box center [739, 367] width 65 height 32
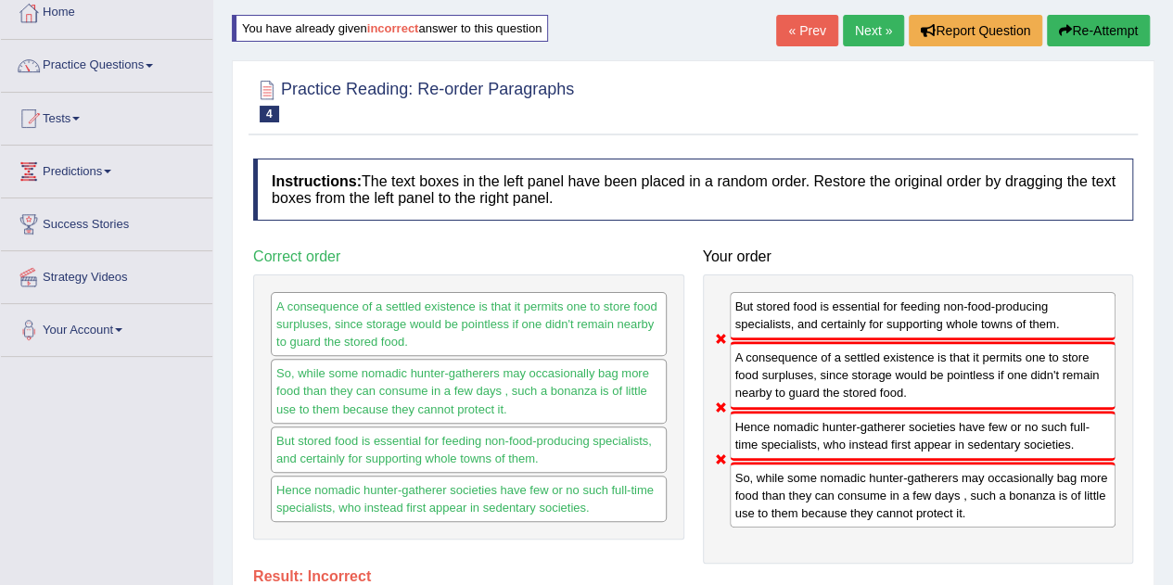
scroll to position [104, 0]
click at [741, 278] on div "But stored food is essential for feeding non-food-producing specialists, and ce…" at bounding box center [918, 419] width 431 height 289
click at [560, 416] on div "So, while some nomadic hunter-gatherers may occasionally bag more food than the…" at bounding box center [469, 392] width 396 height 64
click at [568, 410] on div "So, while some nomadic hunter-gatherers may occasionally bag more food than the…" at bounding box center [469, 392] width 396 height 64
click at [593, 399] on div "So, while some nomadic hunter-gatherers may occasionally bag more food than the…" at bounding box center [469, 392] width 396 height 64
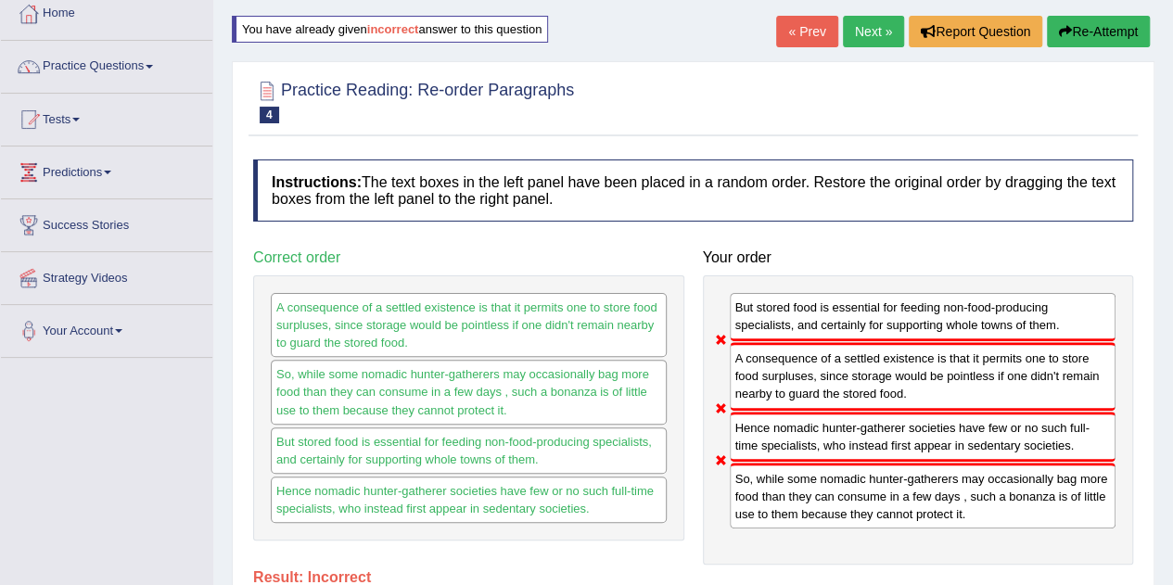
click at [544, 468] on div "But stored food is essential for feeding non-food-producing specialists, and ce…" at bounding box center [469, 451] width 396 height 46
click at [1104, 33] on button "Re-Attempt" at bounding box center [1098, 32] width 103 height 32
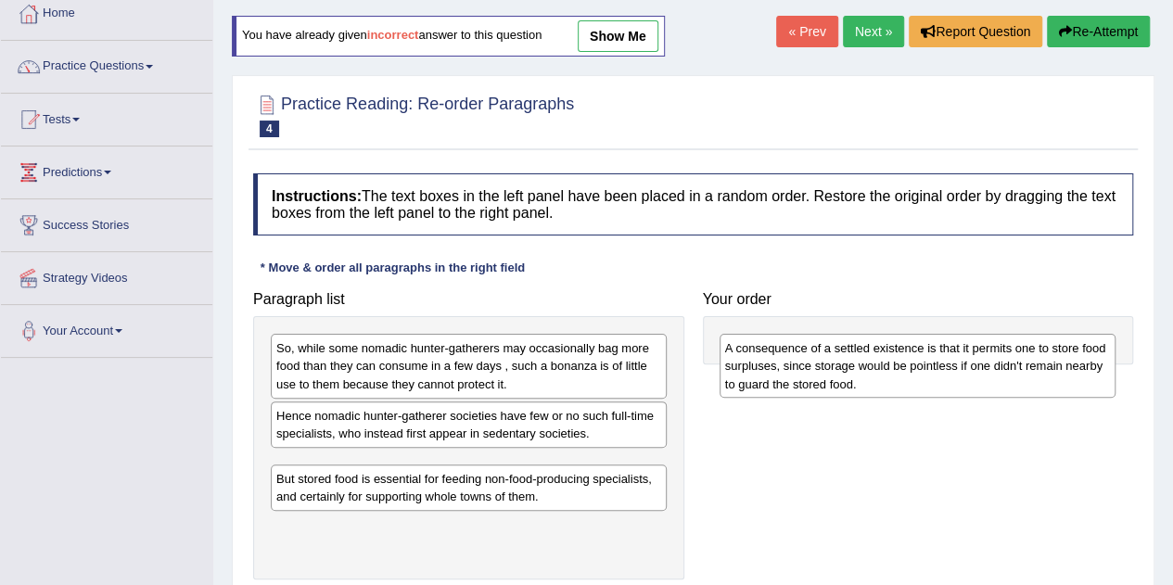
drag, startPoint x: 480, startPoint y: 496, endPoint x: 929, endPoint y: 381, distance: 463.5
click at [929, 381] on div "A consequence of a settled existence is that it permits one to store food surpl…" at bounding box center [918, 366] width 396 height 64
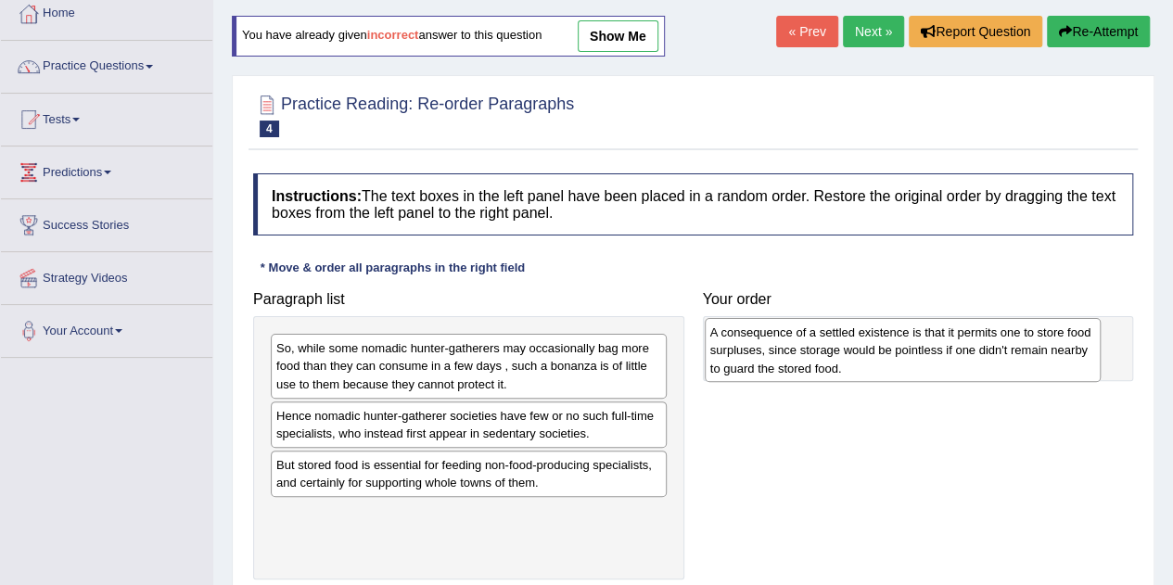
drag, startPoint x: 471, startPoint y: 491, endPoint x: 905, endPoint y: 359, distance: 453.7
click at [905, 359] on div "A consequence of a settled existence is that it permits one to store food surpl…" at bounding box center [903, 350] width 396 height 64
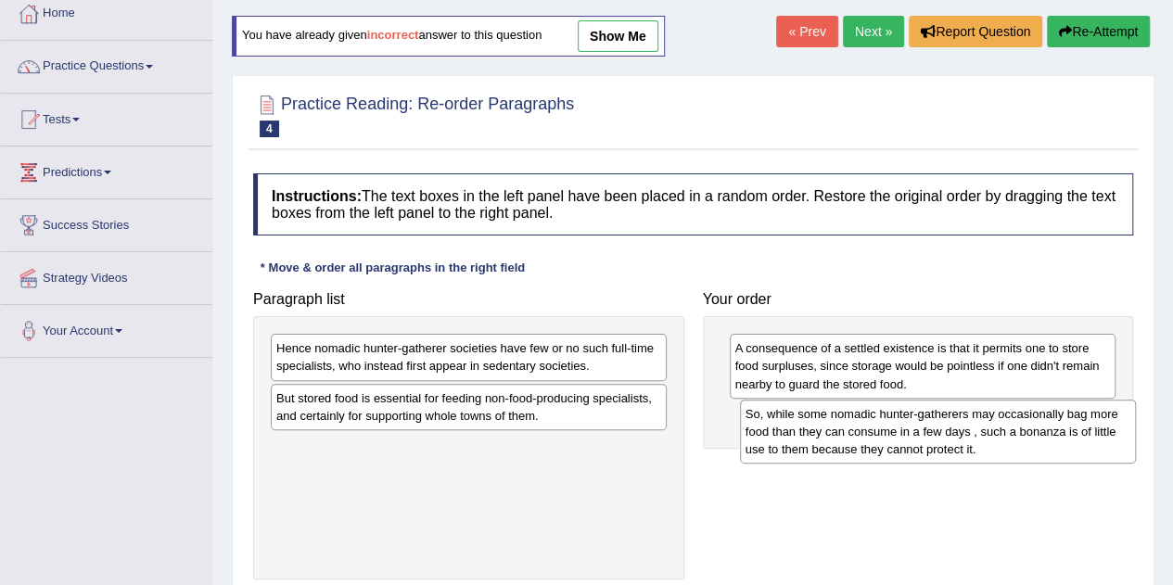
drag, startPoint x: 518, startPoint y: 382, endPoint x: 984, endPoint y: 448, distance: 471.2
click at [984, 448] on div "So, while some nomadic hunter-gatherers may occasionally bag more food than the…" at bounding box center [938, 432] width 396 height 64
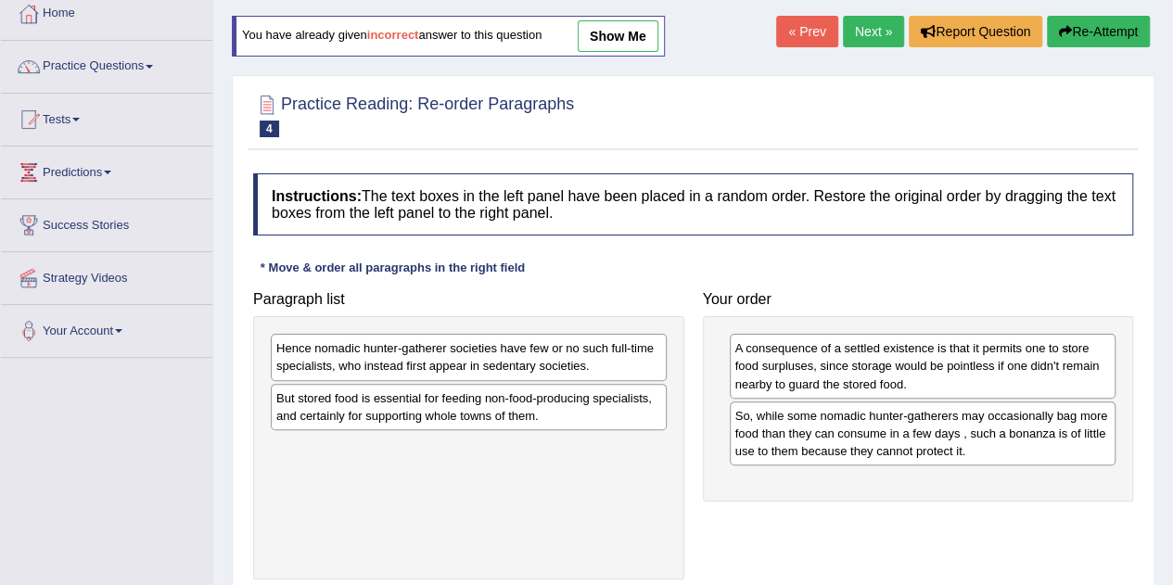
drag, startPoint x: 574, startPoint y: 371, endPoint x: 768, endPoint y: 533, distance: 252.9
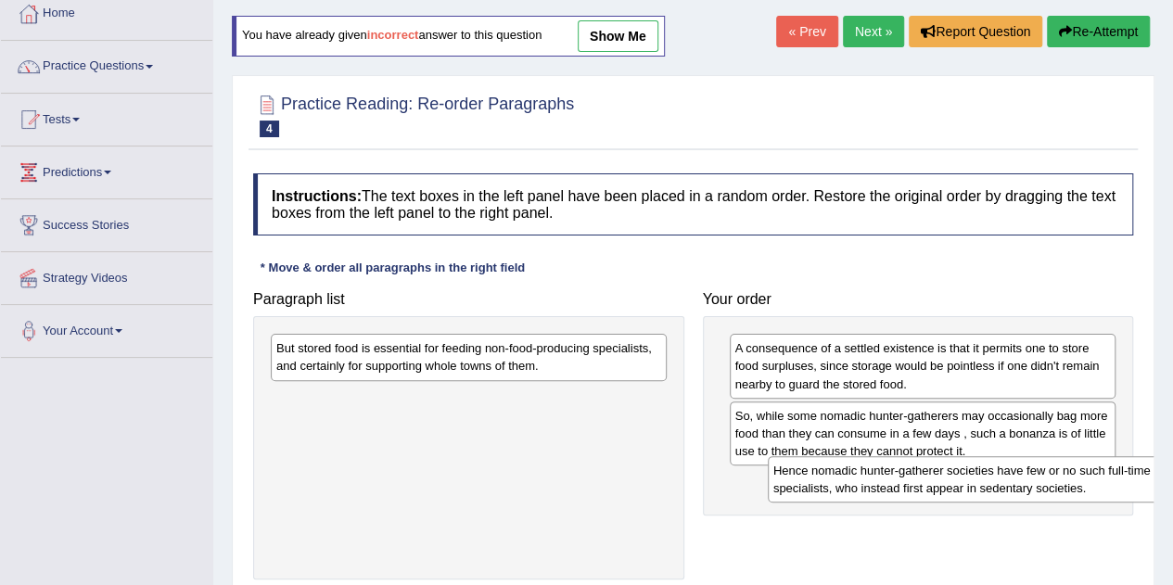
drag, startPoint x: 492, startPoint y: 357, endPoint x: 976, endPoint y: 487, distance: 501.3
click at [976, 487] on div "Hence nomadic hunter-gatherer societies have few or no such full-time specialis…" at bounding box center [966, 479] width 396 height 46
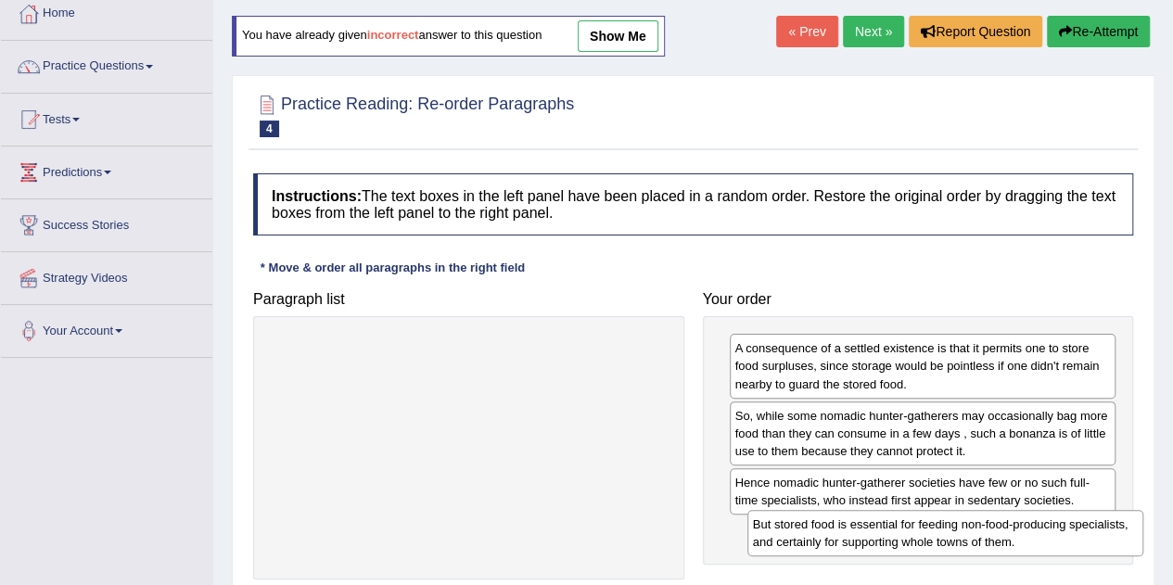
drag, startPoint x: 588, startPoint y: 361, endPoint x: 1065, endPoint y: 537, distance: 508.3
click at [1065, 537] on div "But stored food is essential for feeding non-food-producing specialists, and ce…" at bounding box center [946, 533] width 396 height 46
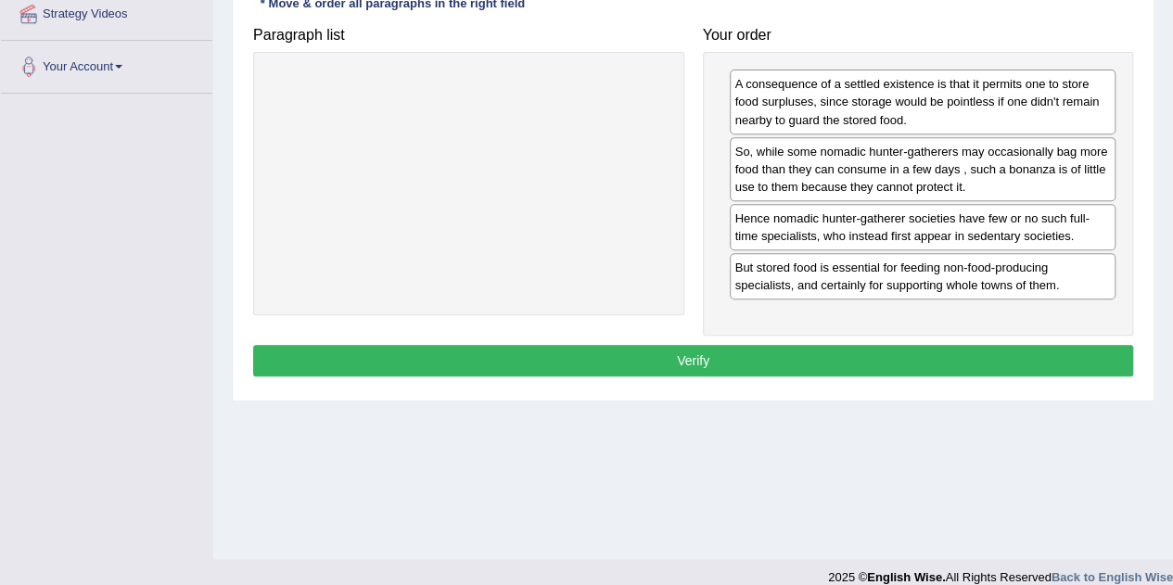
scroll to position [373, 0]
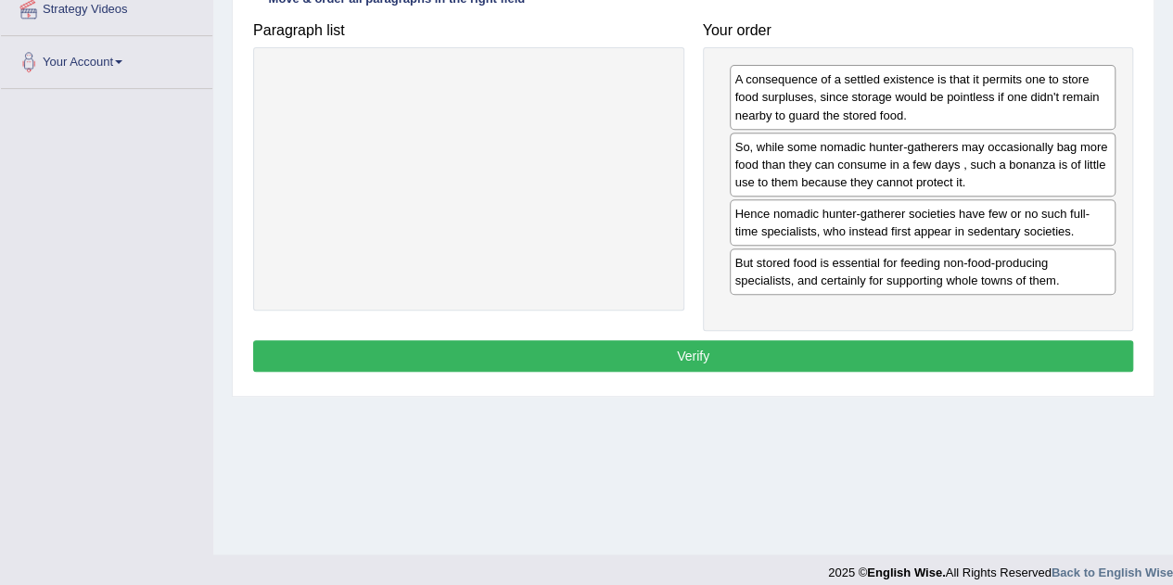
click at [976, 363] on button "Verify" at bounding box center [693, 356] width 880 height 32
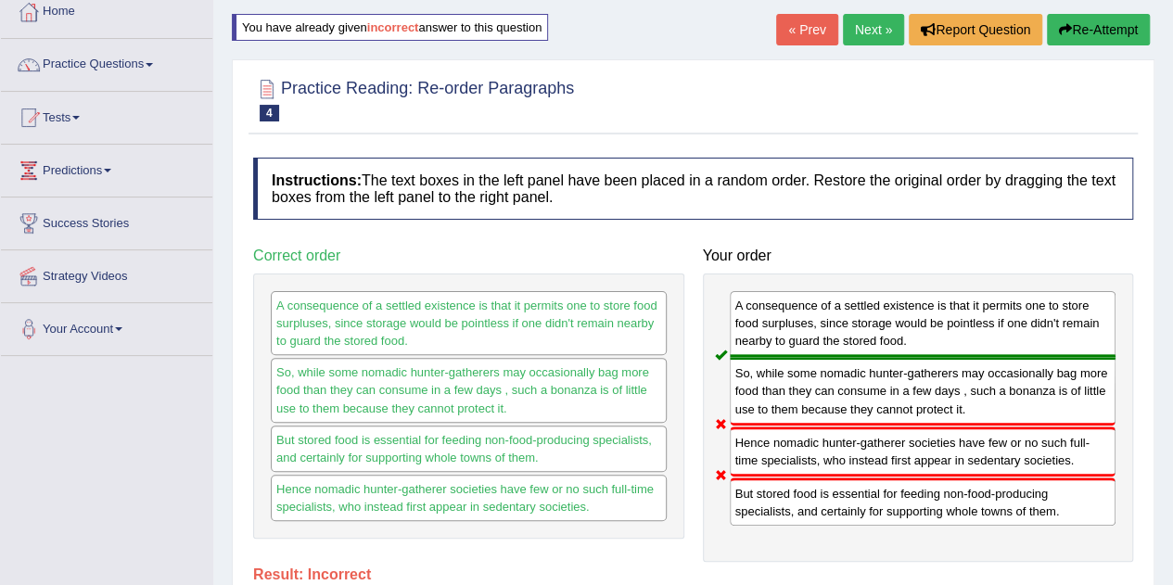
scroll to position [0, 0]
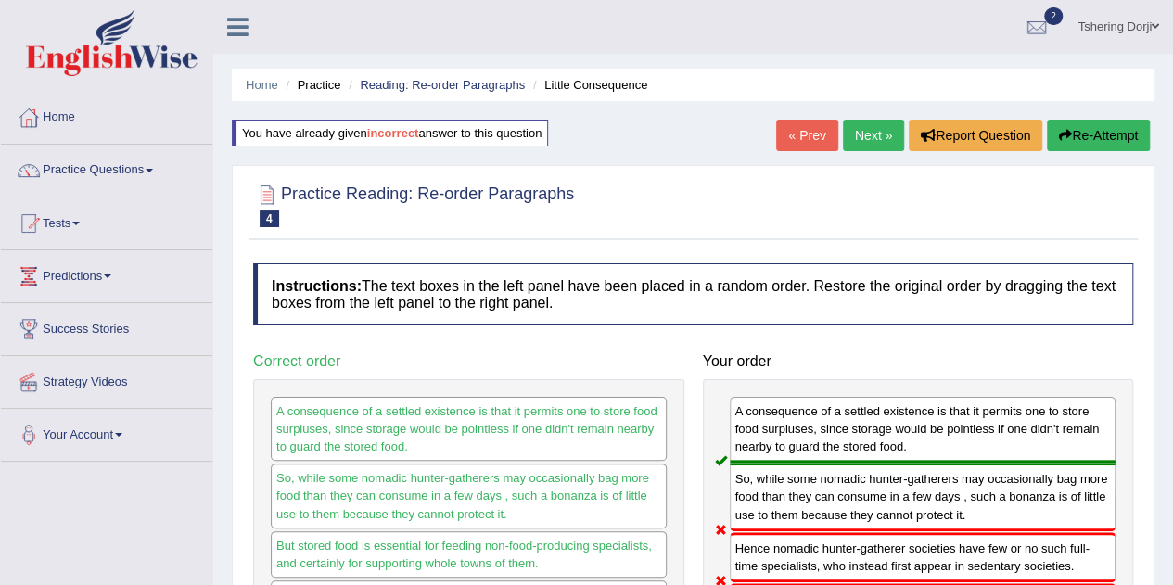
click at [153, 170] on span at bounding box center [149, 171] width 7 height 4
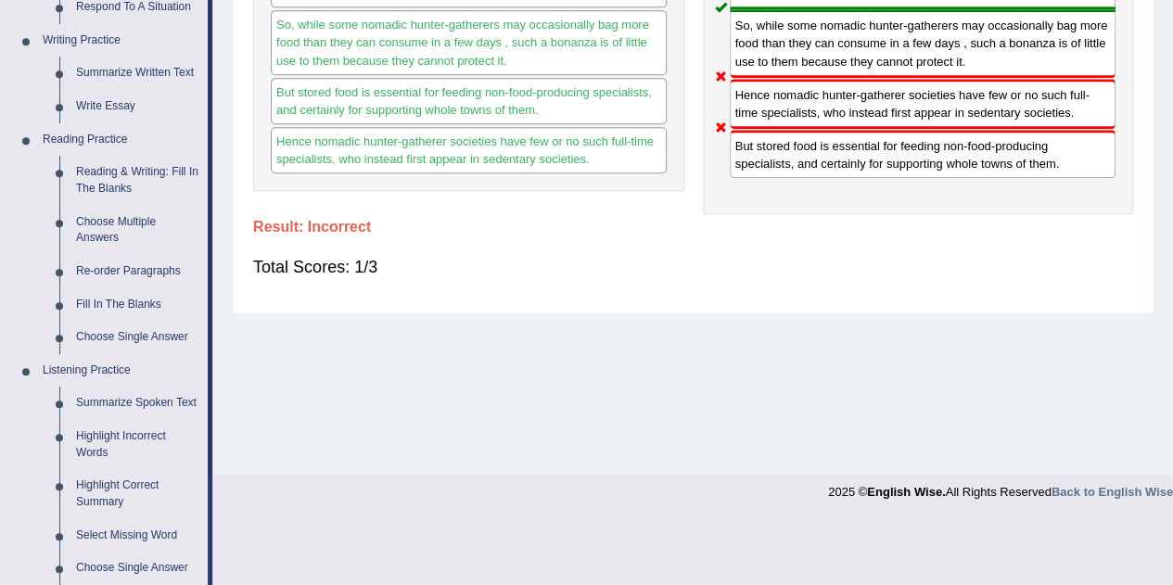
scroll to position [442, 0]
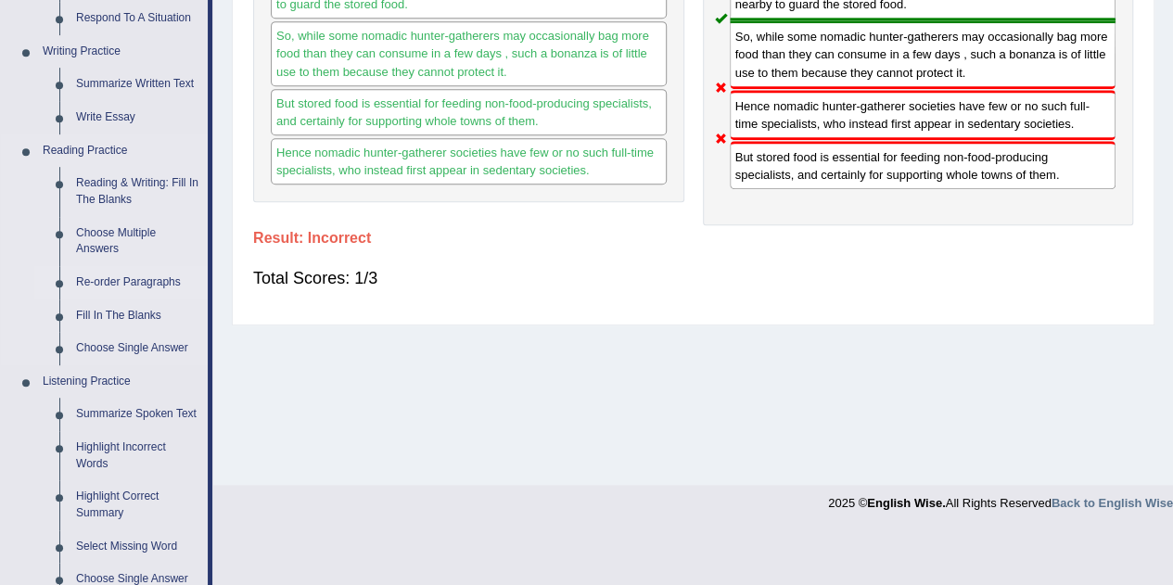
click at [148, 285] on link "Re-order Paragraphs" at bounding box center [138, 282] width 140 height 33
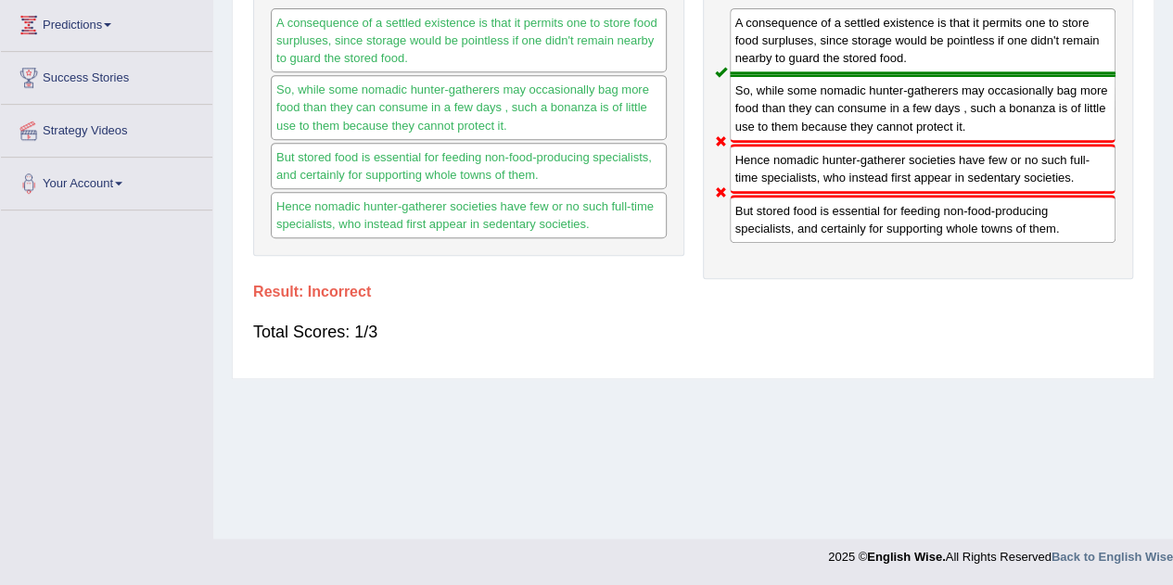
scroll to position [339, 0]
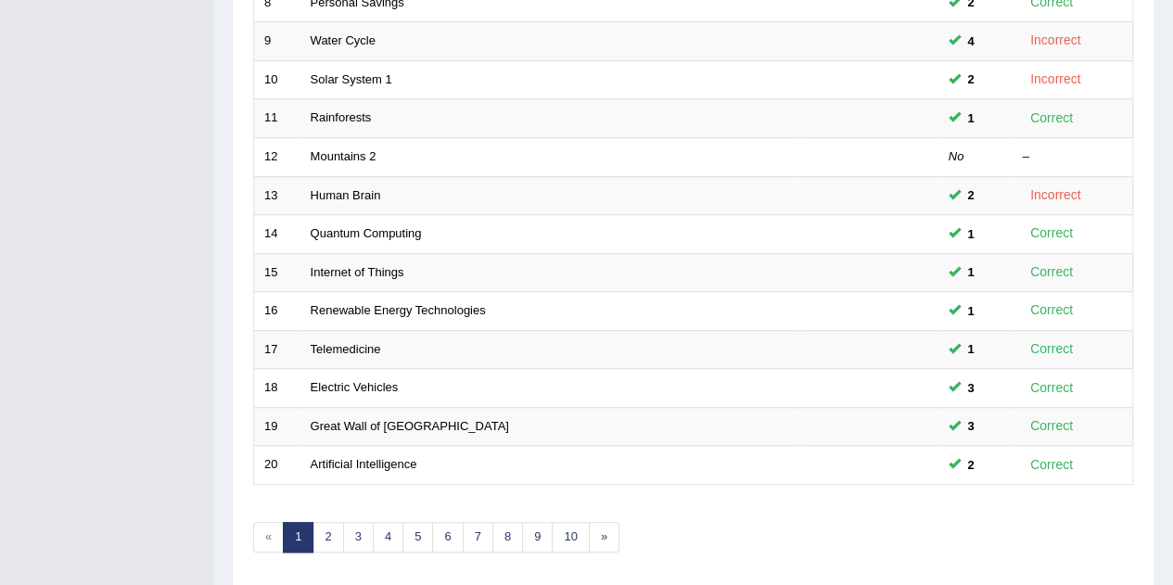
scroll to position [634, 0]
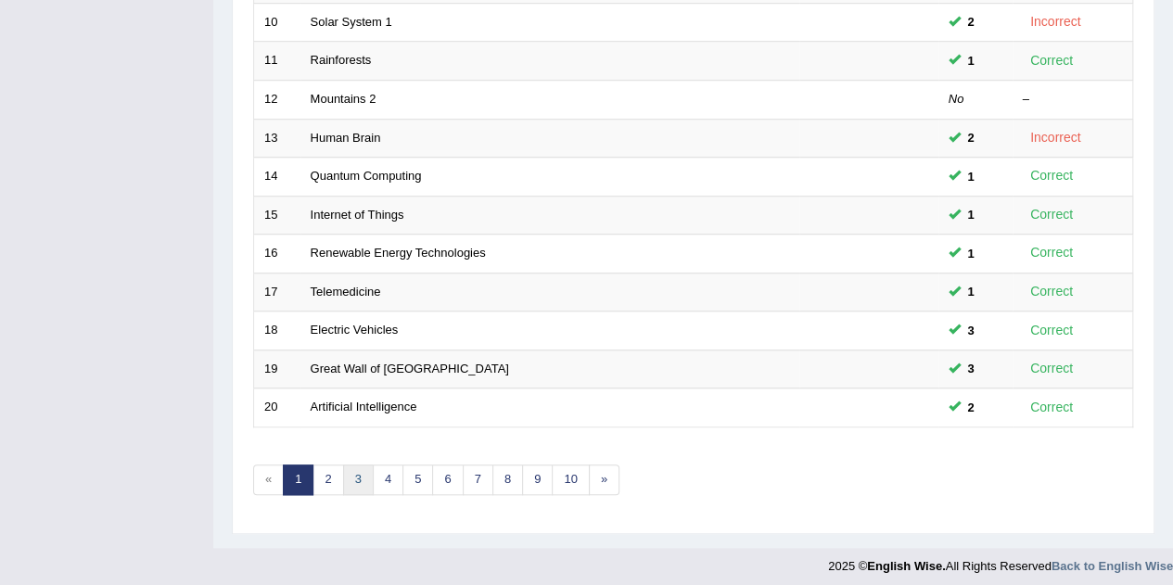
click at [346, 471] on link "3" at bounding box center [358, 480] width 31 height 31
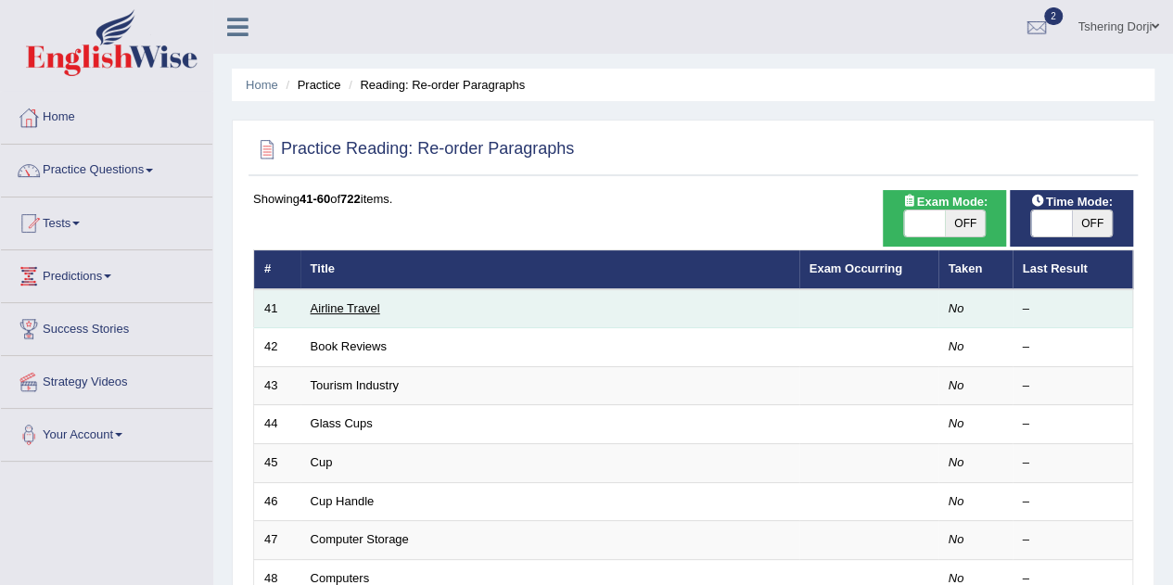
click at [346, 304] on link "Airline Travel" at bounding box center [346, 308] width 70 height 14
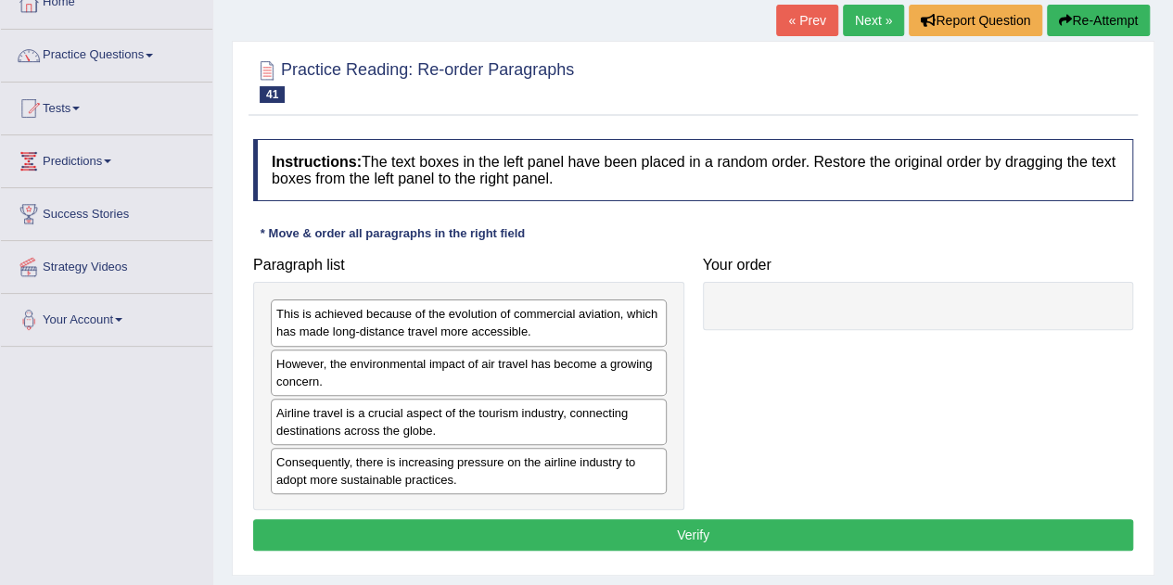
scroll to position [134, 0]
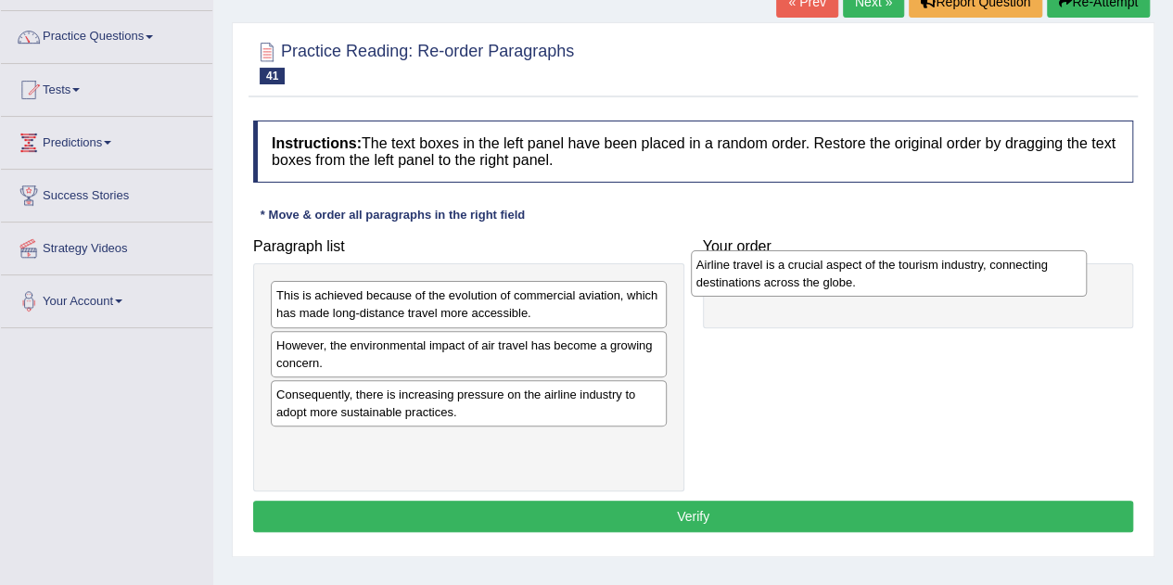
drag, startPoint x: 447, startPoint y: 409, endPoint x: 868, endPoint y: 283, distance: 439.6
click at [868, 283] on div "Airline travel is a crucial aspect of the tourism industry, connecting destinat…" at bounding box center [889, 273] width 396 height 46
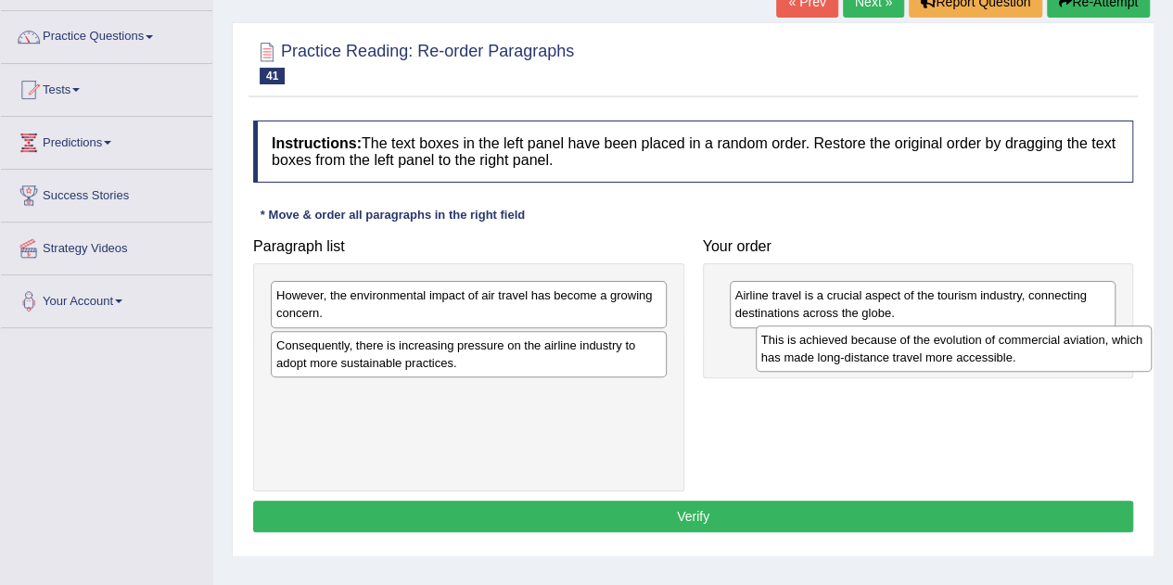
drag, startPoint x: 501, startPoint y: 312, endPoint x: 986, endPoint y: 356, distance: 487.2
click at [986, 356] on div "This is achieved because of the evolution of commercial aviation, which has mad…" at bounding box center [954, 349] width 396 height 46
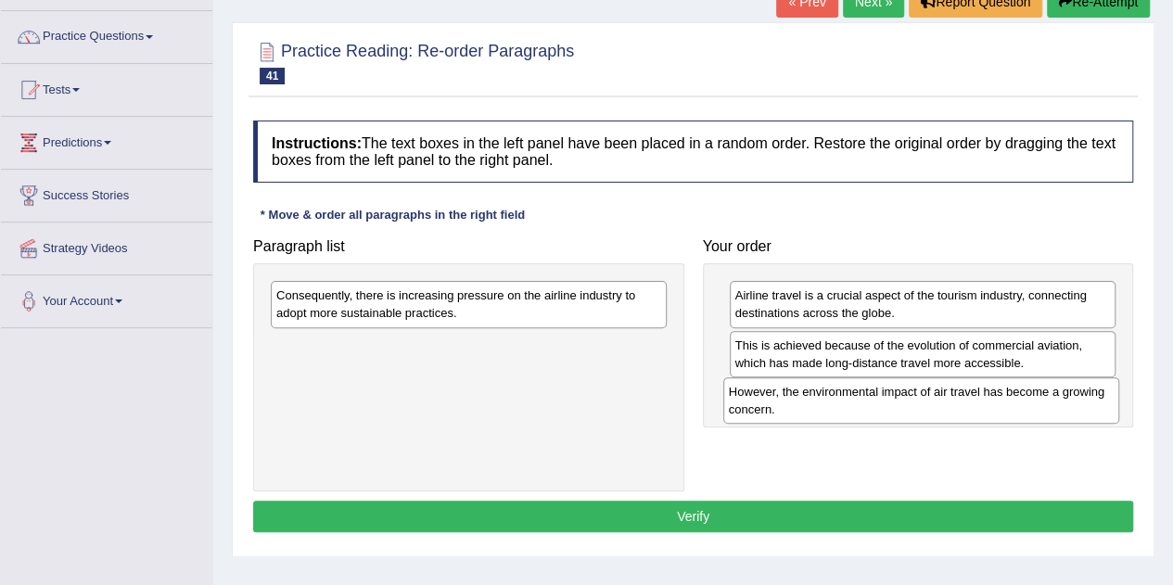
drag, startPoint x: 401, startPoint y: 310, endPoint x: 852, endPoint y: 406, distance: 461.0
click at [852, 406] on div "However, the environmental impact of air travel has become a growing concern." at bounding box center [922, 401] width 396 height 46
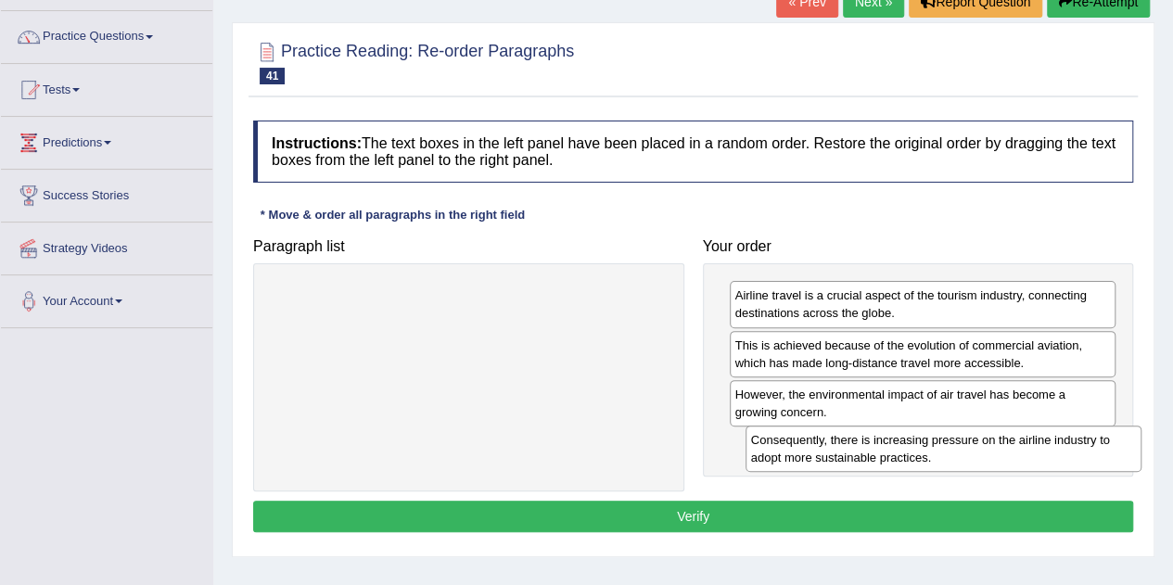
drag, startPoint x: 429, startPoint y: 302, endPoint x: 902, endPoint y: 447, distance: 494.7
click at [902, 447] on div "Consequently, there is increasing pressure on the airline industry to adopt mor…" at bounding box center [944, 449] width 396 height 46
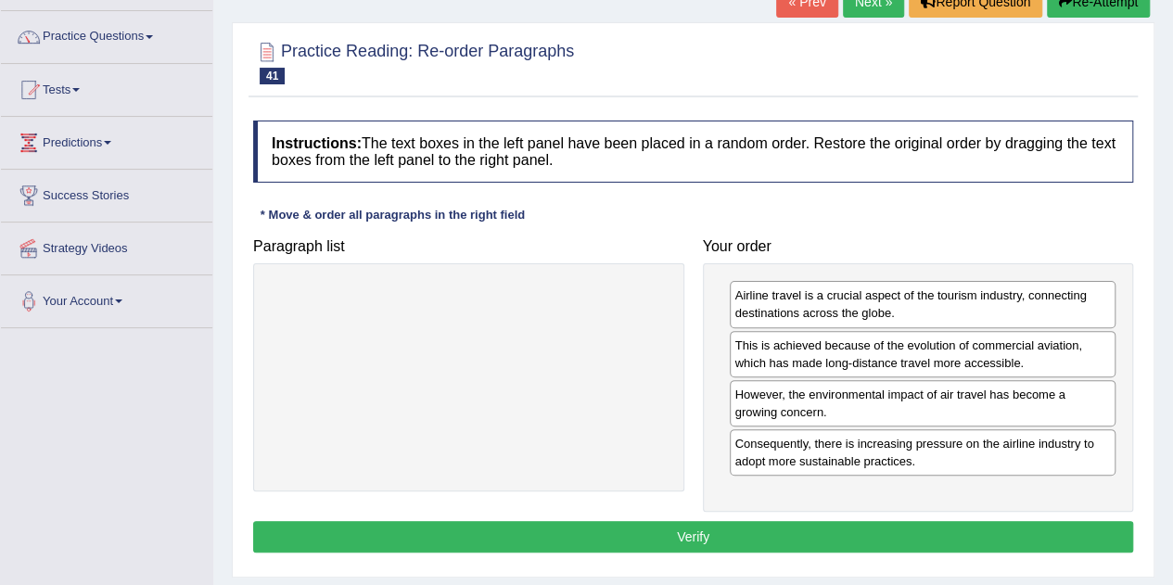
click at [744, 543] on button "Verify" at bounding box center [693, 537] width 880 height 32
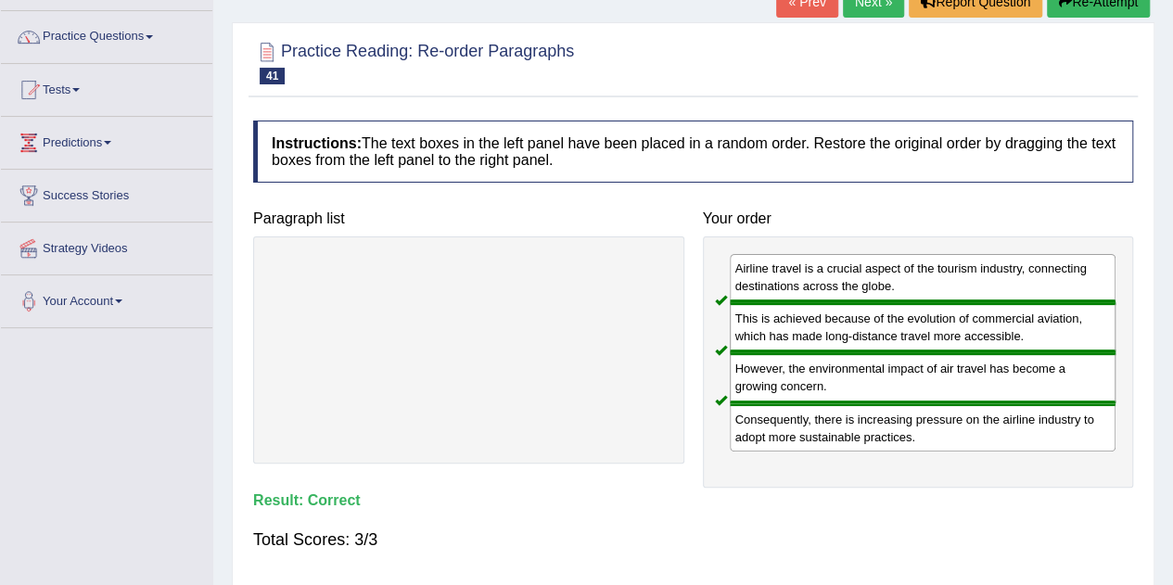
click at [89, 152] on link "Predictions" at bounding box center [106, 140] width 211 height 46
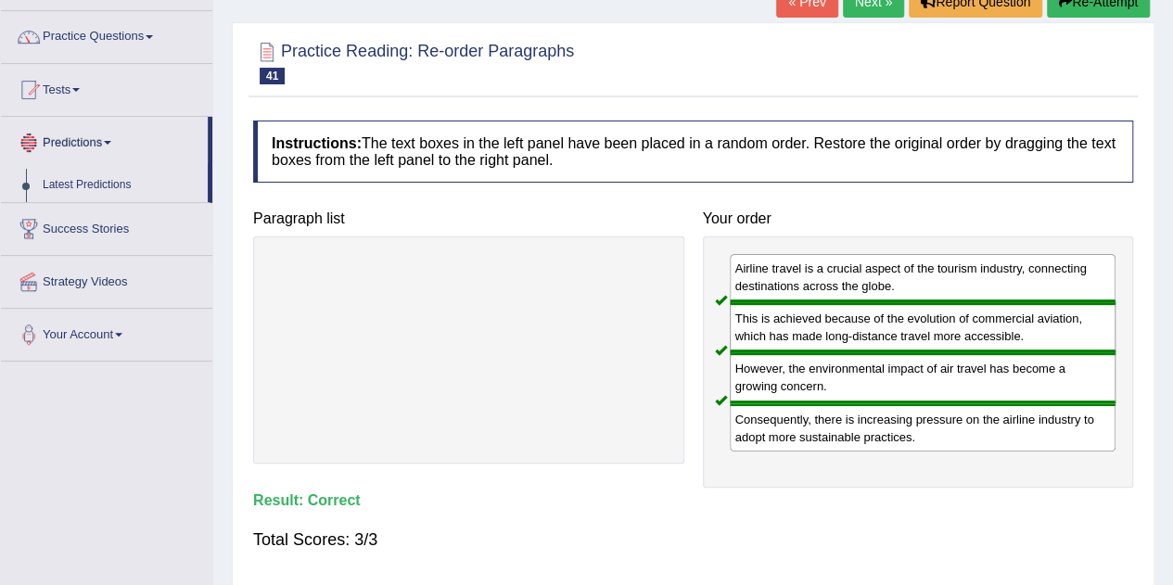
click at [69, 95] on link "Tests" at bounding box center [106, 87] width 211 height 46
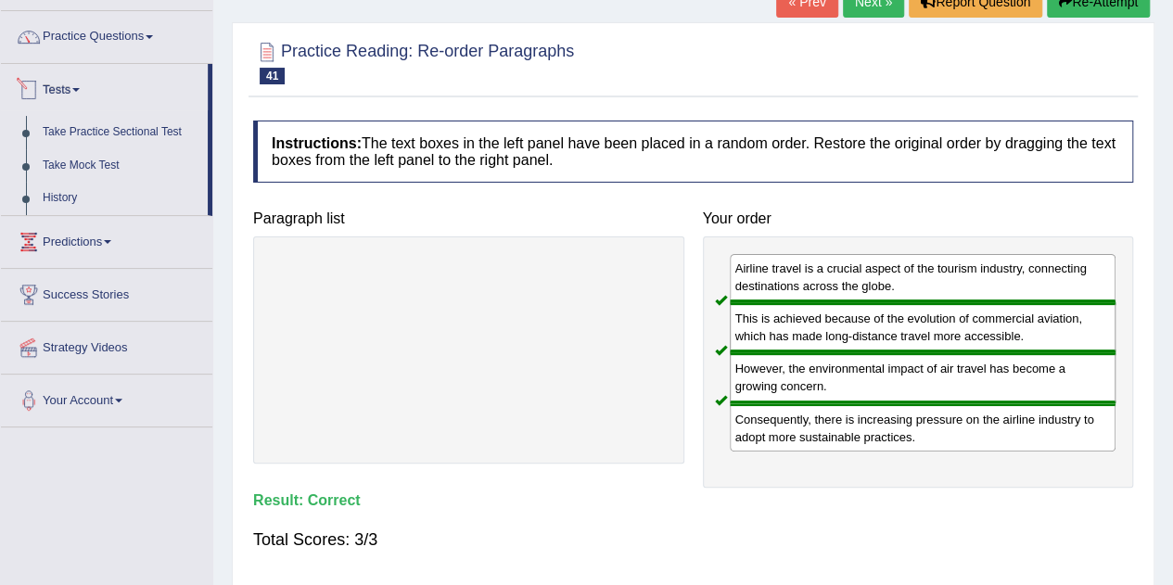
click at [165, 49] on link "Practice Questions" at bounding box center [106, 34] width 211 height 46
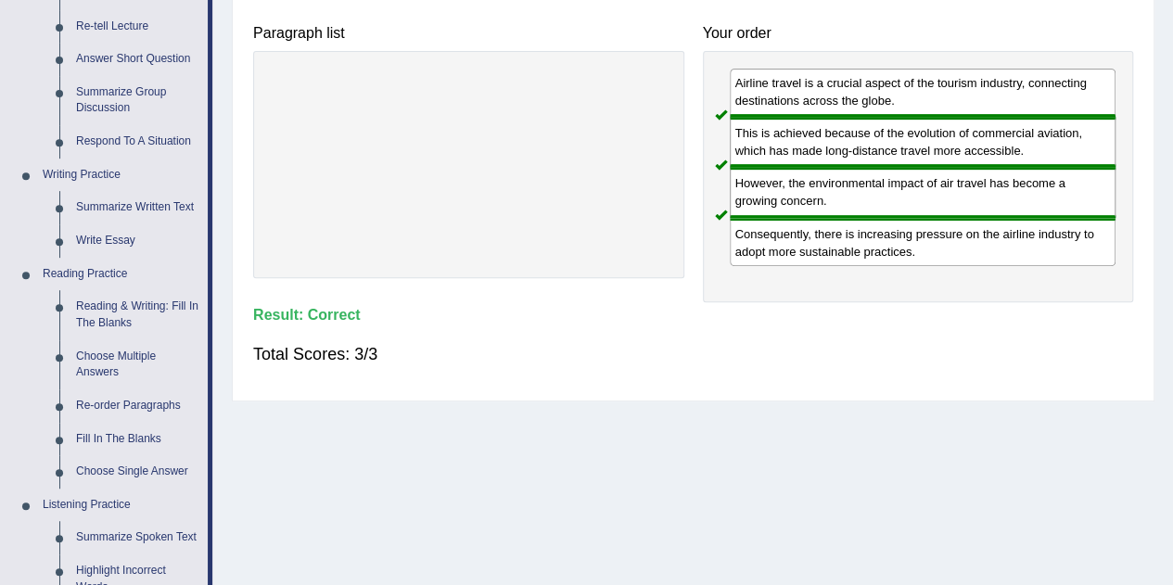
scroll to position [319, 0]
click at [119, 447] on link "Fill In The Blanks" at bounding box center [138, 439] width 140 height 33
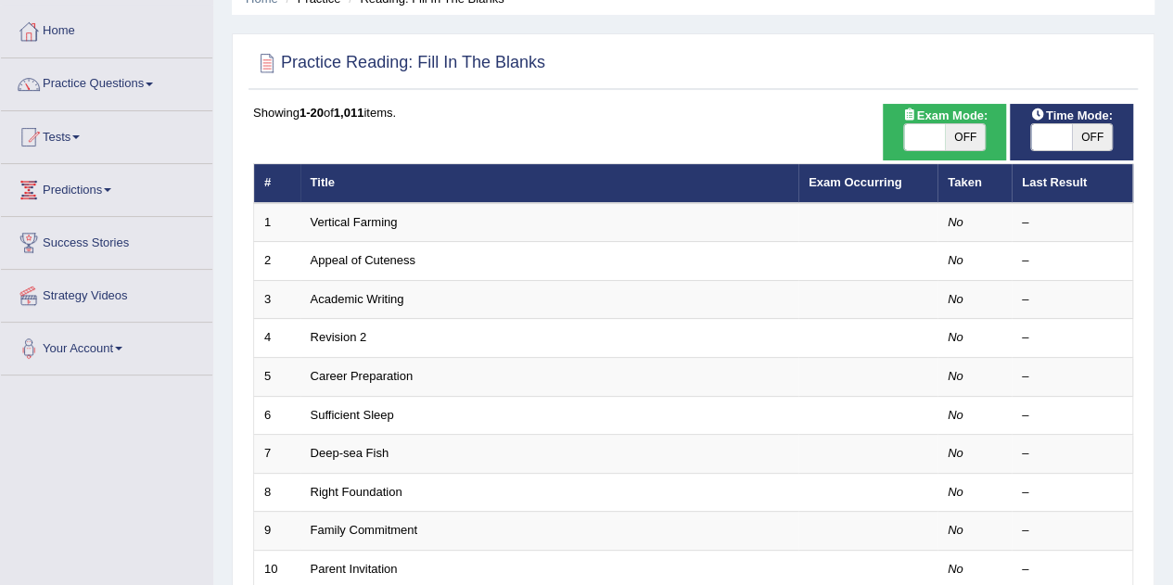
scroll to position [84, 0]
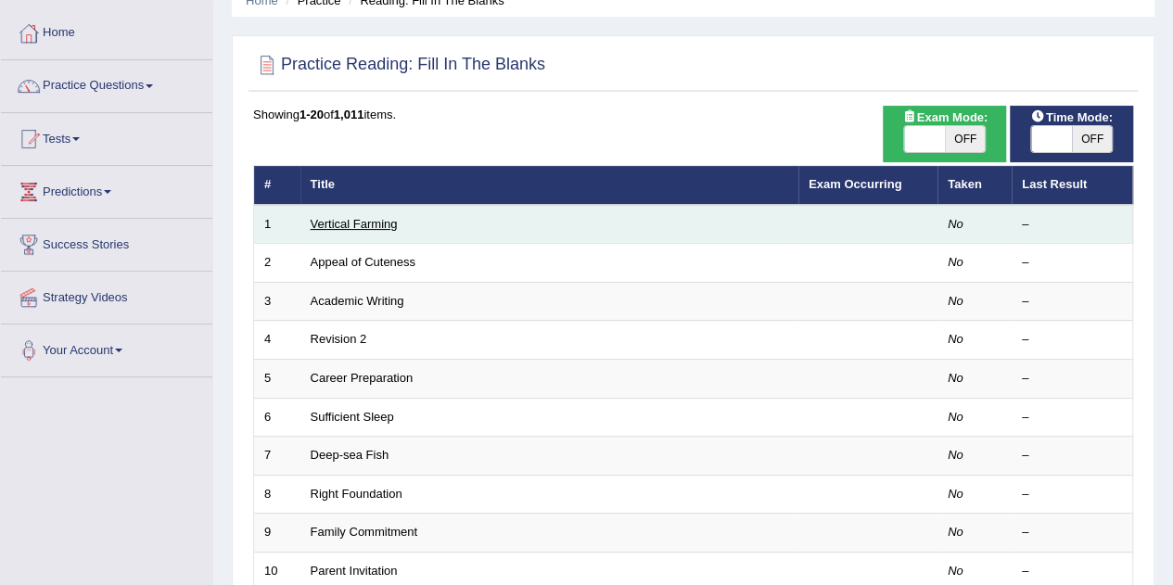
click at [379, 226] on link "Vertical Farming" at bounding box center [354, 224] width 87 height 14
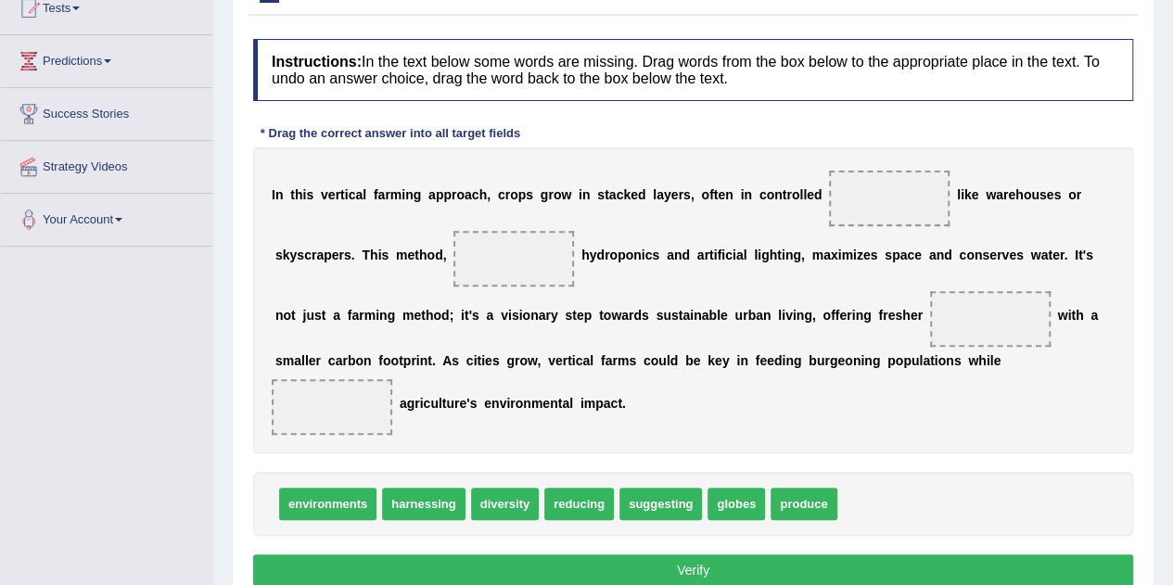
scroll to position [221, 0]
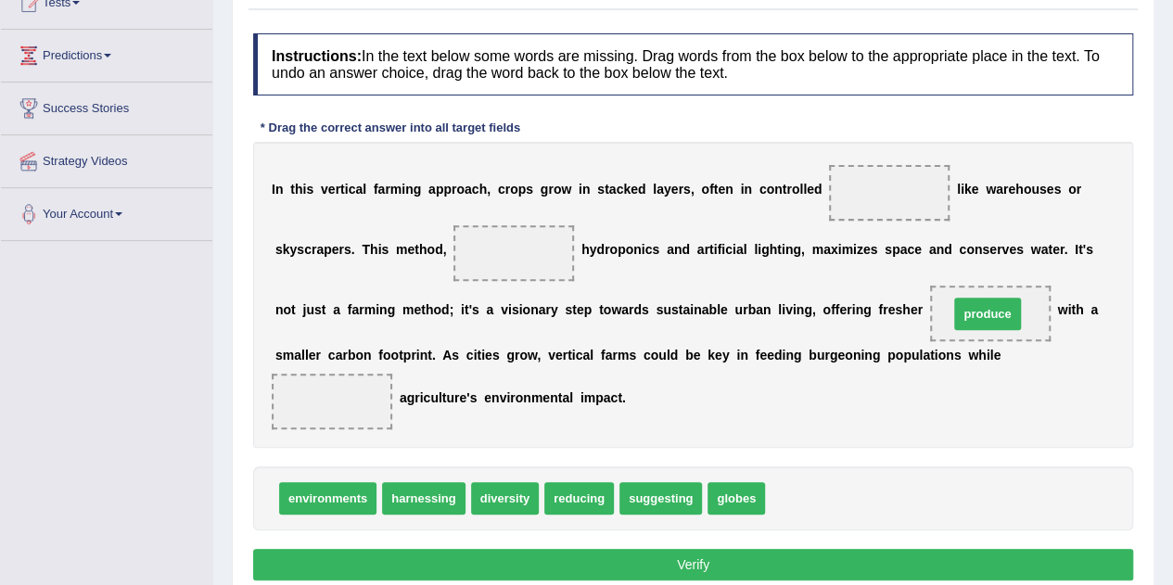
drag, startPoint x: 807, startPoint y: 489, endPoint x: 991, endPoint y: 304, distance: 260.4
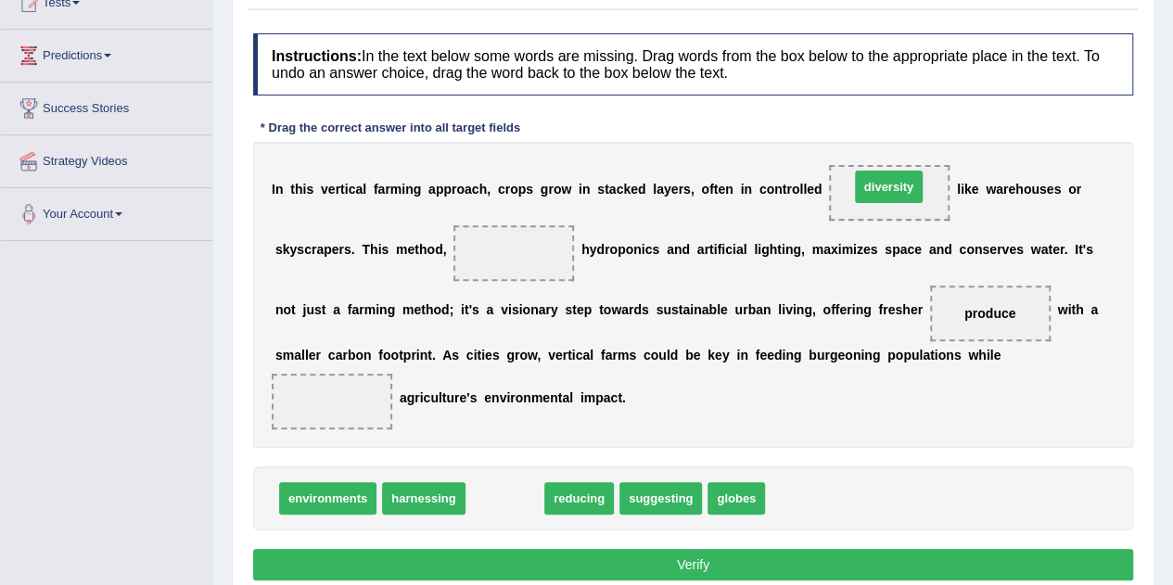
drag, startPoint x: 510, startPoint y: 502, endPoint x: 894, endPoint y: 190, distance: 494.6
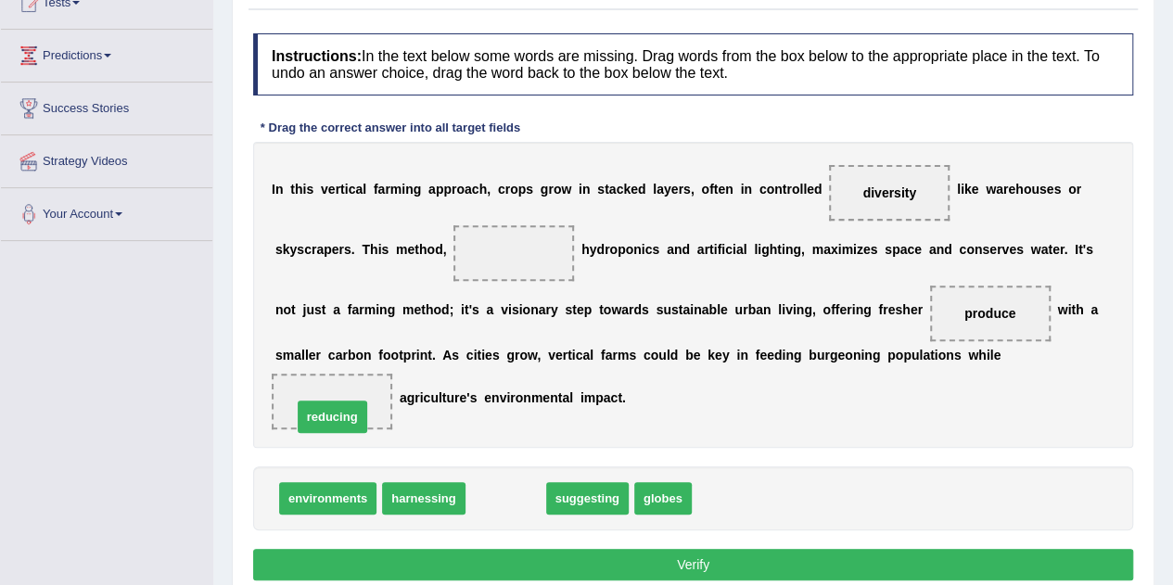
drag, startPoint x: 523, startPoint y: 493, endPoint x: 350, endPoint y: 409, distance: 192.5
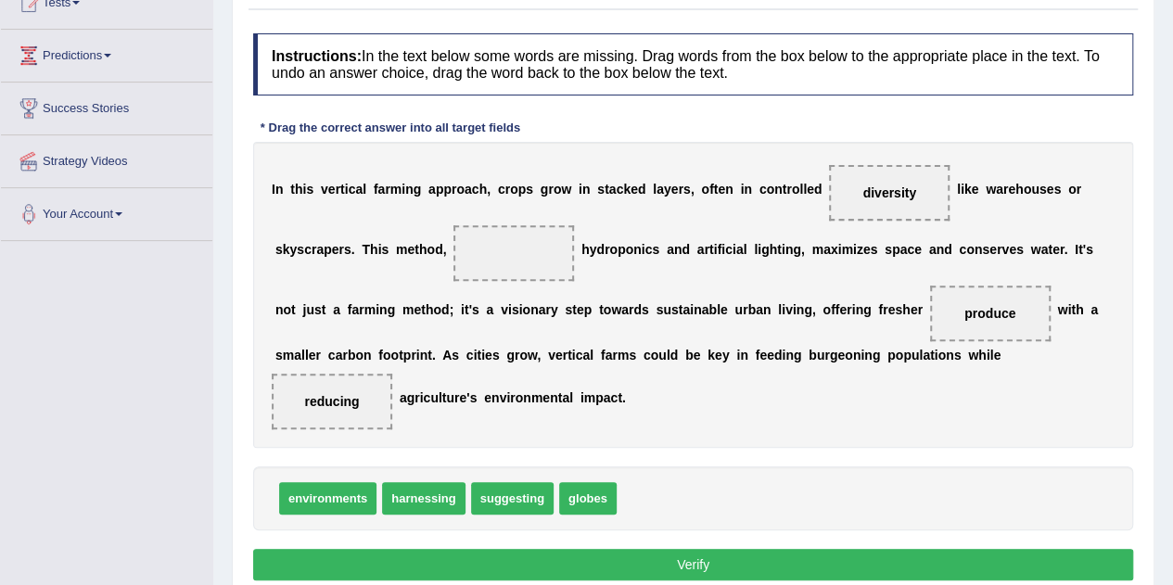
drag, startPoint x: 512, startPoint y: 498, endPoint x: 492, endPoint y: 281, distance: 218.0
drag, startPoint x: 509, startPoint y: 502, endPoint x: 527, endPoint y: 285, distance: 217.8
drag, startPoint x: 503, startPoint y: 507, endPoint x: 512, endPoint y: 430, distance: 77.5
drag, startPoint x: 510, startPoint y: 491, endPoint x: 516, endPoint y: 356, distance: 134.6
click at [826, 432] on div "I n t h i s v e r t i c a l f a r m i n g a p p r o a c h , c r o p s g r o w i…" at bounding box center [693, 295] width 880 height 306
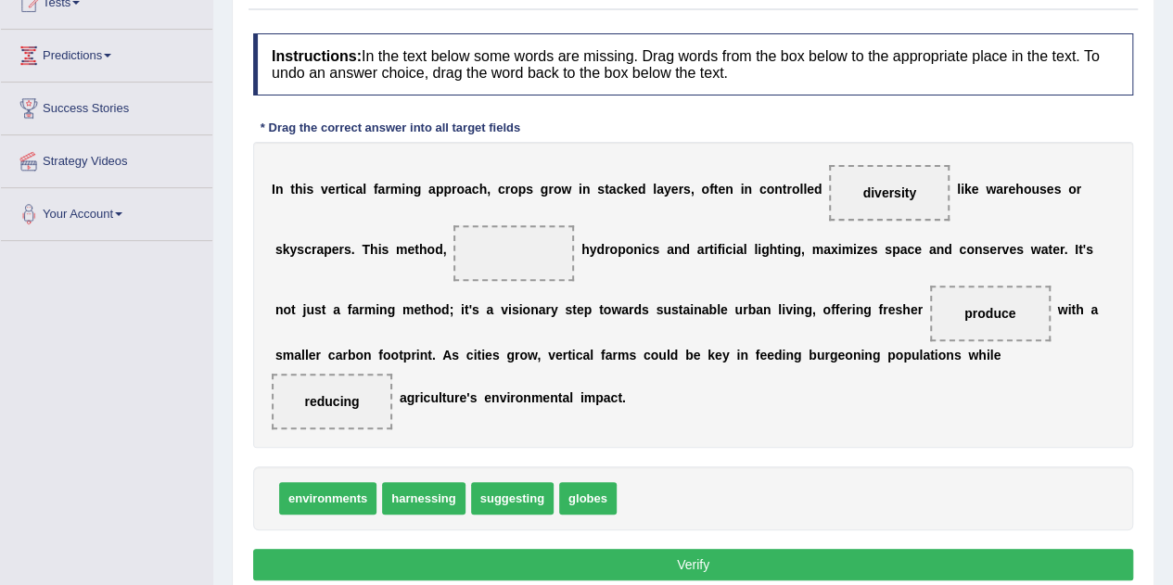
drag, startPoint x: 517, startPoint y: 500, endPoint x: 545, endPoint y: 400, distance: 104.2
drag, startPoint x: 516, startPoint y: 496, endPoint x: 517, endPoint y: 254, distance: 242.1
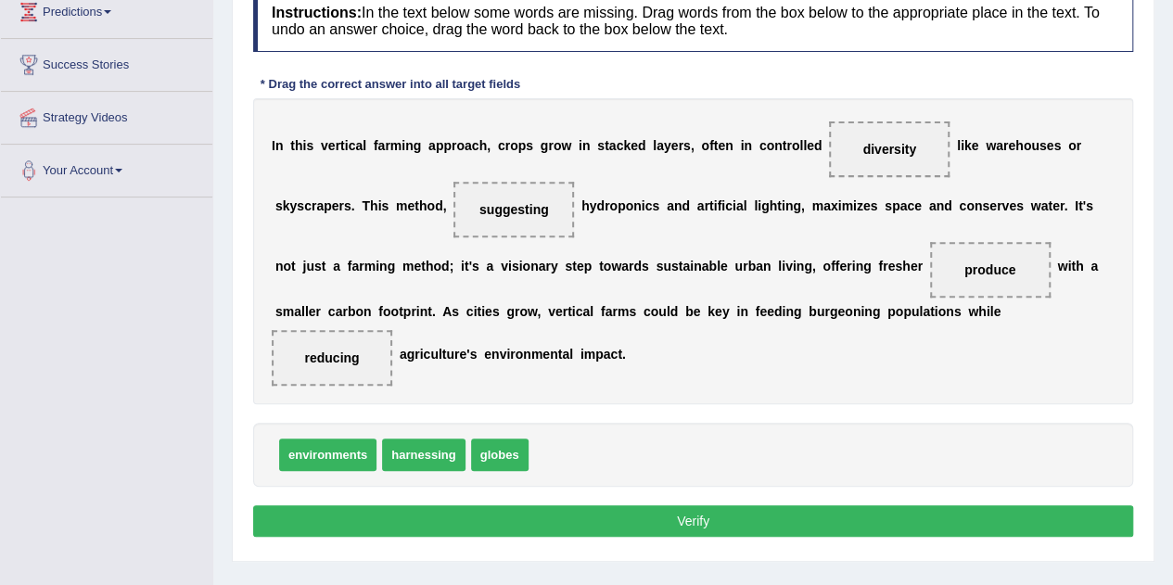
scroll to position [265, 0]
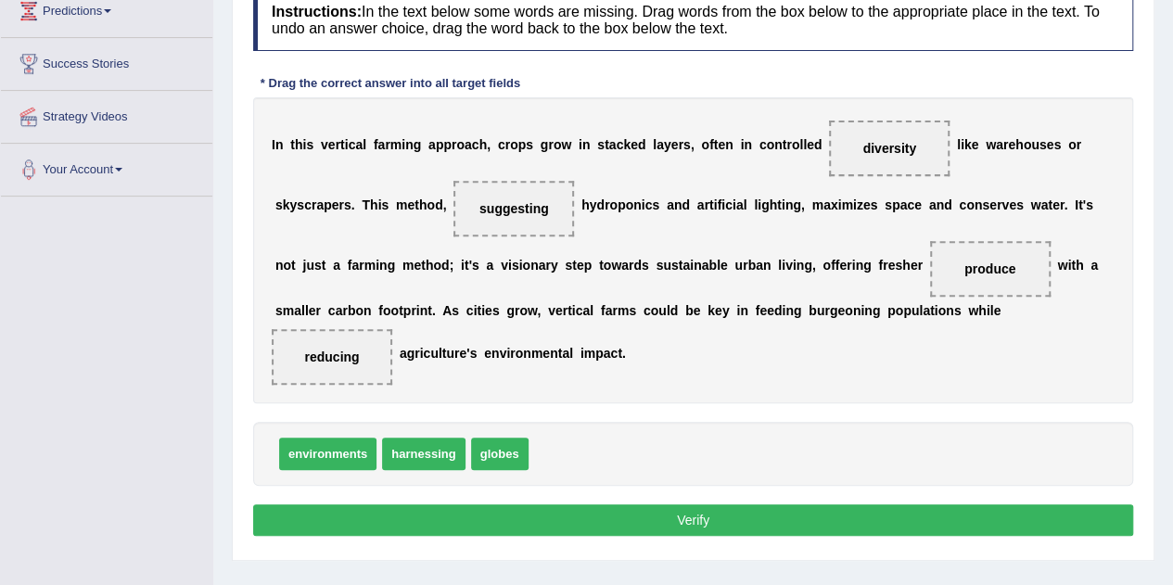
click at [787, 520] on button "Verify" at bounding box center [693, 521] width 880 height 32
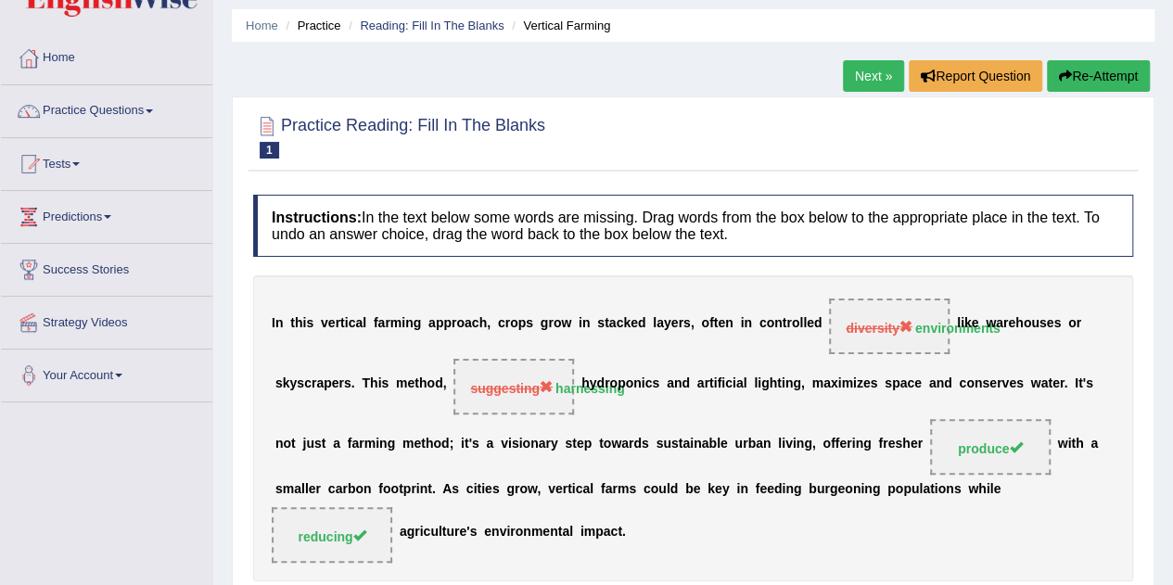
scroll to position [44, 0]
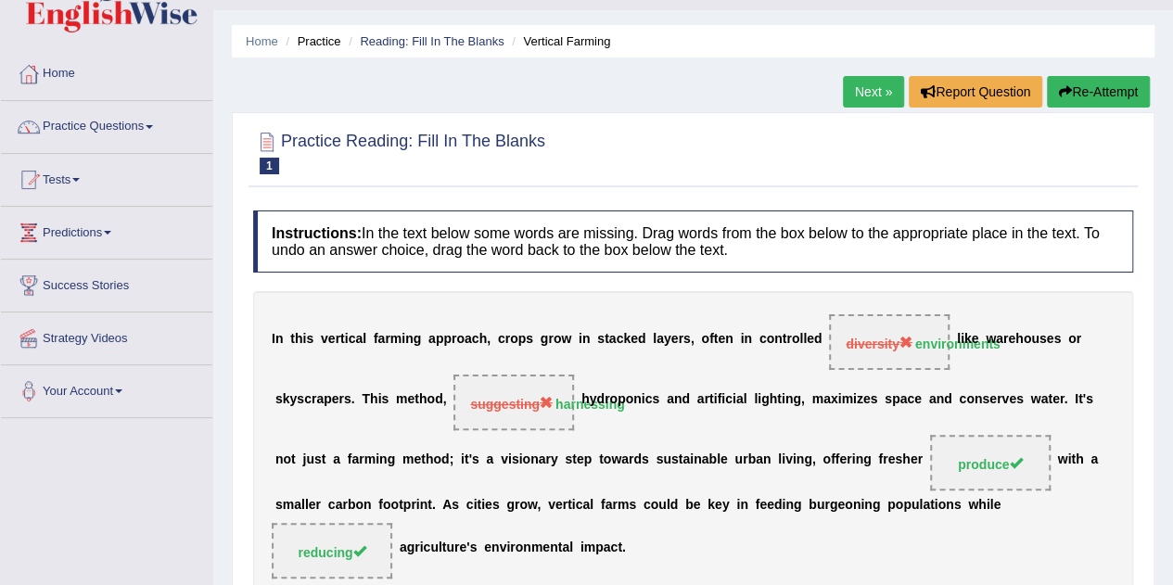
click at [1095, 99] on button "Re-Attempt" at bounding box center [1098, 92] width 103 height 32
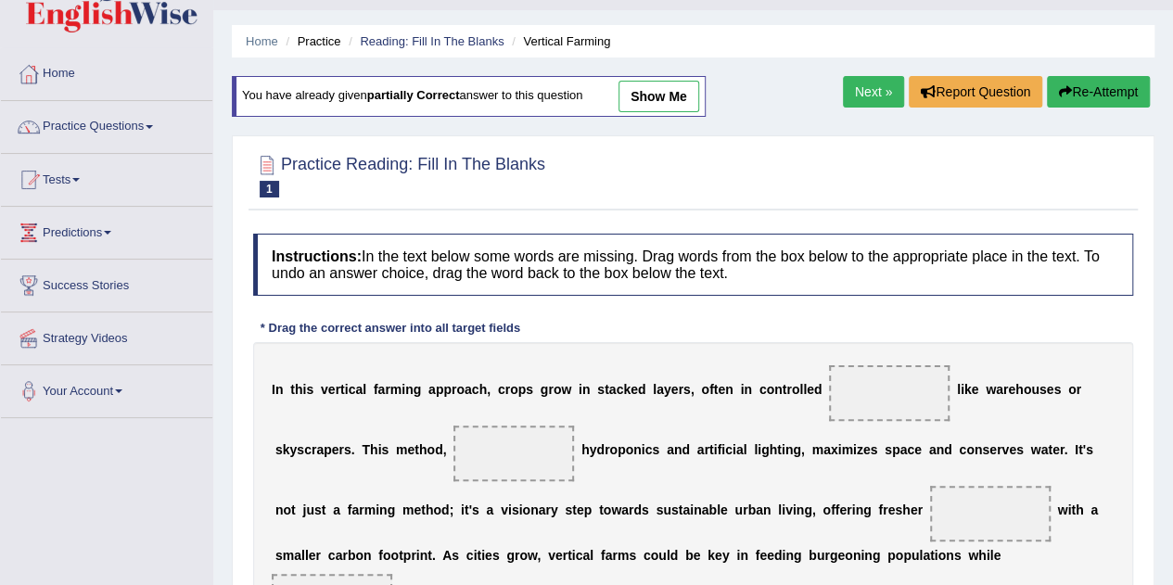
click at [279, 284] on h4 "Instructions: In the text below some words are missing. Drag words from the box…" at bounding box center [693, 265] width 880 height 62
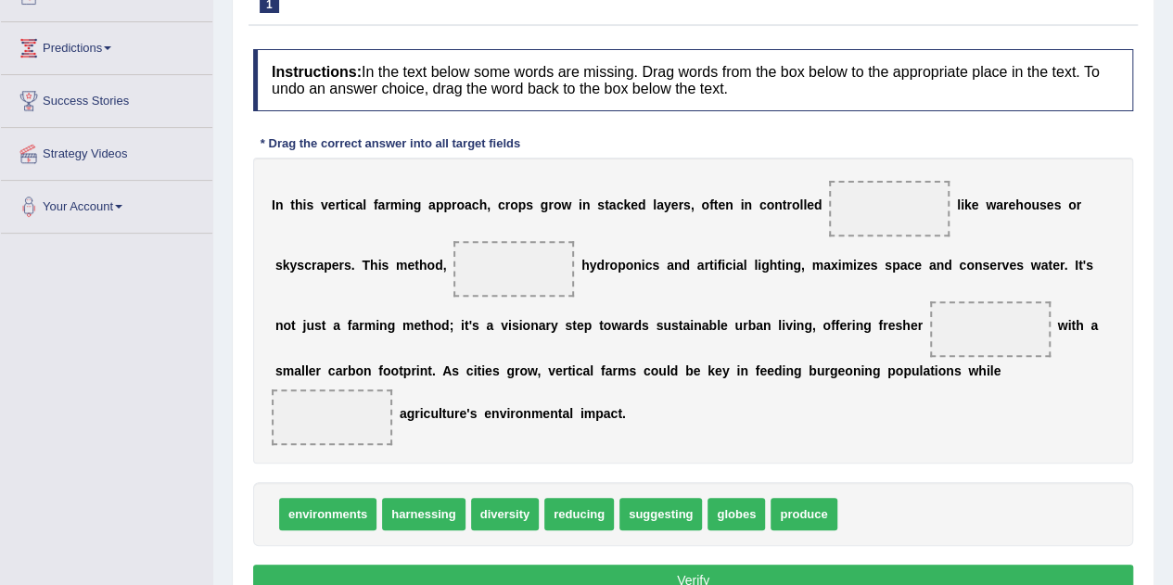
scroll to position [249, 0]
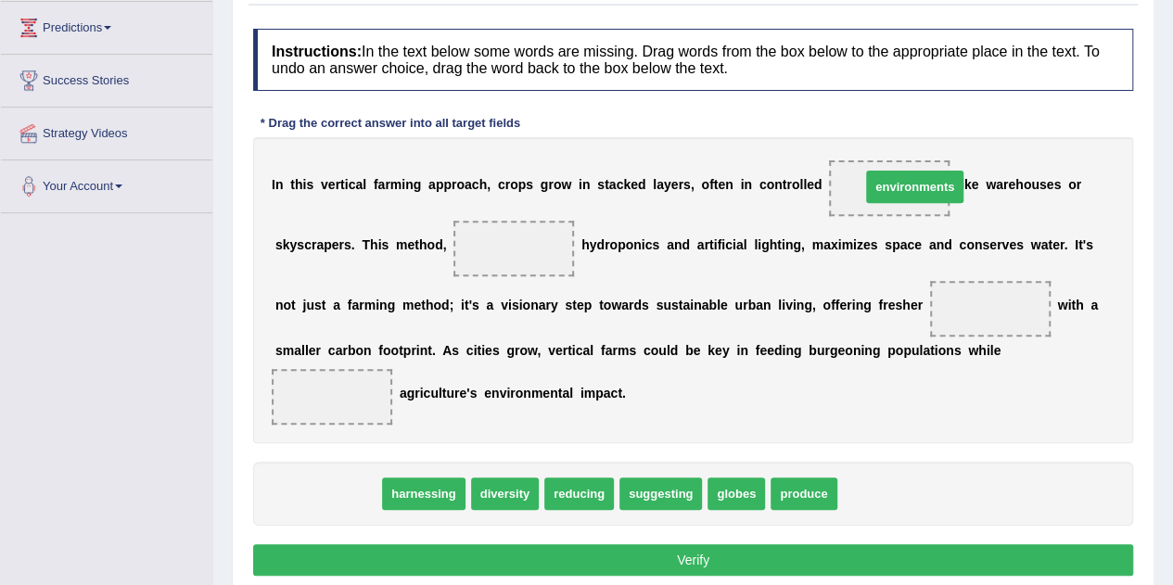
drag, startPoint x: 337, startPoint y: 486, endPoint x: 924, endPoint y: 179, distance: 662.6
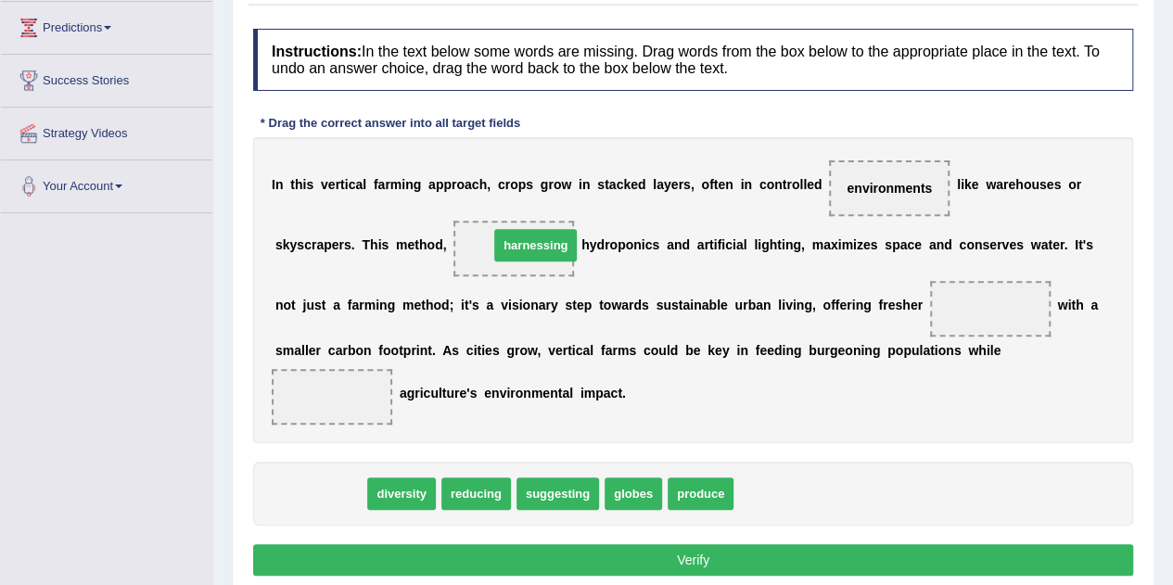
drag, startPoint x: 344, startPoint y: 494, endPoint x: 559, endPoint y: 246, distance: 328.8
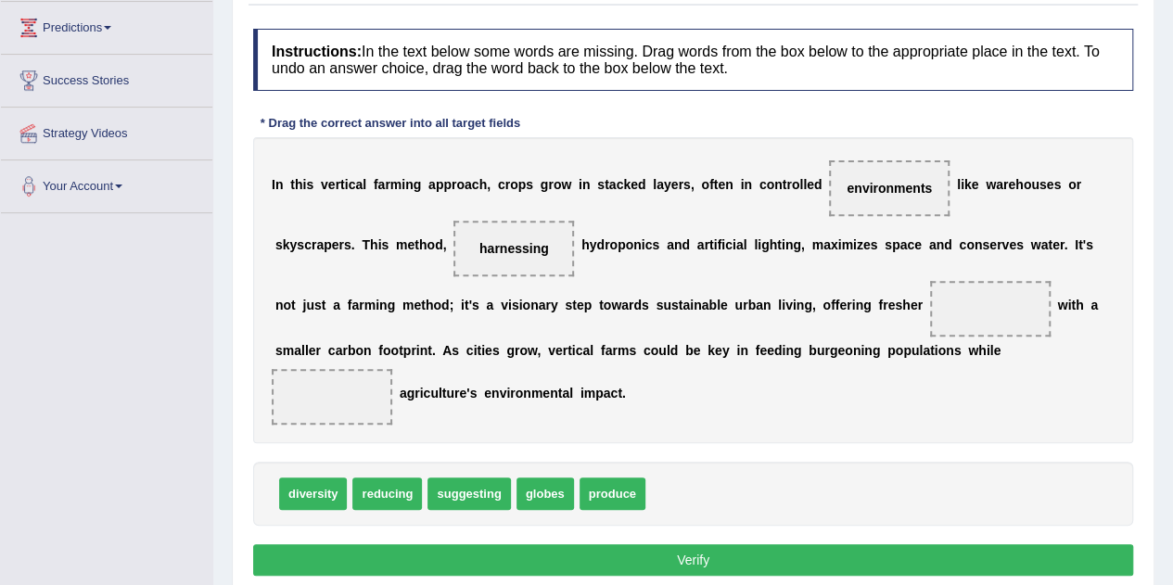
drag, startPoint x: 599, startPoint y: 474, endPoint x: 950, endPoint y: 291, distance: 395.4
click at [950, 291] on div "Instructions: In the text below some words are missing. Drag words from the box…" at bounding box center [694, 304] width 890 height 571
click at [597, 479] on span "produce" at bounding box center [613, 494] width 66 height 32
drag, startPoint x: 609, startPoint y: 490, endPoint x: 975, endPoint y: 308, distance: 409.0
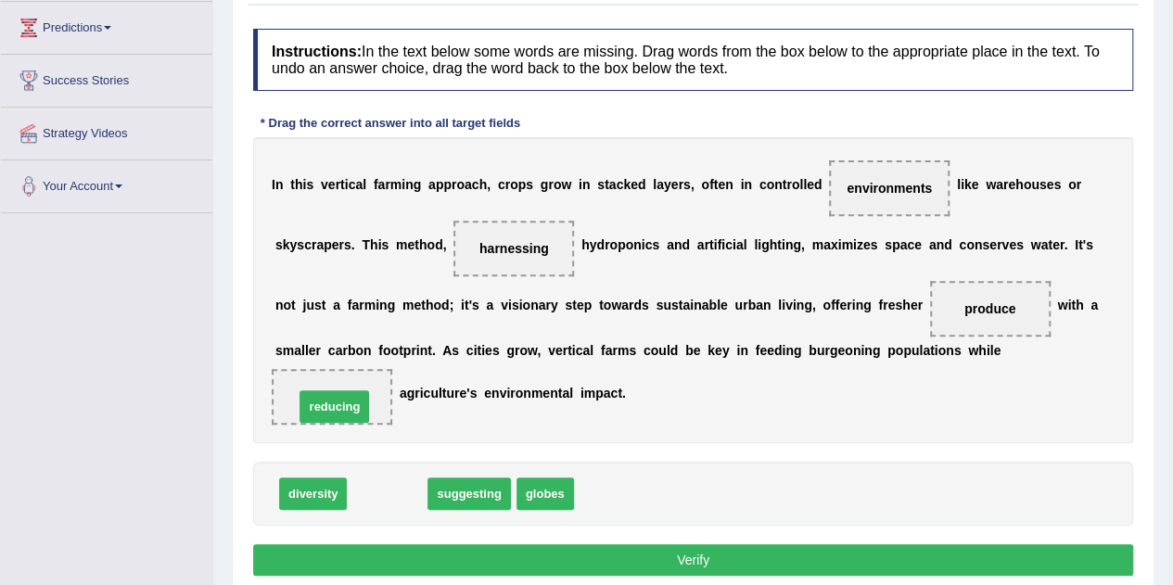
drag, startPoint x: 387, startPoint y: 493, endPoint x: 334, endPoint y: 405, distance: 102.0
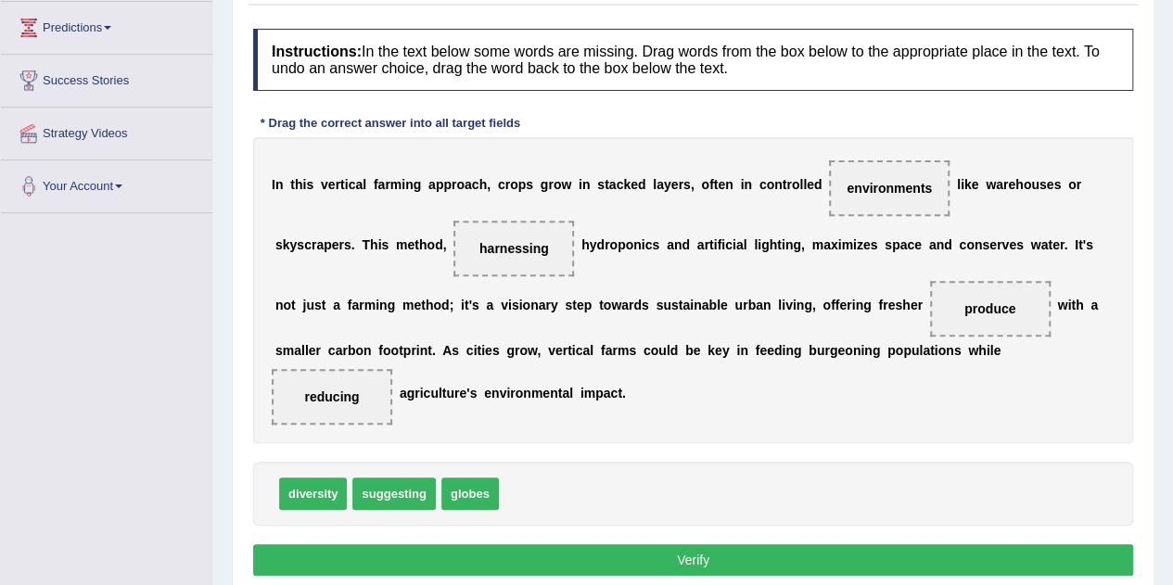
click at [648, 566] on button "Verify" at bounding box center [693, 560] width 880 height 32
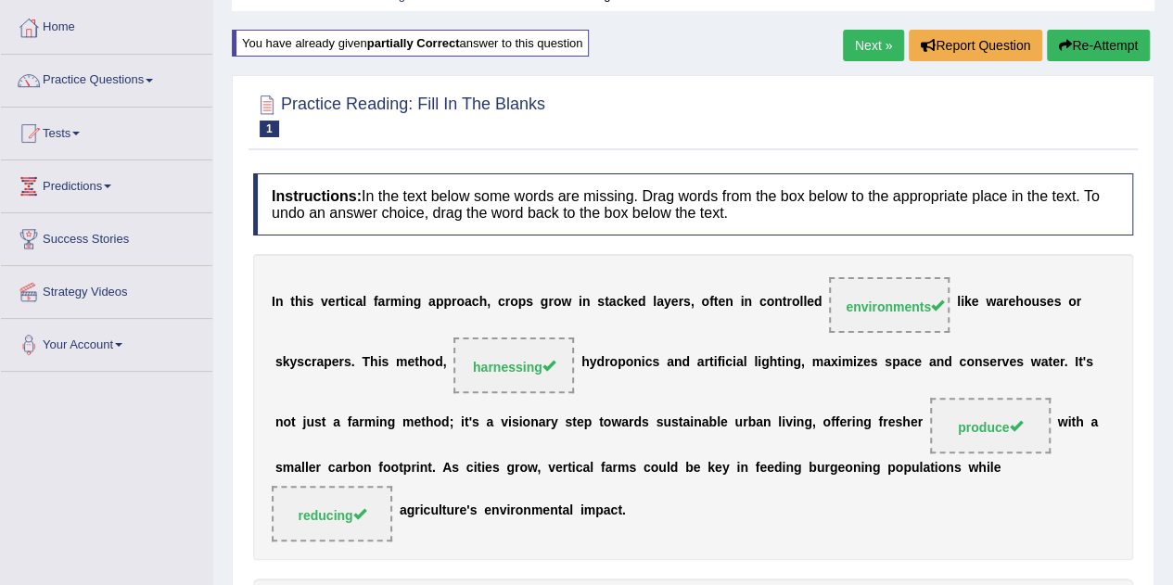
scroll to position [0, 0]
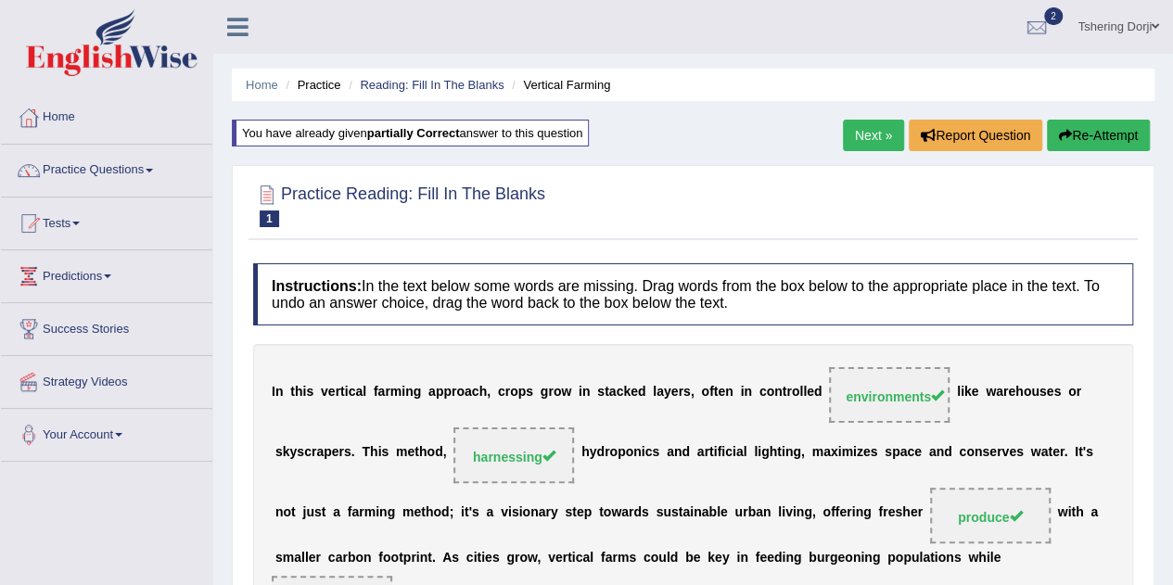
click at [872, 138] on link "Next »" at bounding box center [873, 136] width 61 height 32
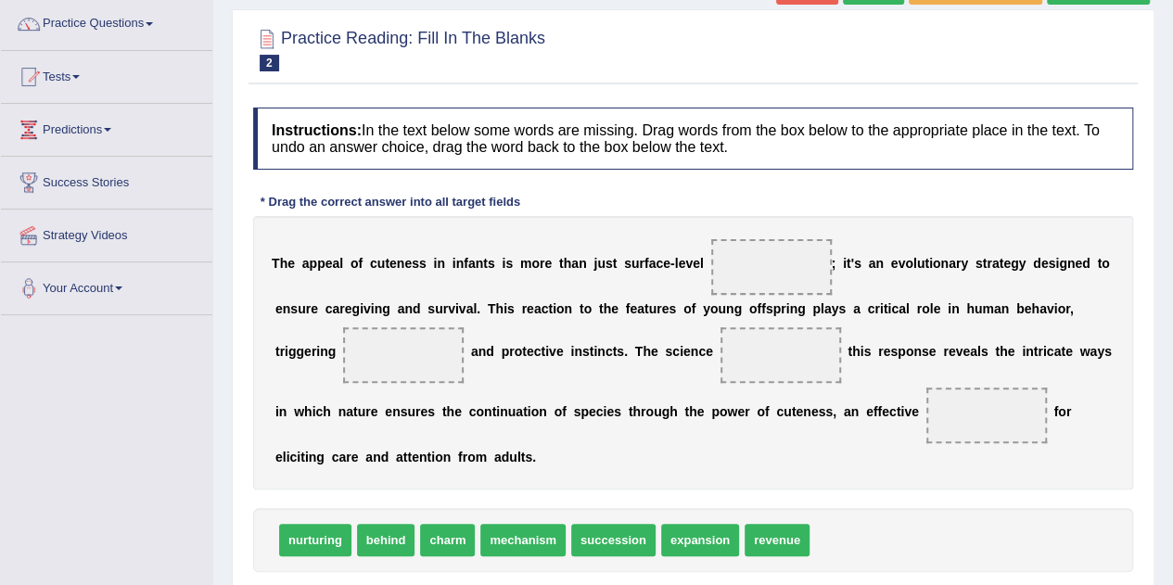
scroll to position [164, 0]
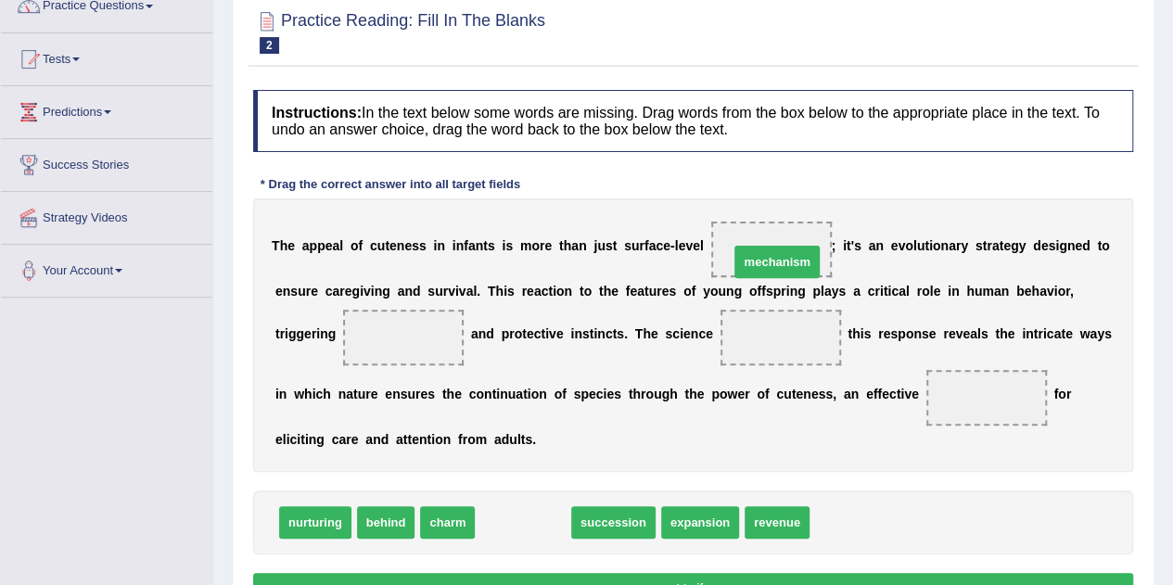
drag, startPoint x: 518, startPoint y: 524, endPoint x: 772, endPoint y: 263, distance: 364.1
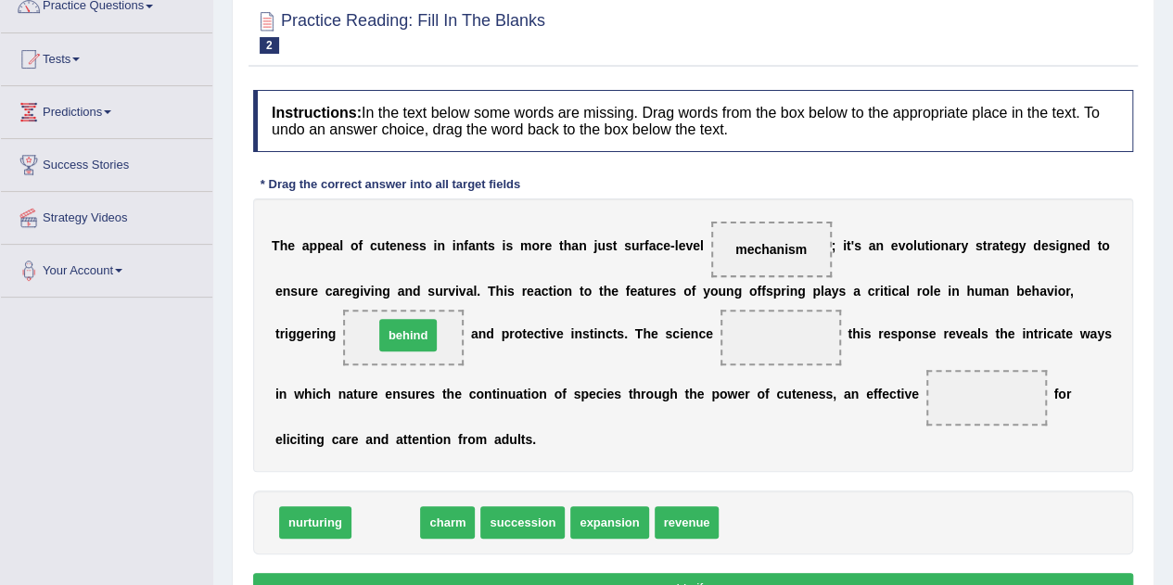
drag, startPoint x: 393, startPoint y: 521, endPoint x: 416, endPoint y: 333, distance: 189.6
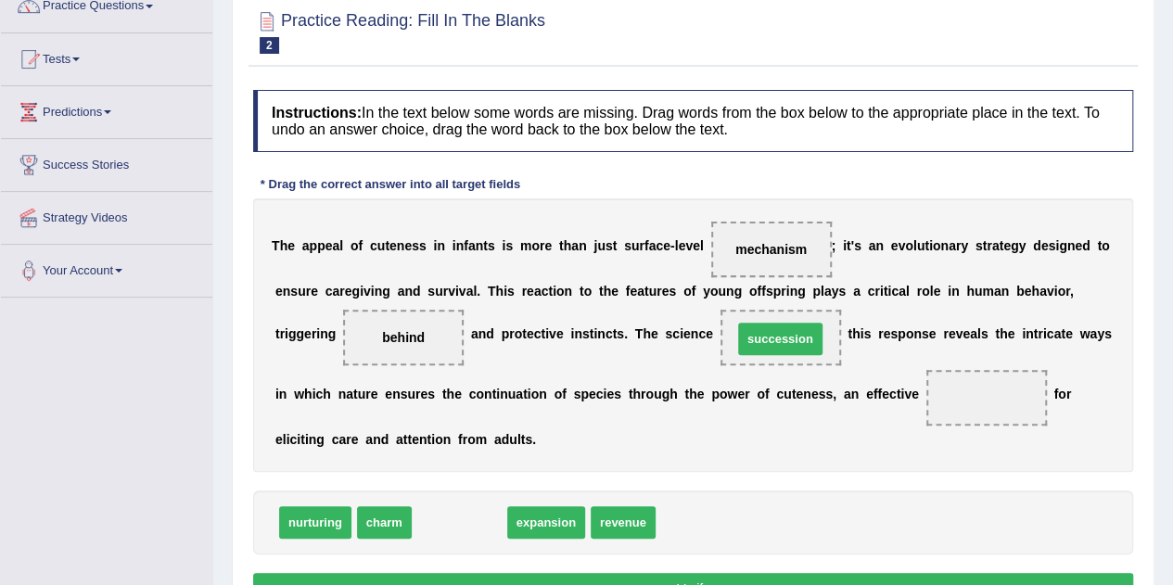
drag, startPoint x: 468, startPoint y: 518, endPoint x: 788, endPoint y: 334, distance: 369.0
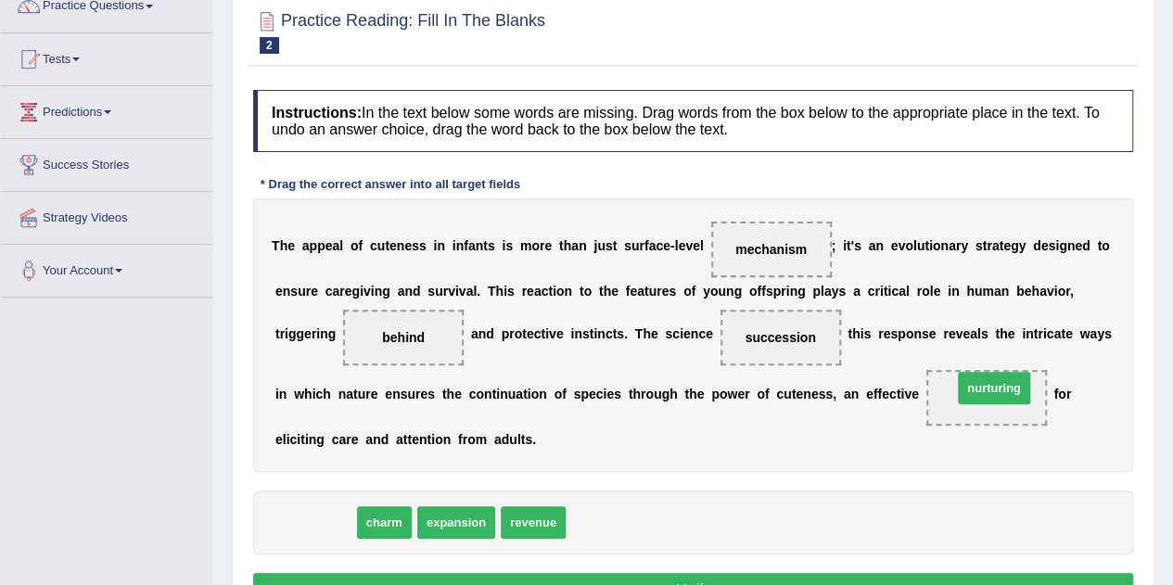
drag, startPoint x: 334, startPoint y: 528, endPoint x: 1013, endPoint y: 392, distance: 692.4
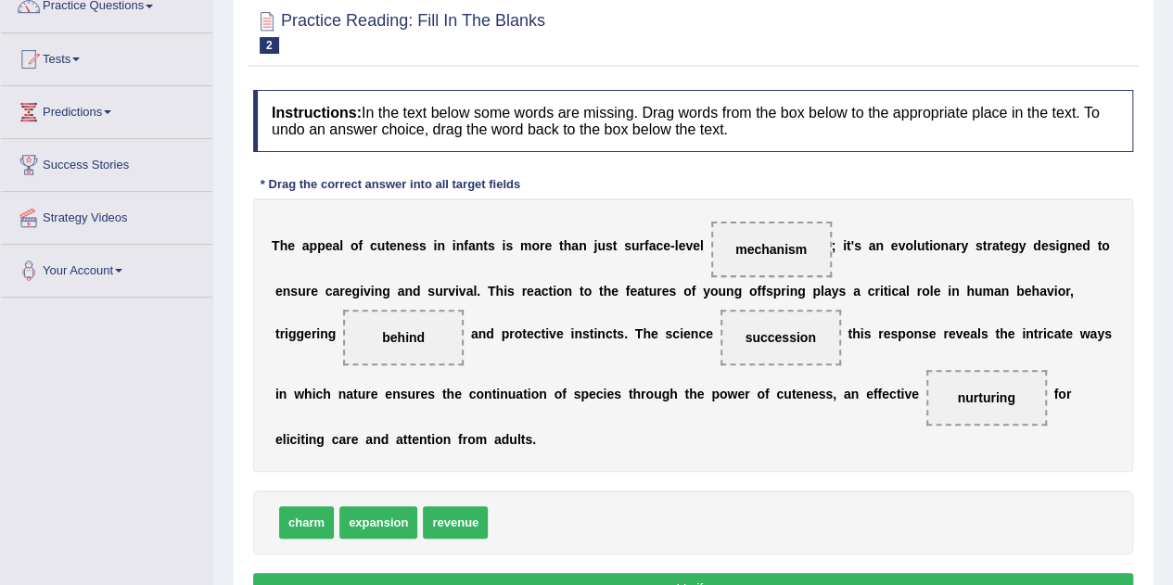
click at [727, 575] on button "Verify" at bounding box center [693, 589] width 880 height 32
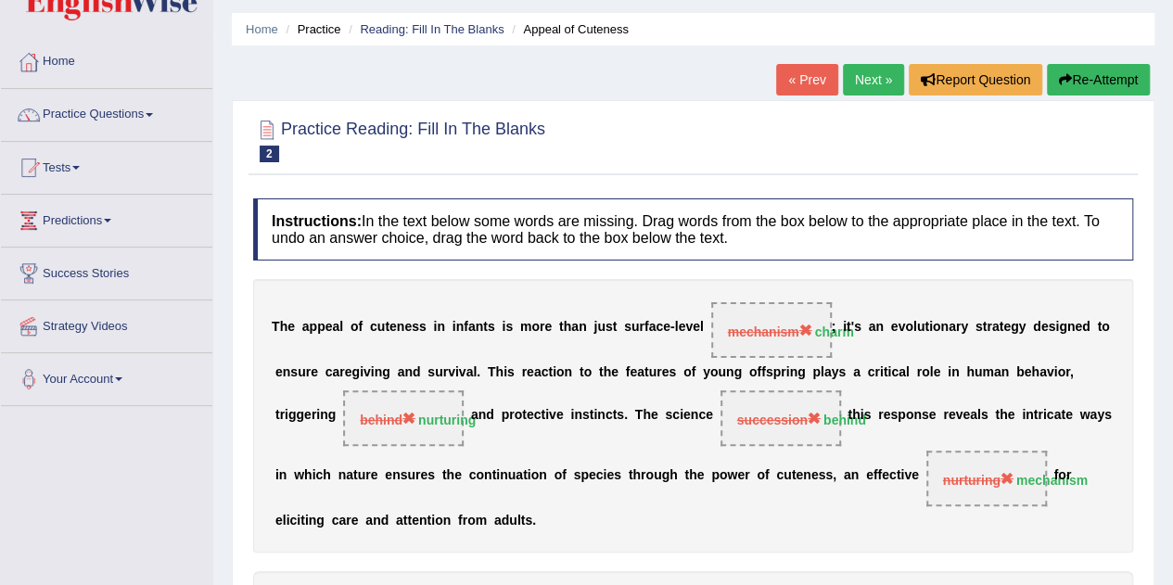
scroll to position [62, 0]
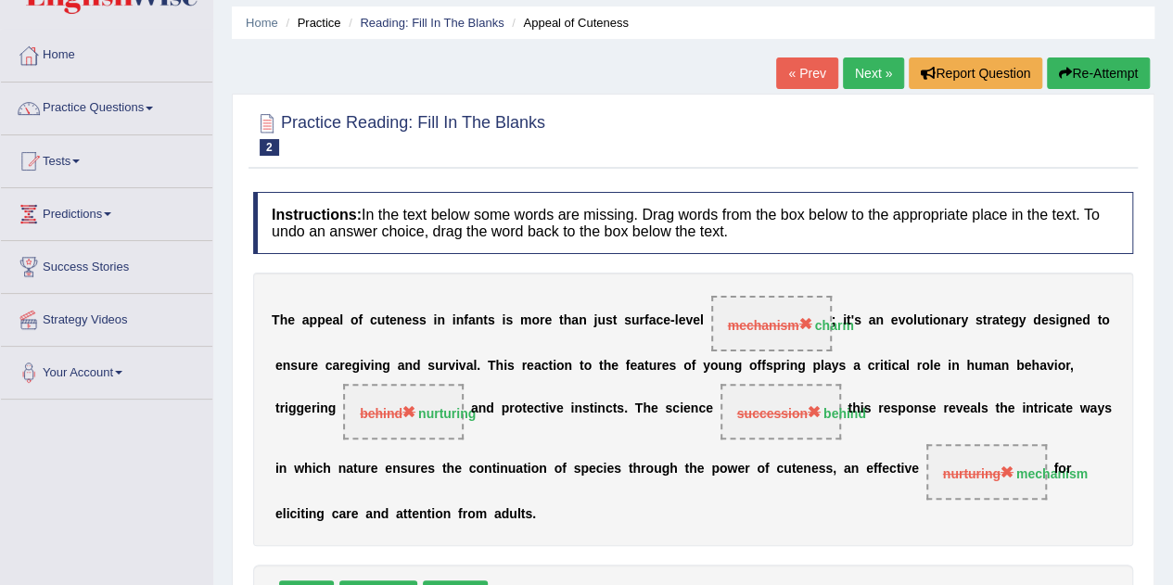
click at [1089, 72] on button "Re-Attempt" at bounding box center [1098, 74] width 103 height 32
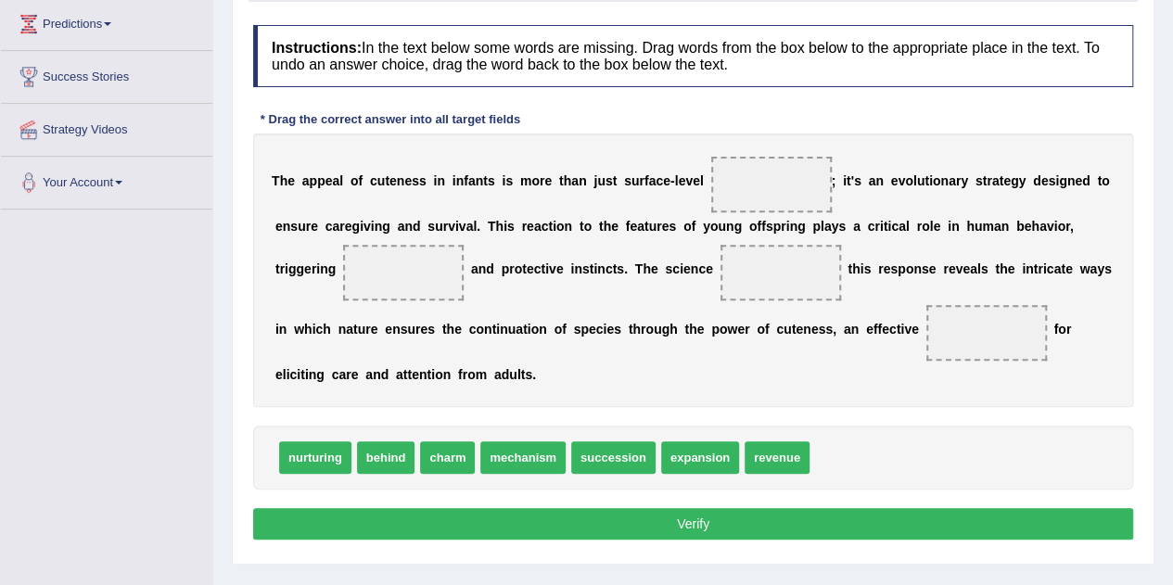
scroll to position [267, 0]
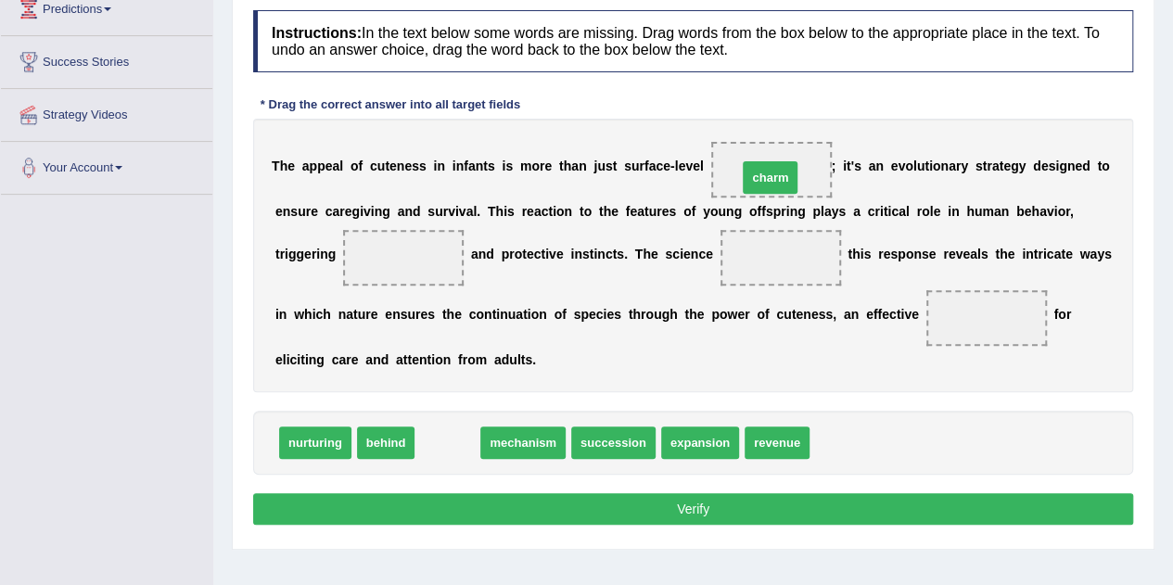
drag, startPoint x: 438, startPoint y: 443, endPoint x: 761, endPoint y: 167, distance: 425.0
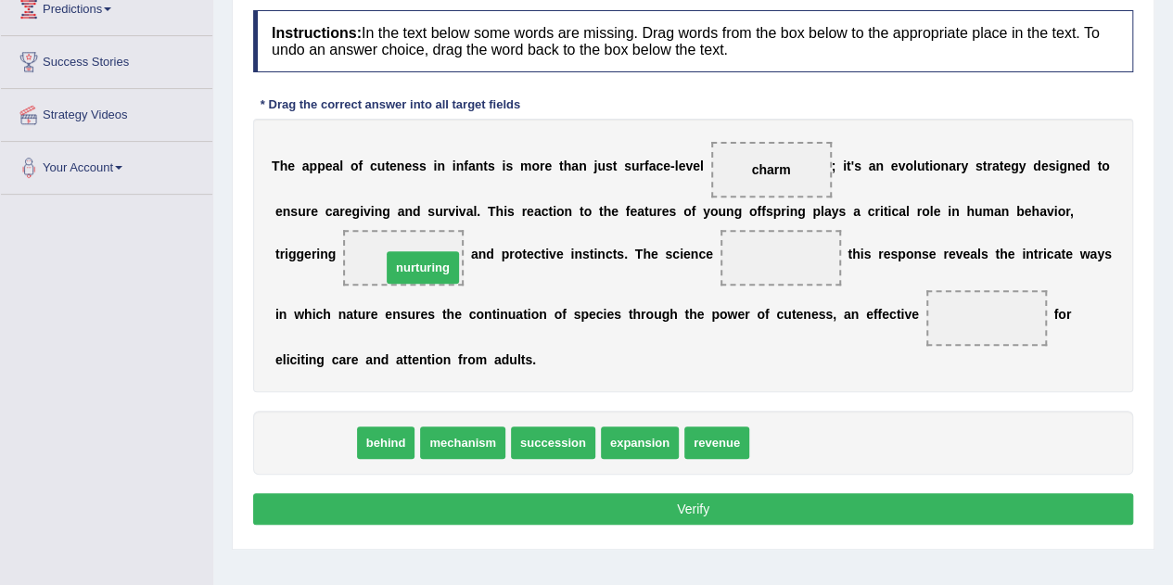
drag, startPoint x: 302, startPoint y: 438, endPoint x: 410, endPoint y: 263, distance: 205.7
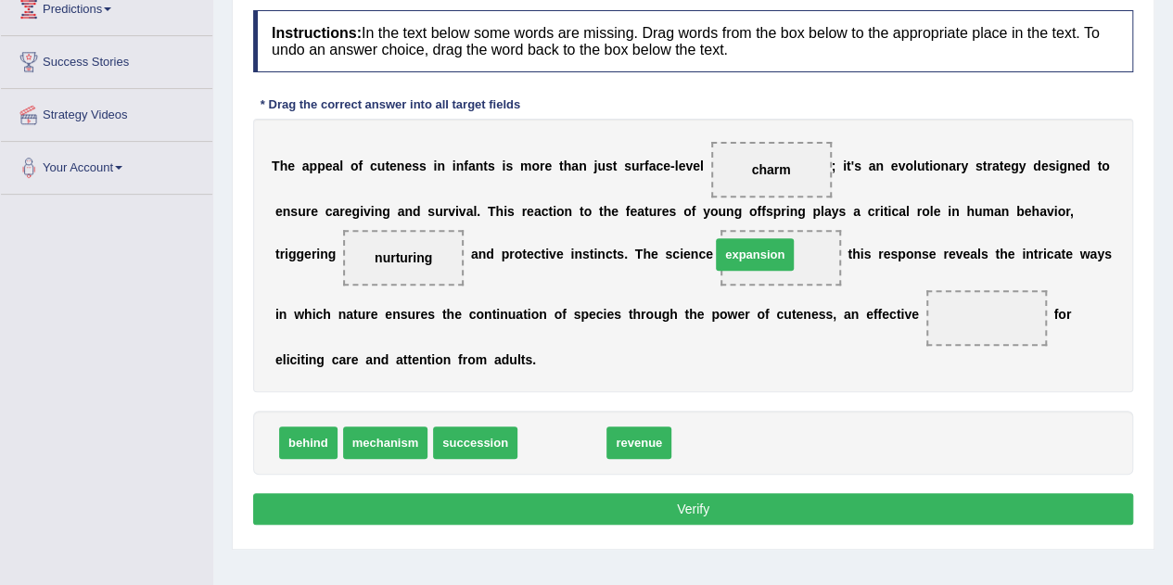
drag, startPoint x: 557, startPoint y: 436, endPoint x: 794, endPoint y: 248, distance: 303.1
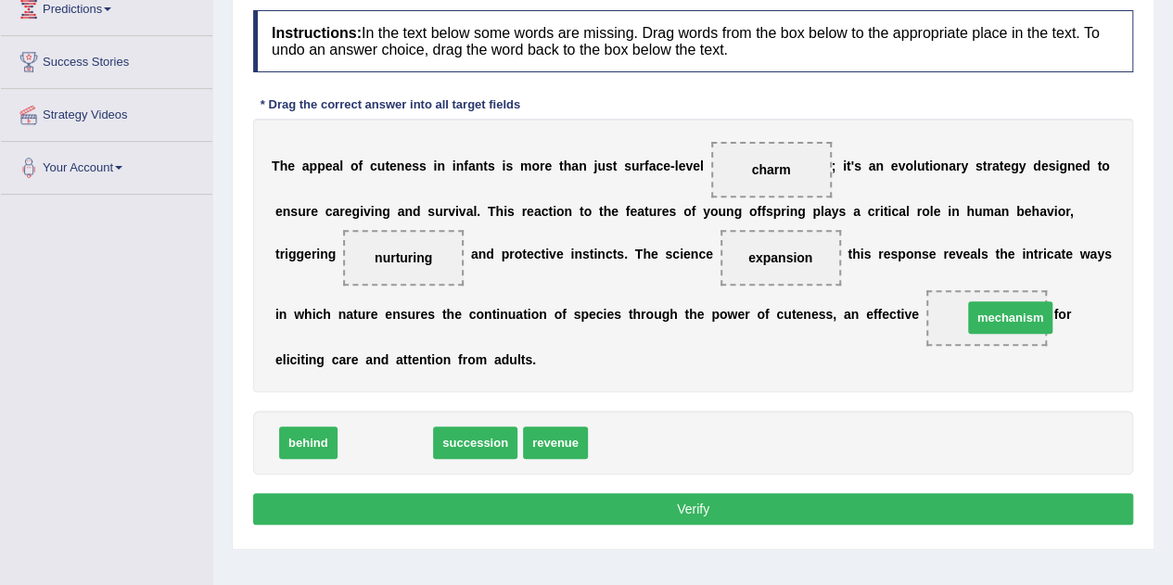
drag, startPoint x: 393, startPoint y: 443, endPoint x: 1017, endPoint y: 320, distance: 635.4
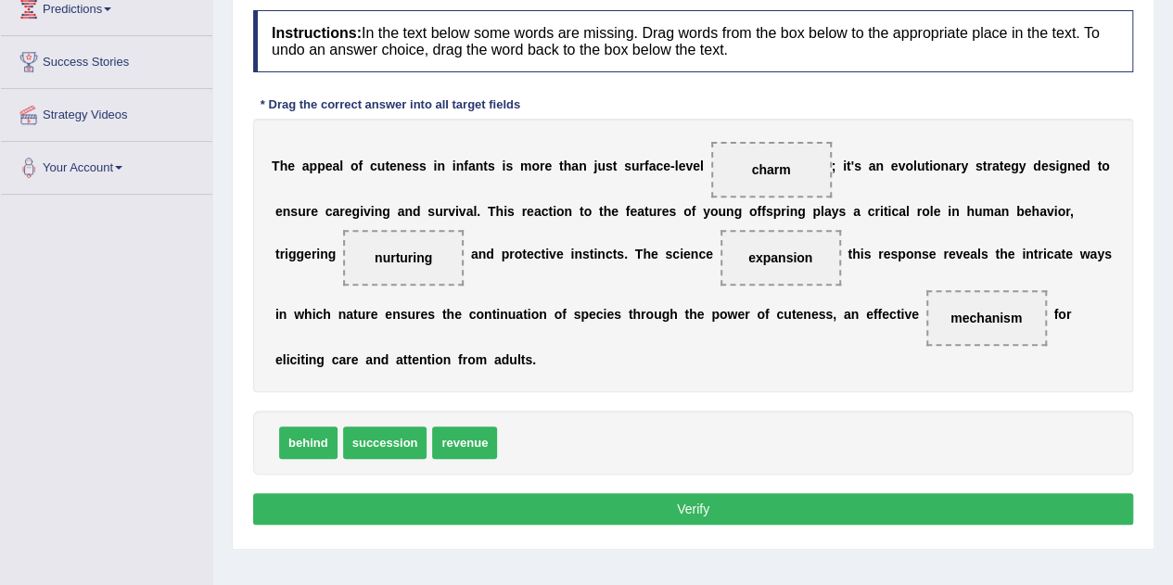
click at [820, 500] on button "Verify" at bounding box center [693, 509] width 880 height 32
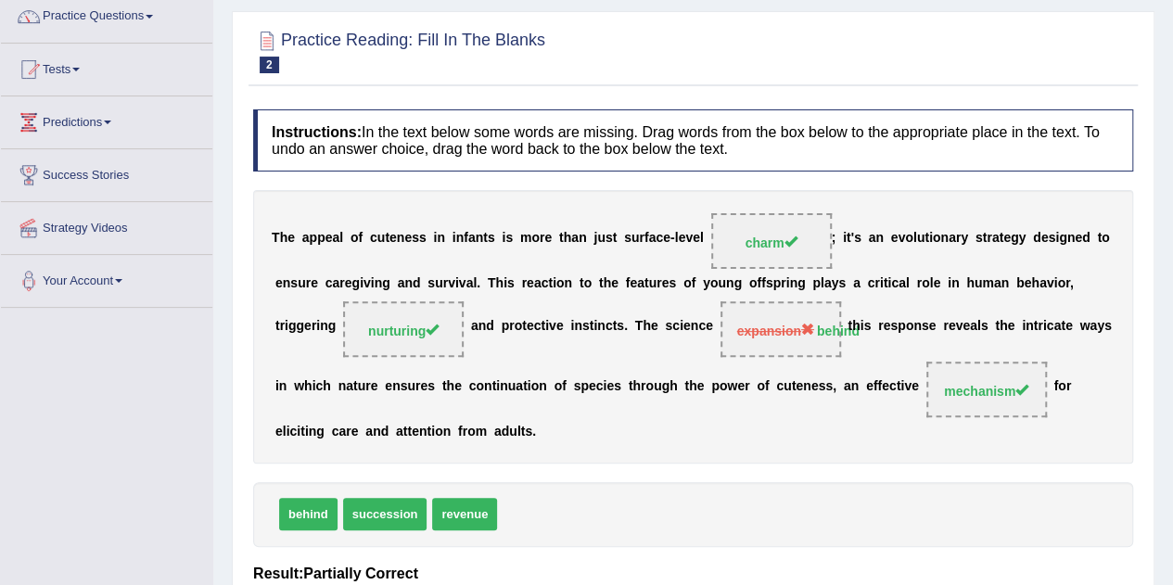
scroll to position [0, 0]
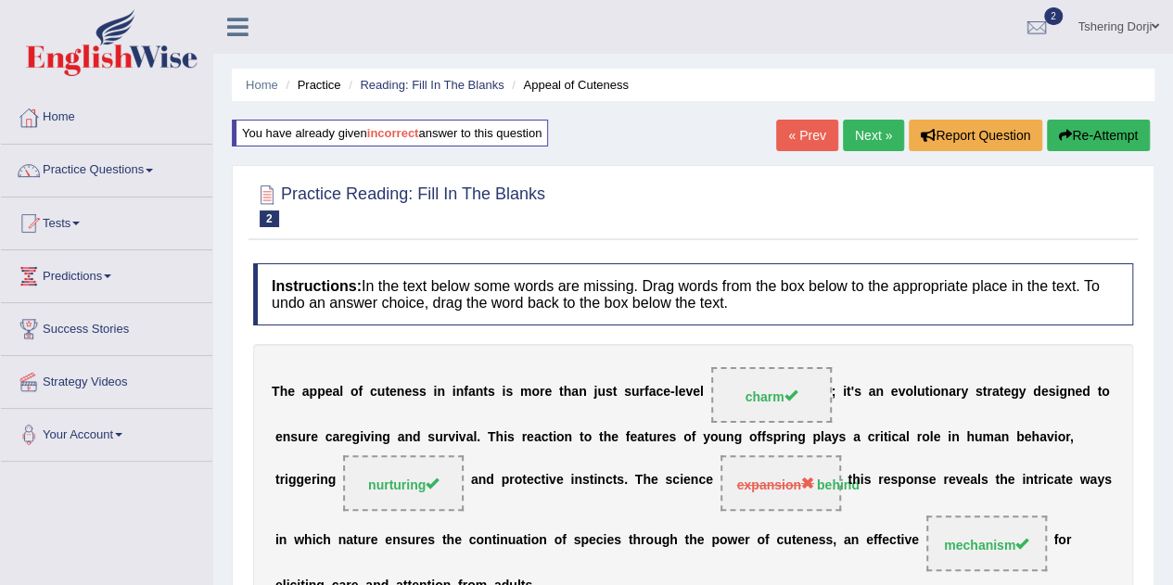
click at [880, 141] on link "Next »" at bounding box center [873, 136] width 61 height 32
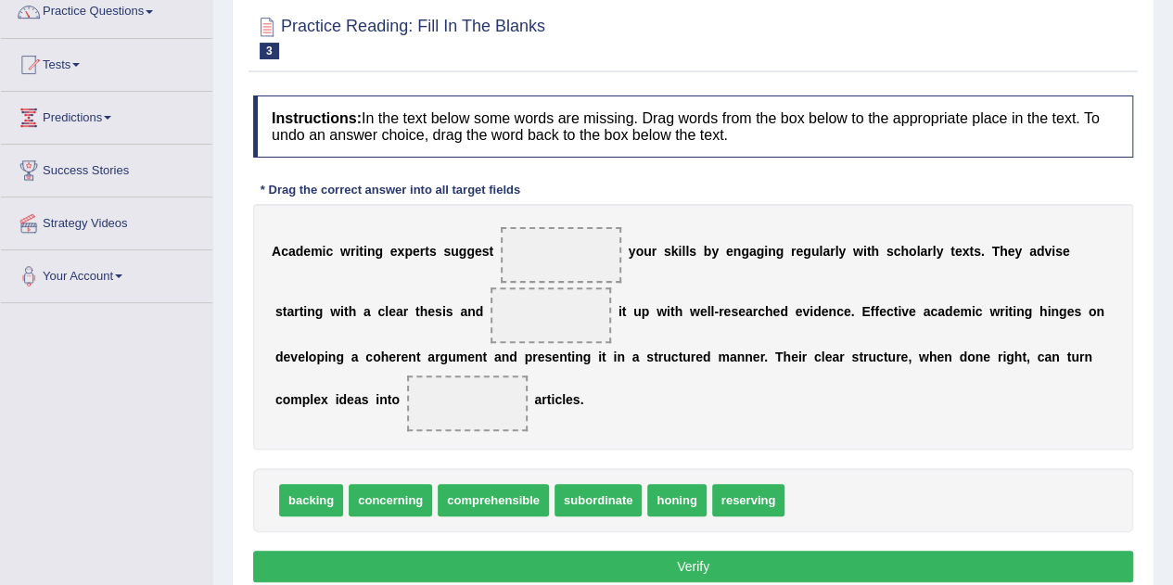
scroll to position [167, 0]
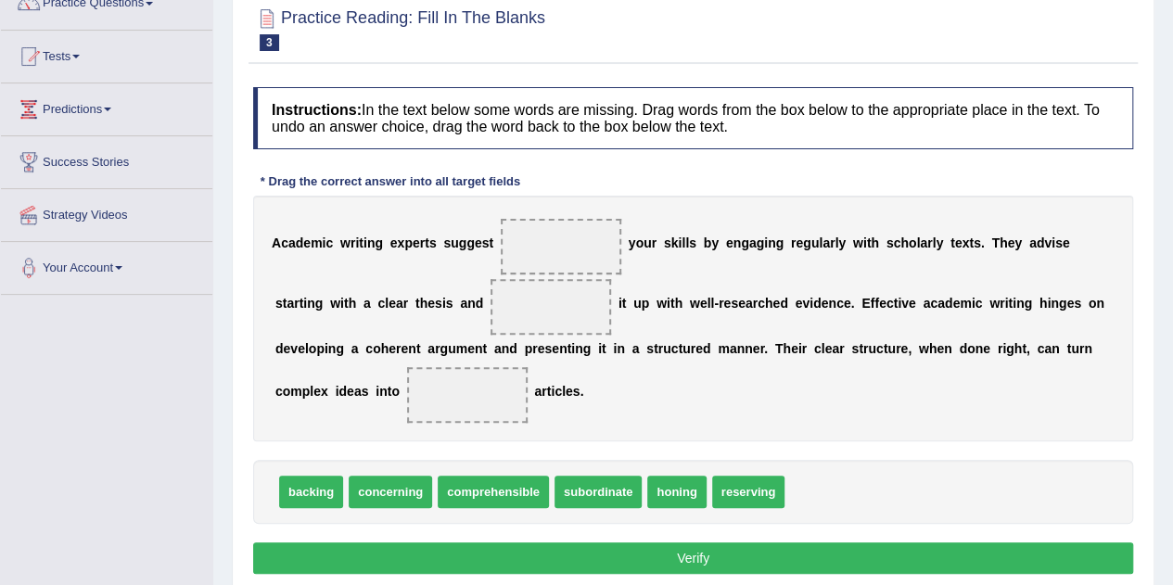
drag, startPoint x: 312, startPoint y: 491, endPoint x: 561, endPoint y: 295, distance: 317.1
drag, startPoint x: 311, startPoint y: 489, endPoint x: 566, endPoint y: 312, distance: 310.6
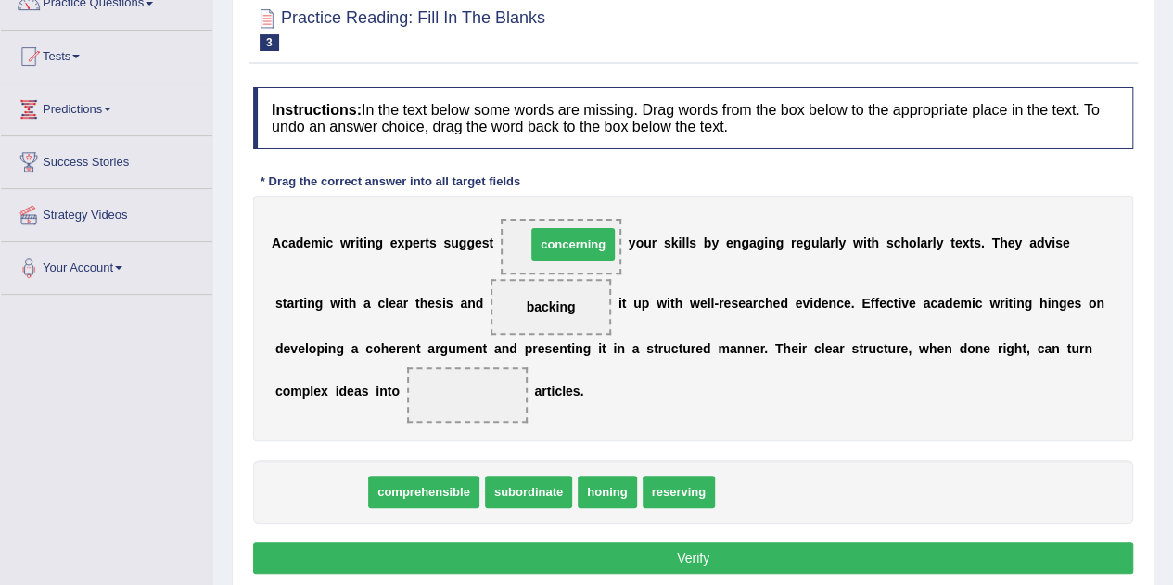
drag, startPoint x: 341, startPoint y: 491, endPoint x: 596, endPoint y: 240, distance: 356.8
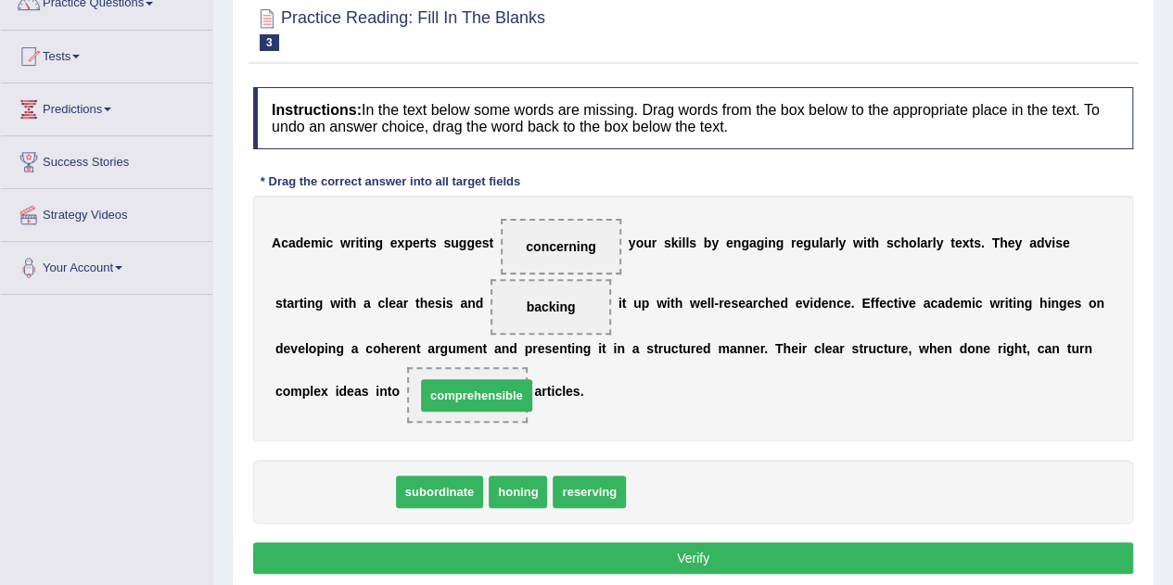
drag, startPoint x: 346, startPoint y: 501, endPoint x: 488, endPoint y: 404, distance: 171.6
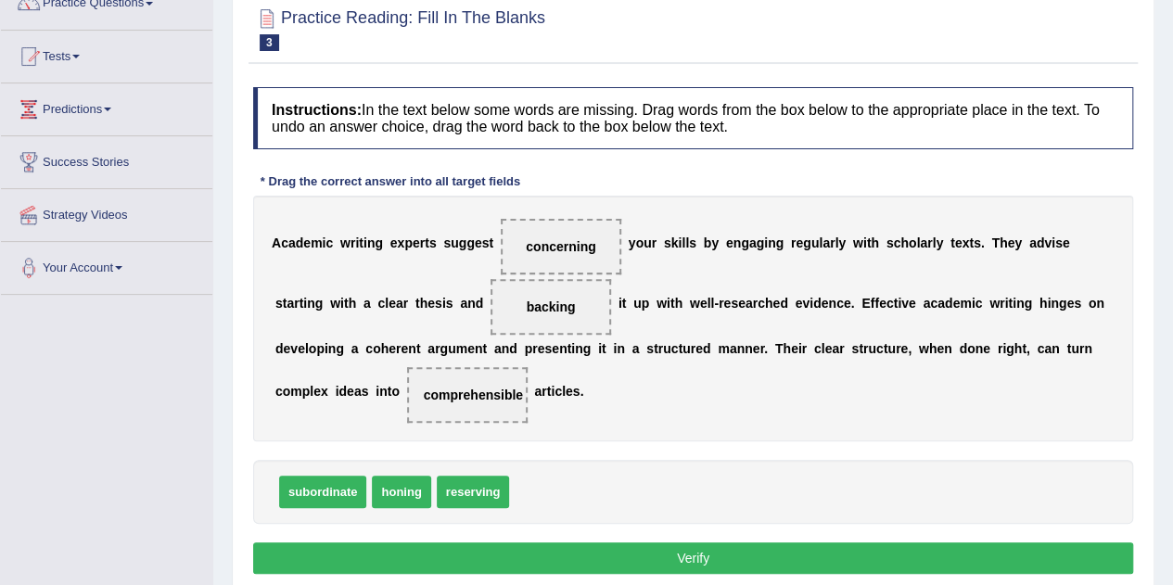
click at [665, 555] on button "Verify" at bounding box center [693, 559] width 880 height 32
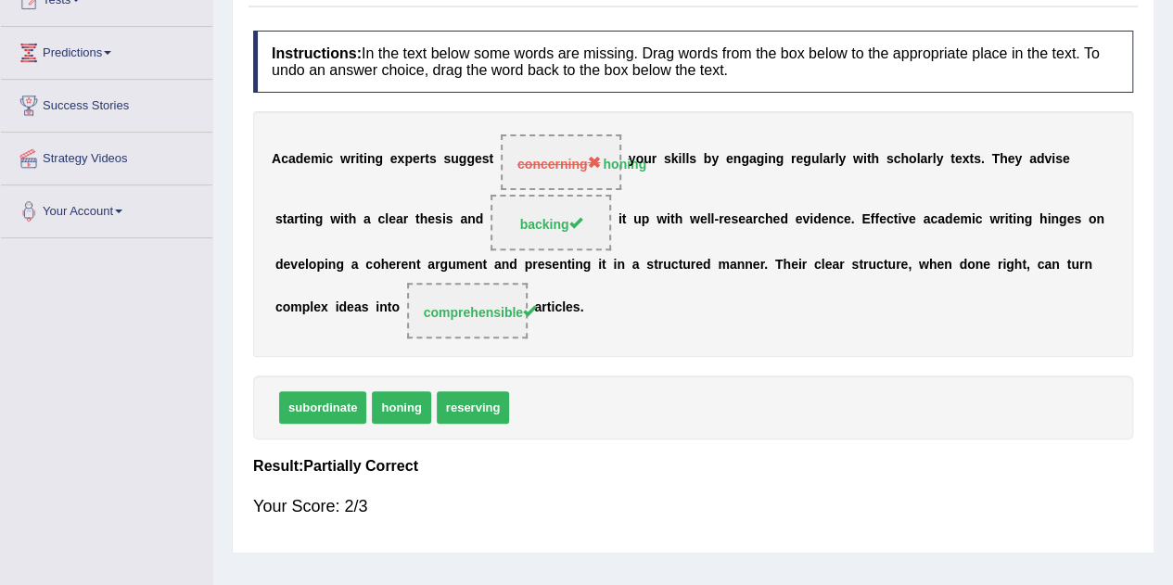
scroll to position [0, 0]
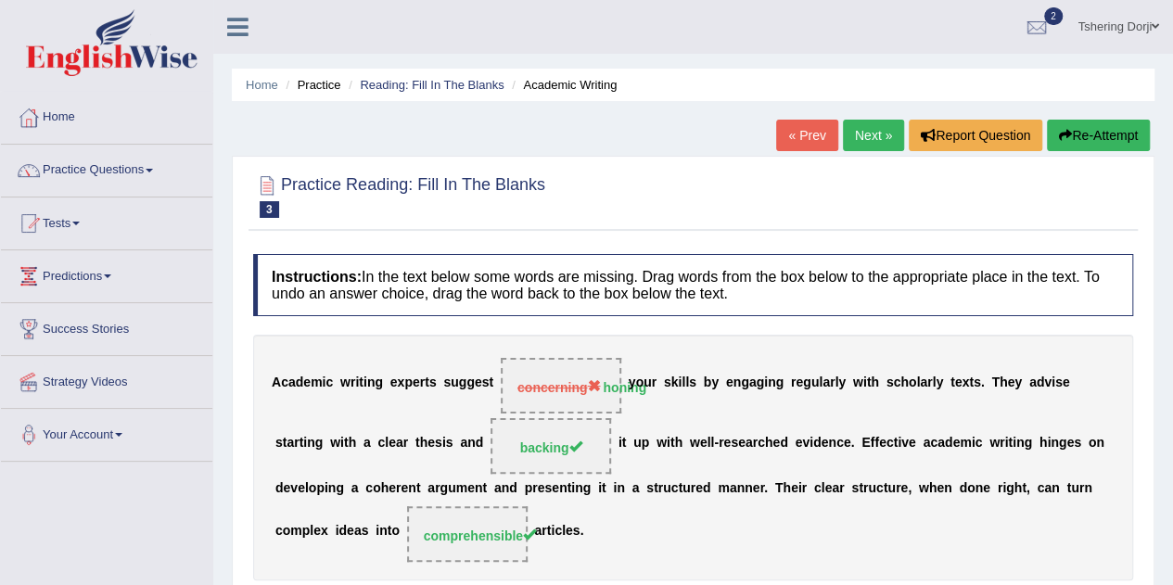
click at [63, 186] on link "Practice Questions" at bounding box center [106, 168] width 211 height 46
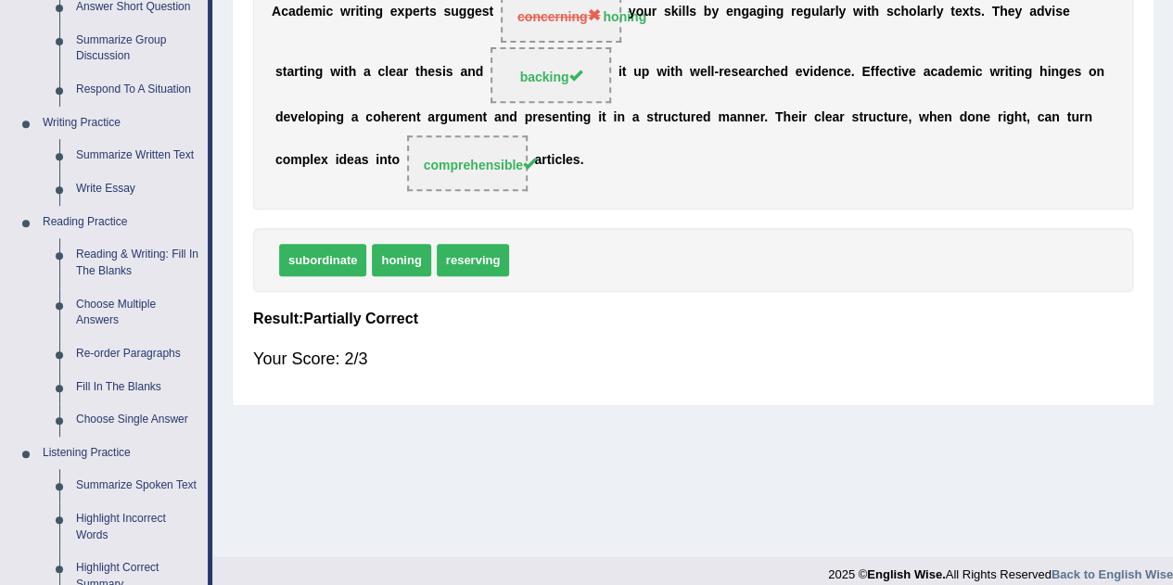
scroll to position [391, 0]
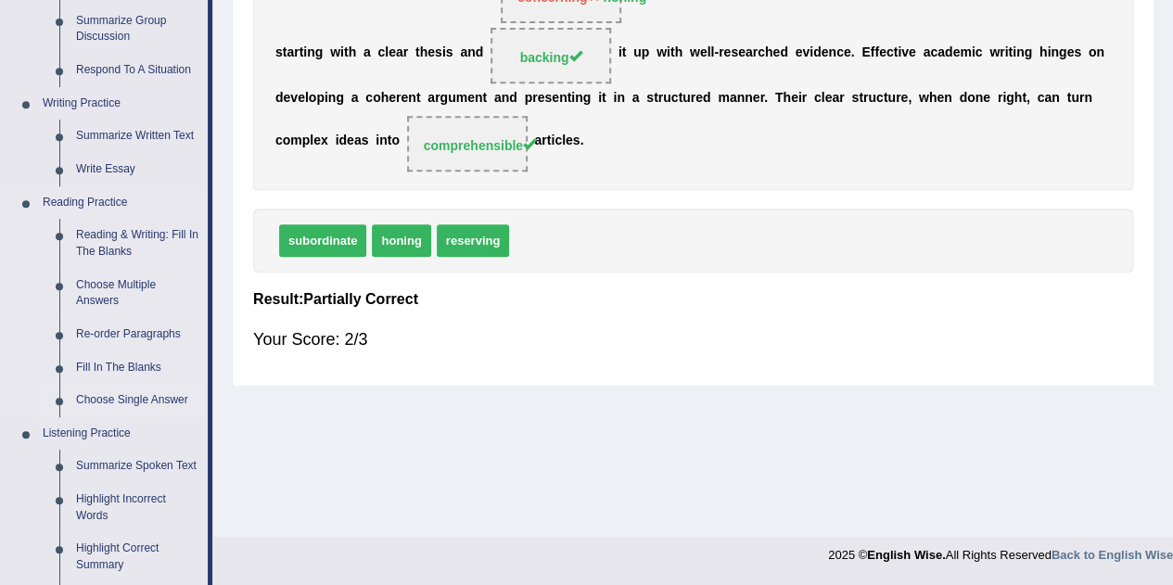
click at [115, 397] on link "Choose Single Answer" at bounding box center [138, 400] width 140 height 33
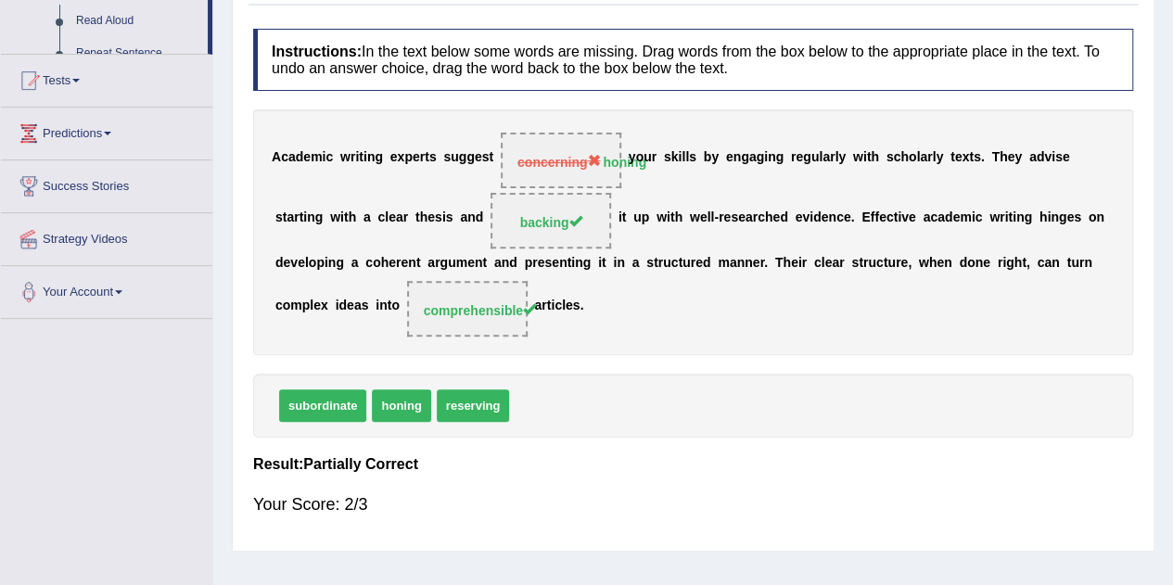
scroll to position [305, 0]
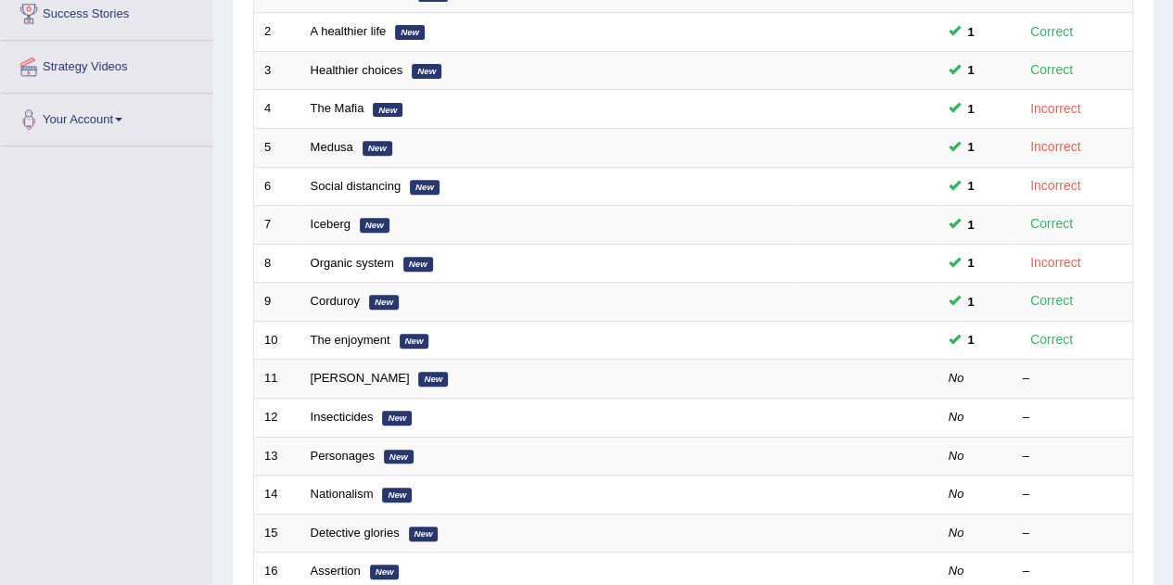
scroll to position [321, 0]
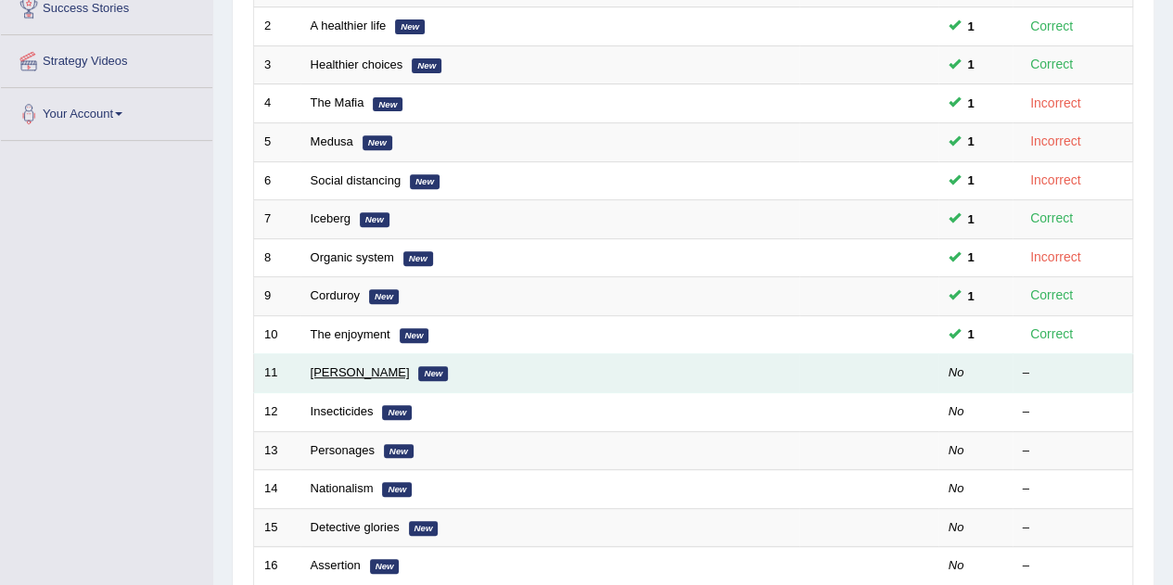
click at [311, 365] on link "[PERSON_NAME]" at bounding box center [360, 372] width 99 height 14
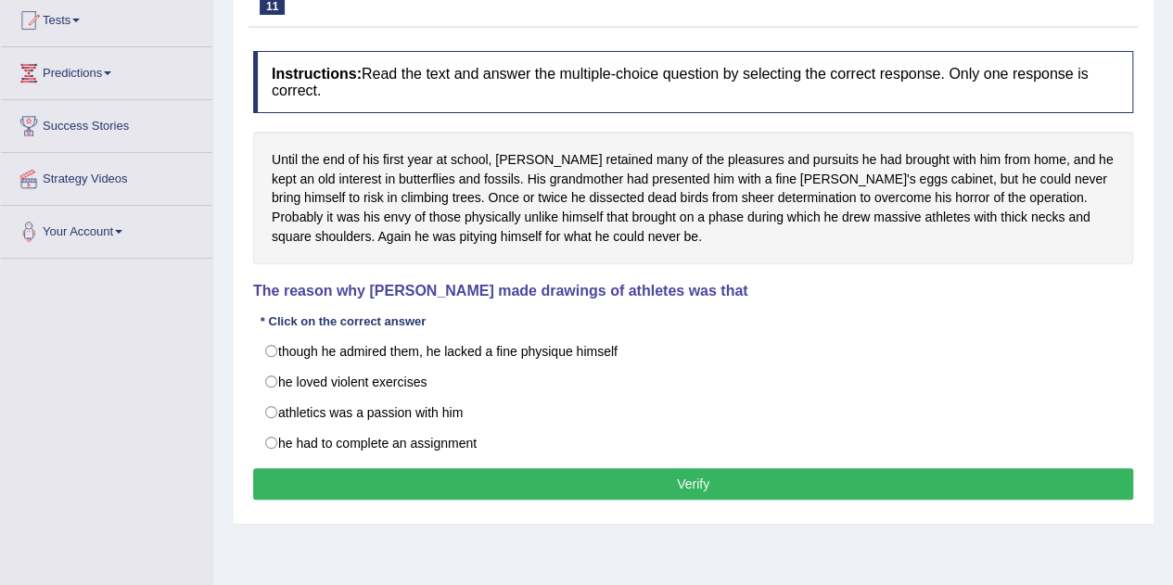
scroll to position [204, 0]
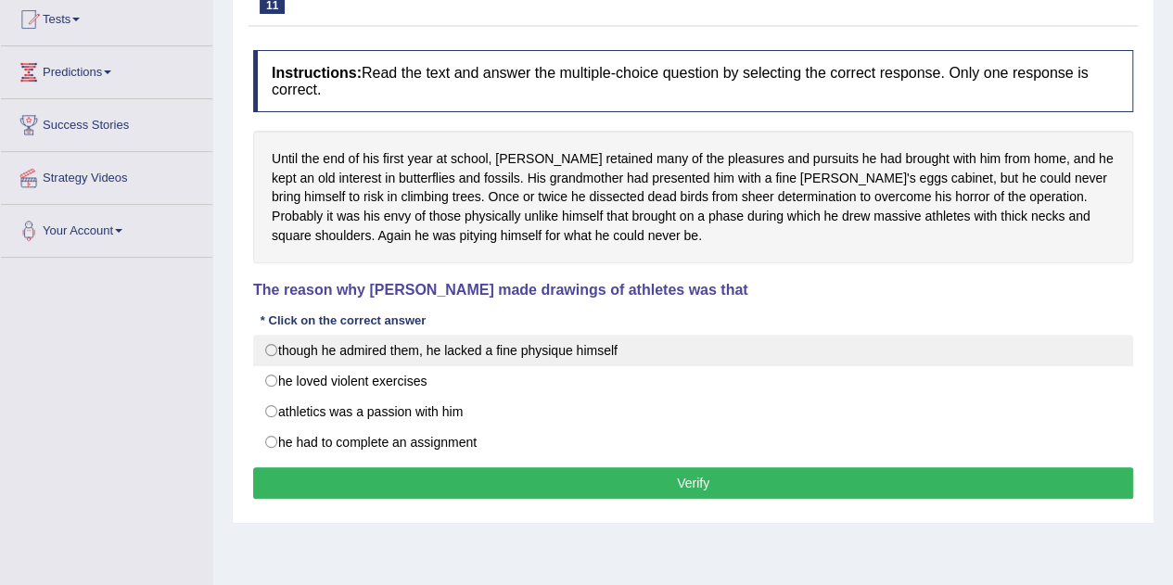
click at [508, 350] on label "though he admired them, he lacked a fine physique himself" at bounding box center [693, 351] width 880 height 32
radio input "true"
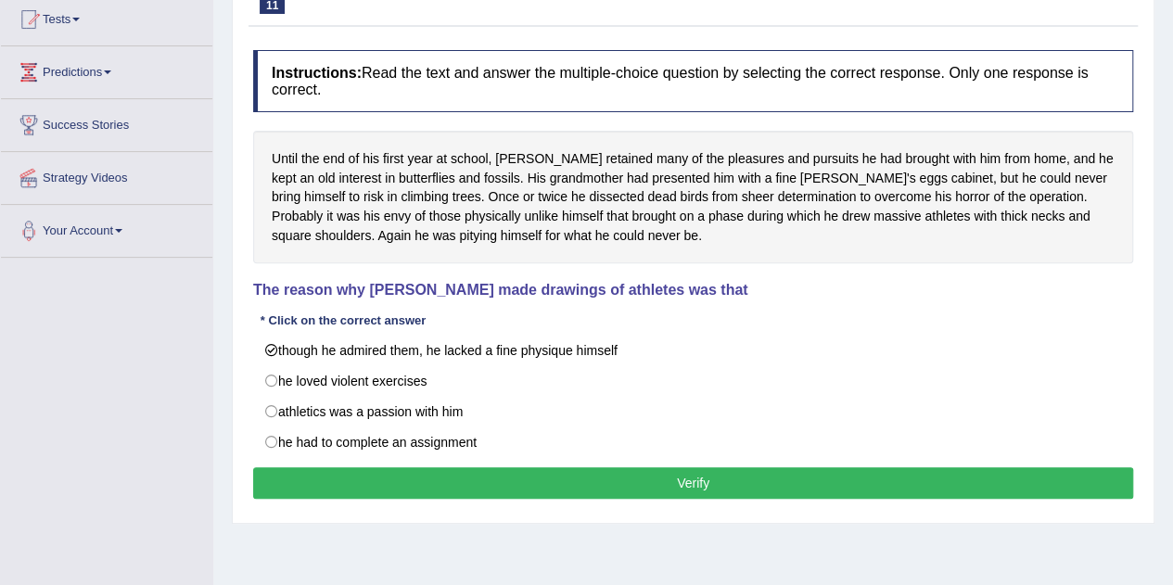
click at [604, 479] on button "Verify" at bounding box center [693, 484] width 880 height 32
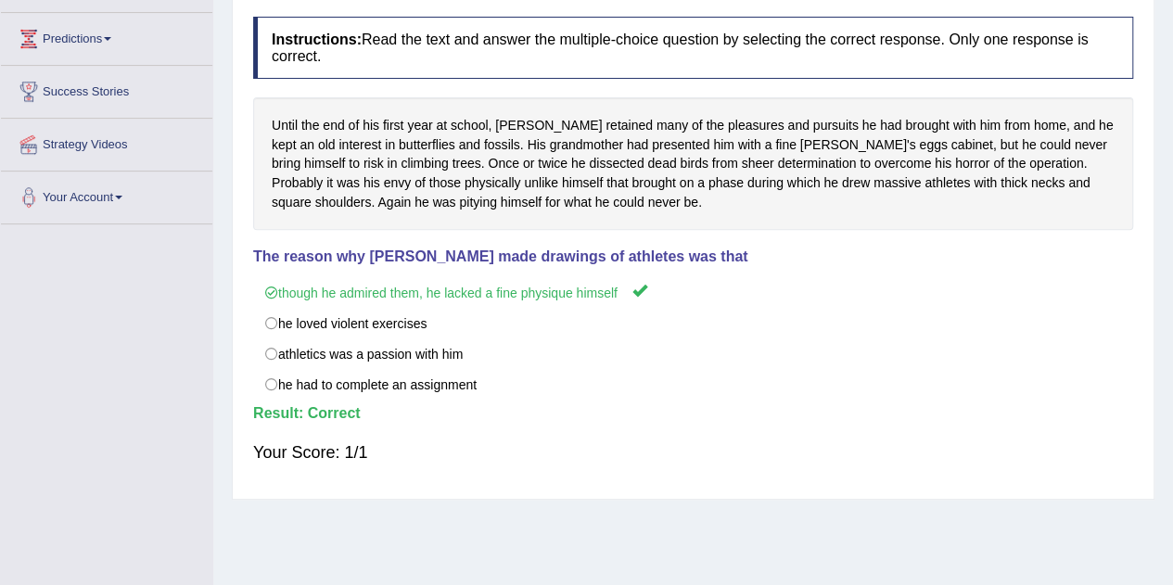
scroll to position [0, 0]
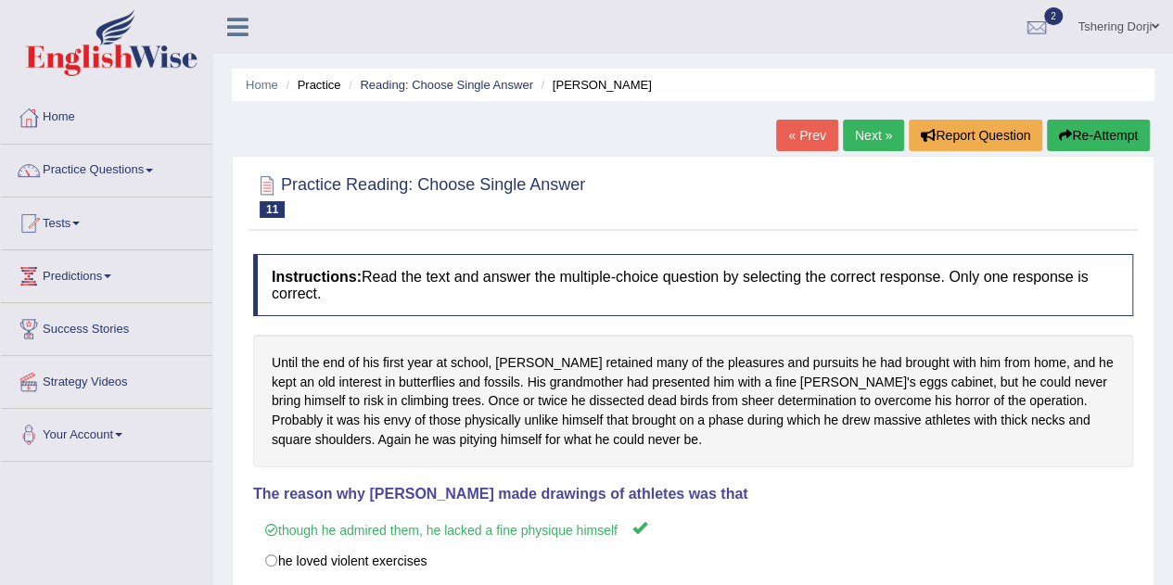
click at [870, 139] on link "Next »" at bounding box center [873, 136] width 61 height 32
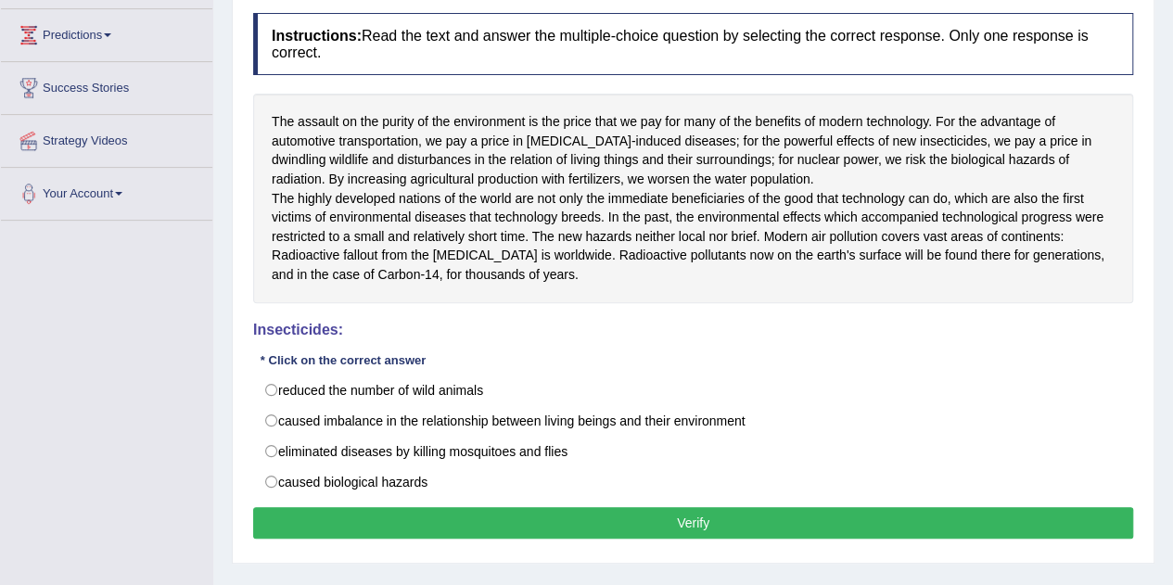
scroll to position [241, 0]
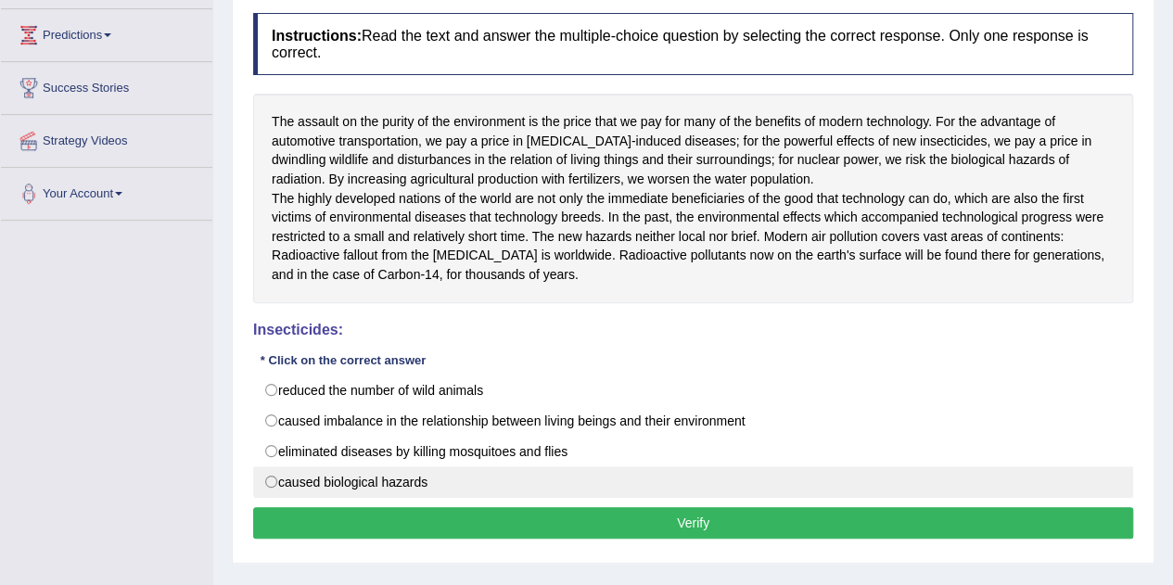
click at [449, 497] on label "caused biological hazards" at bounding box center [693, 483] width 880 height 32
radio input "true"
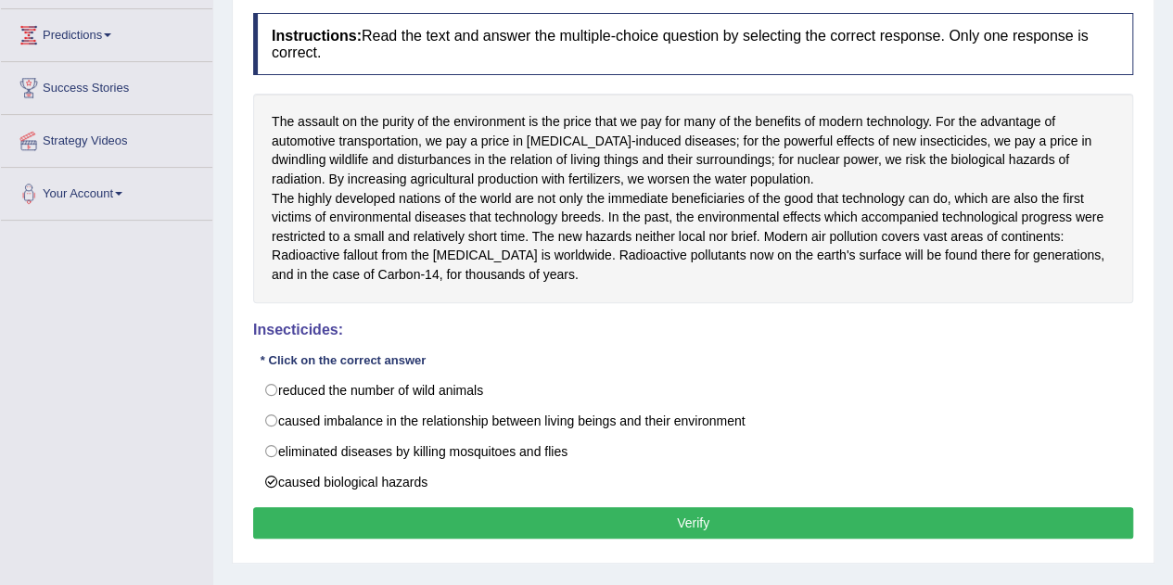
click at [571, 532] on button "Verify" at bounding box center [693, 523] width 880 height 32
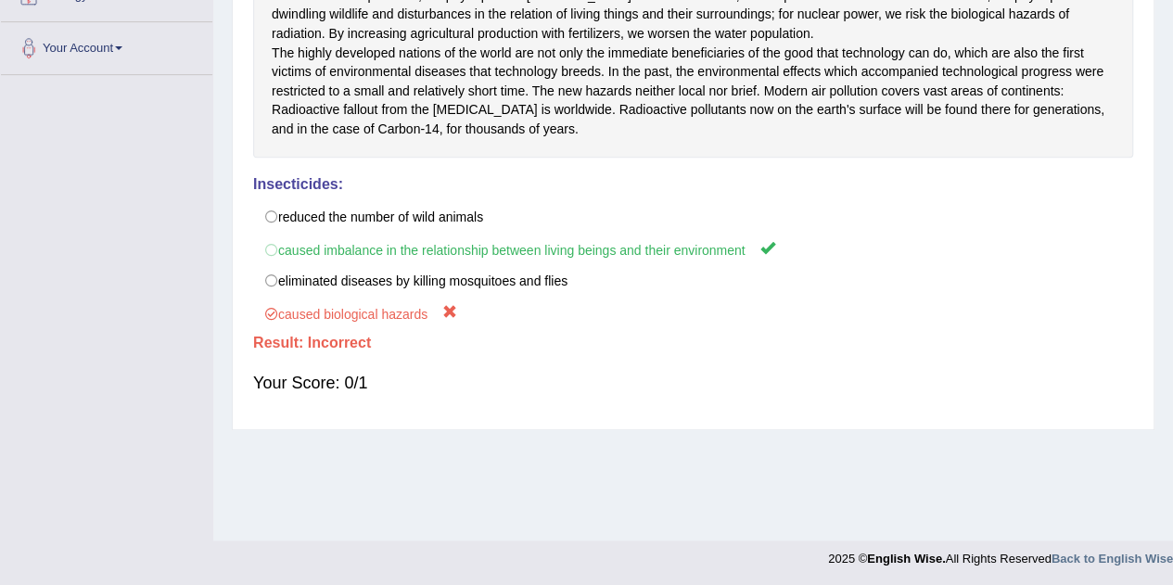
scroll to position [388, 0]
